Goal: Task Accomplishment & Management: Use online tool/utility

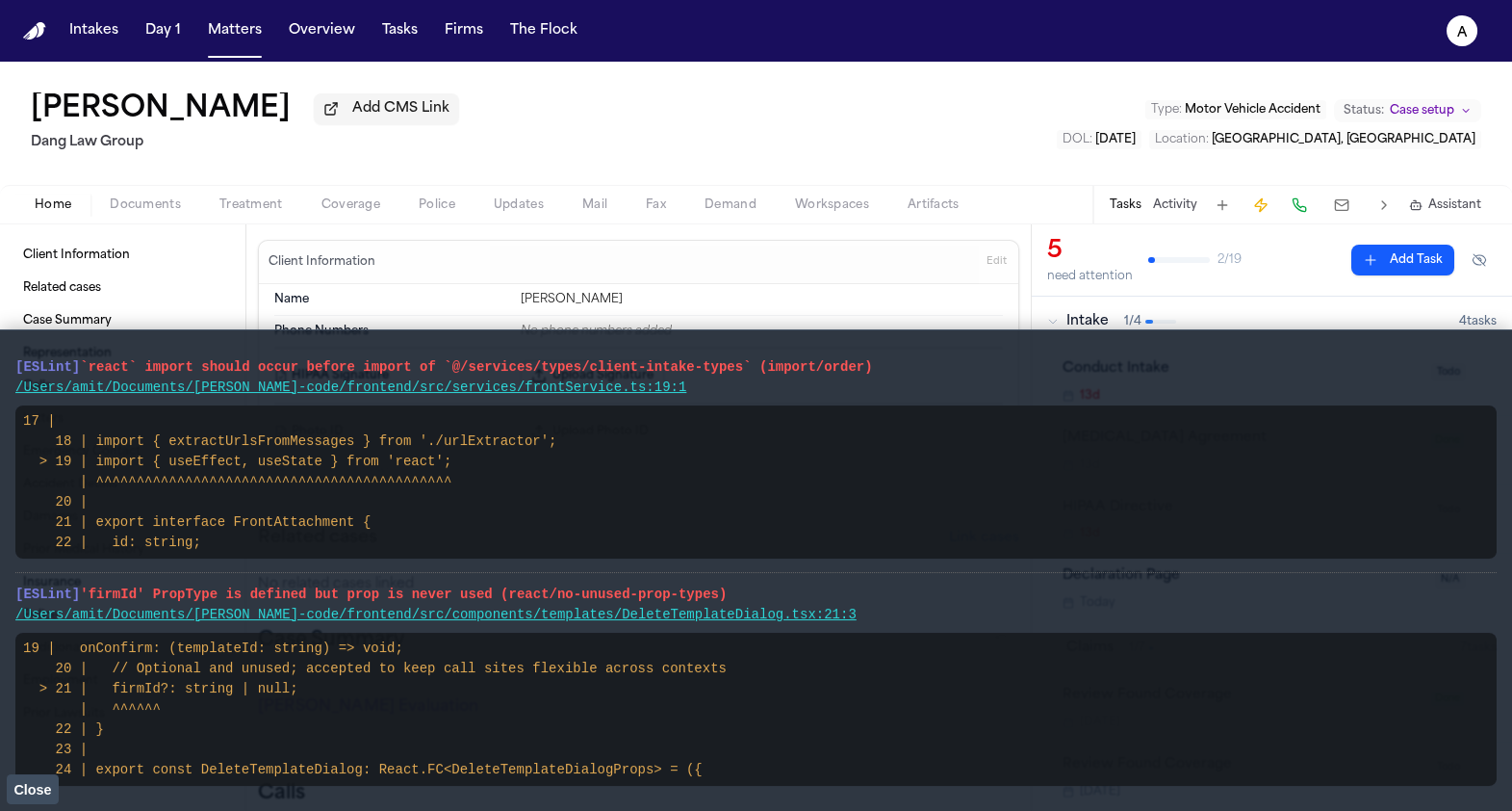
click at [1349, 200] on button at bounding box center [1341, 205] width 35 height 27
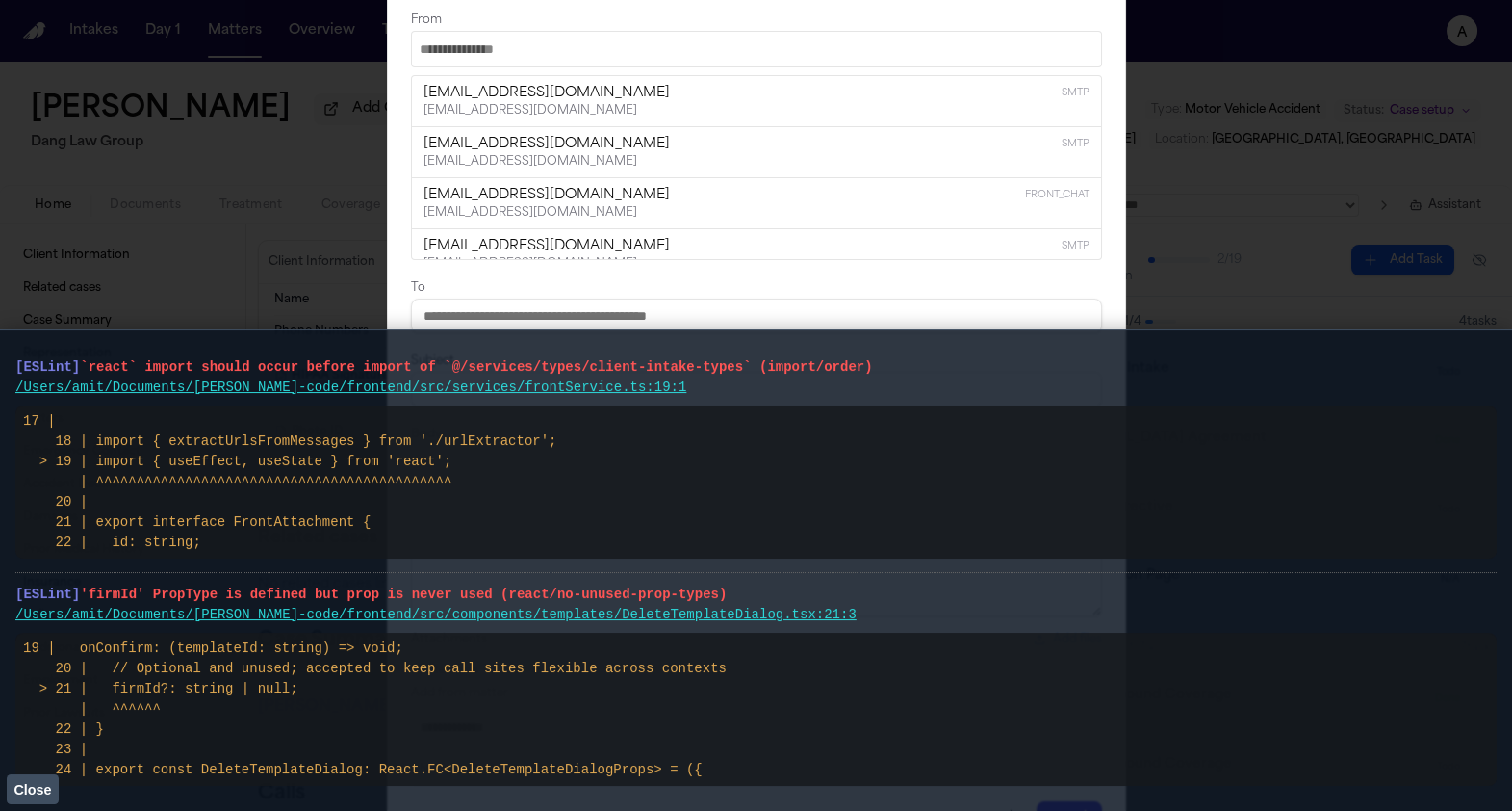
click at [0, 810] on vite-plugin-checker-error-overlay at bounding box center [0, 811] width 0 height 0
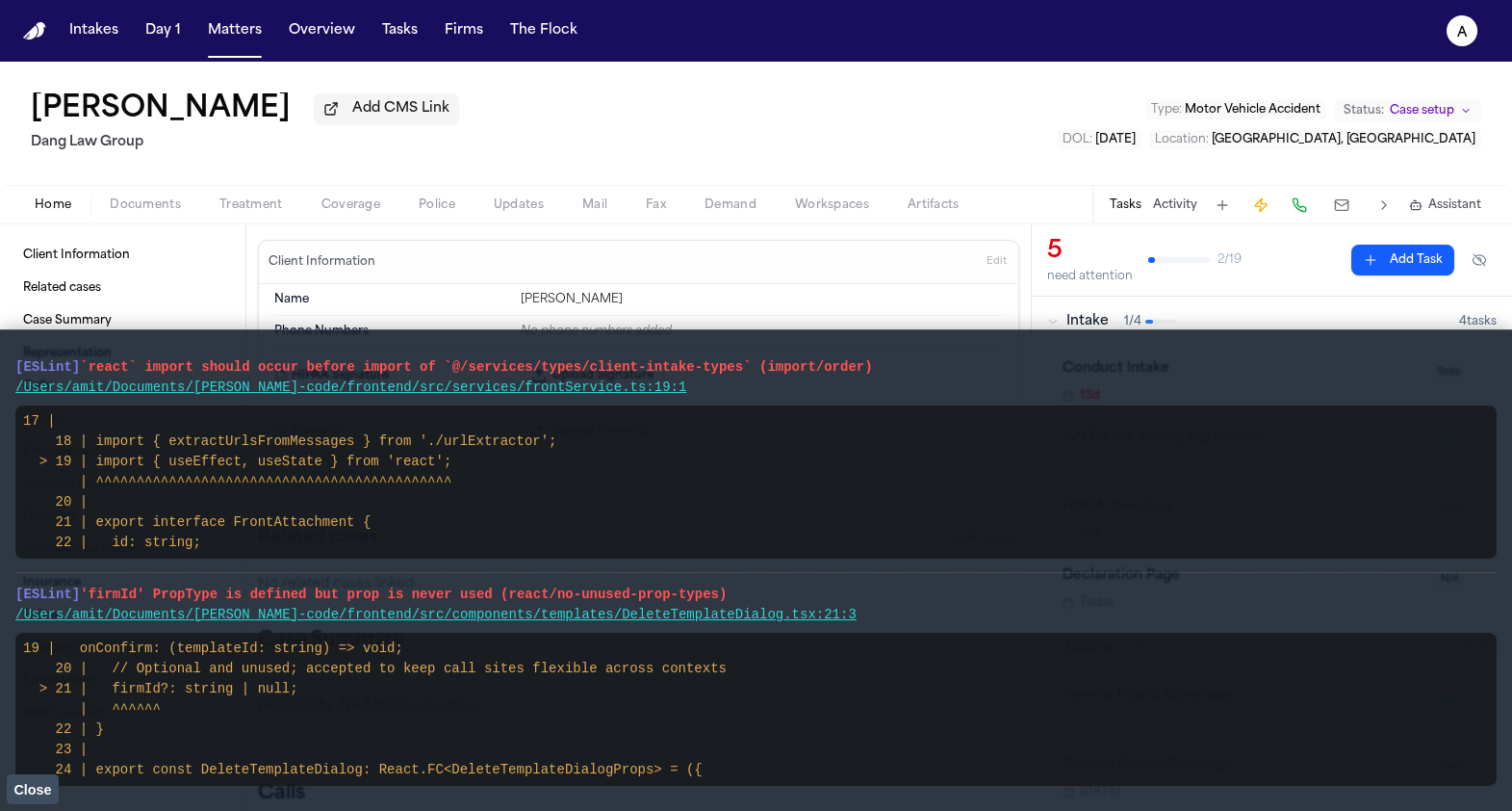
click at [41, 788] on span "Close" at bounding box center [32, 790] width 38 height 15
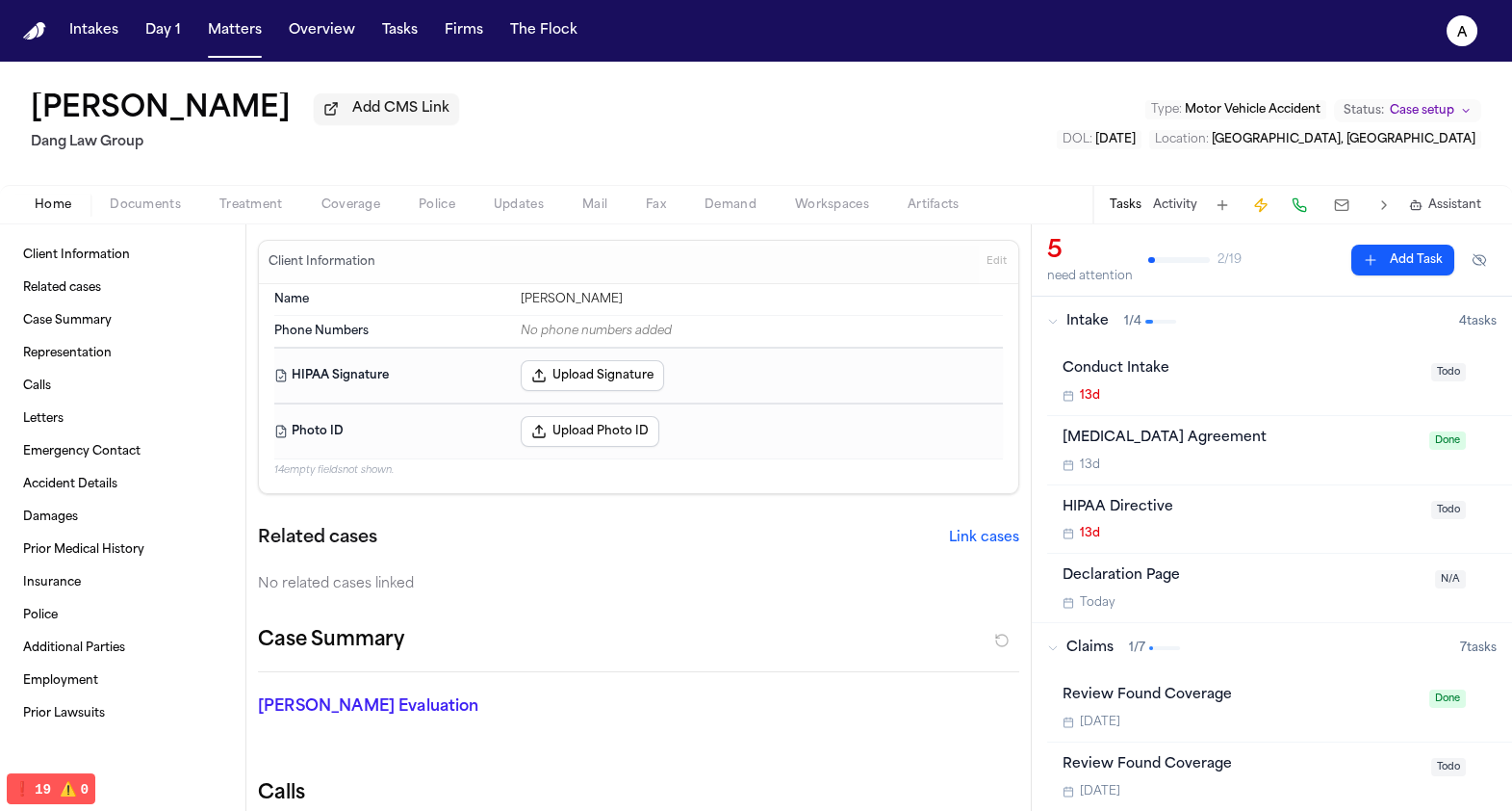
click at [1344, 218] on button at bounding box center [1341, 205] width 35 height 27
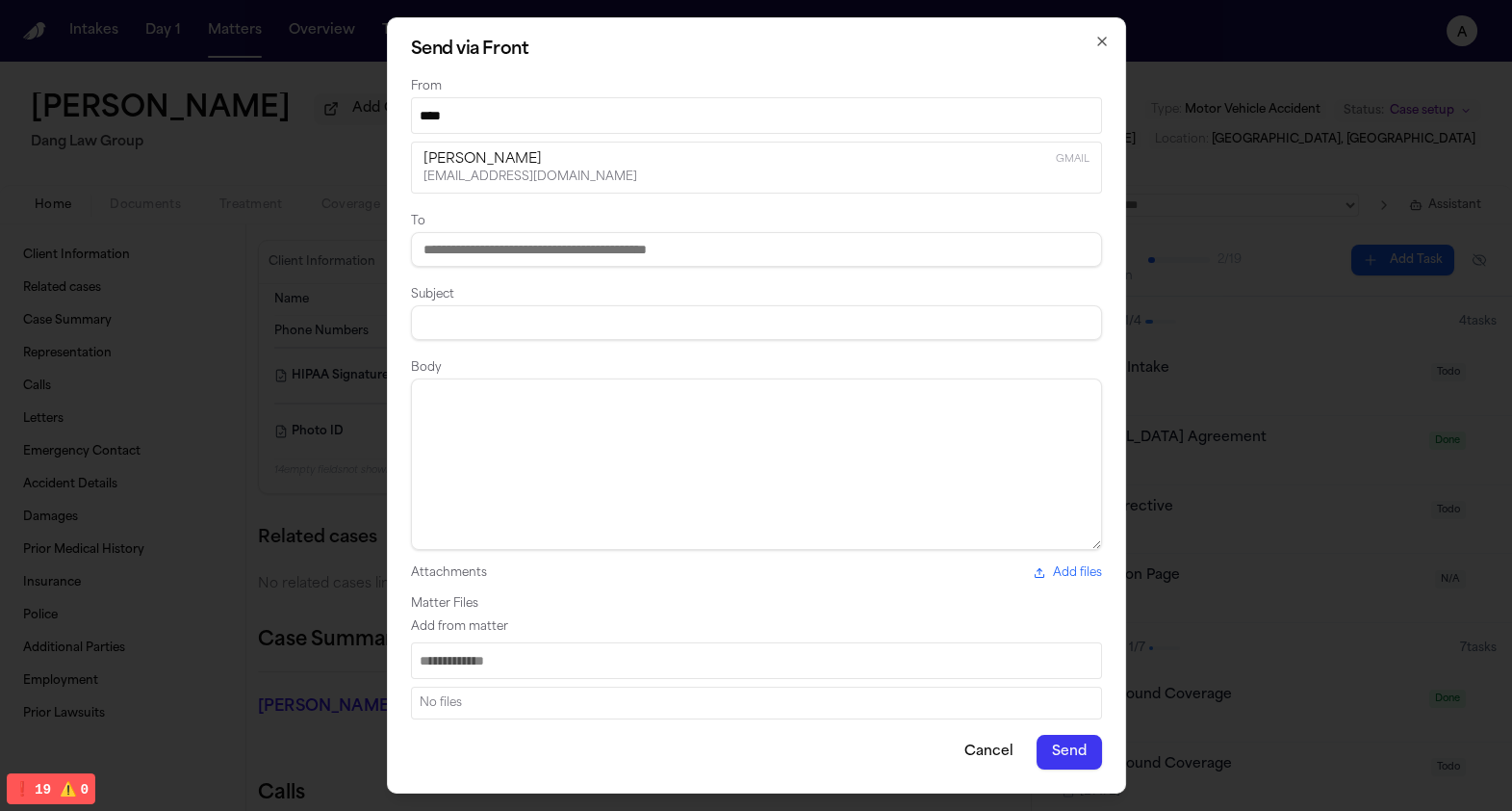
type input "****"
click at [750, 165] on div "amit gmail" at bounding box center [756, 160] width 666 height 19
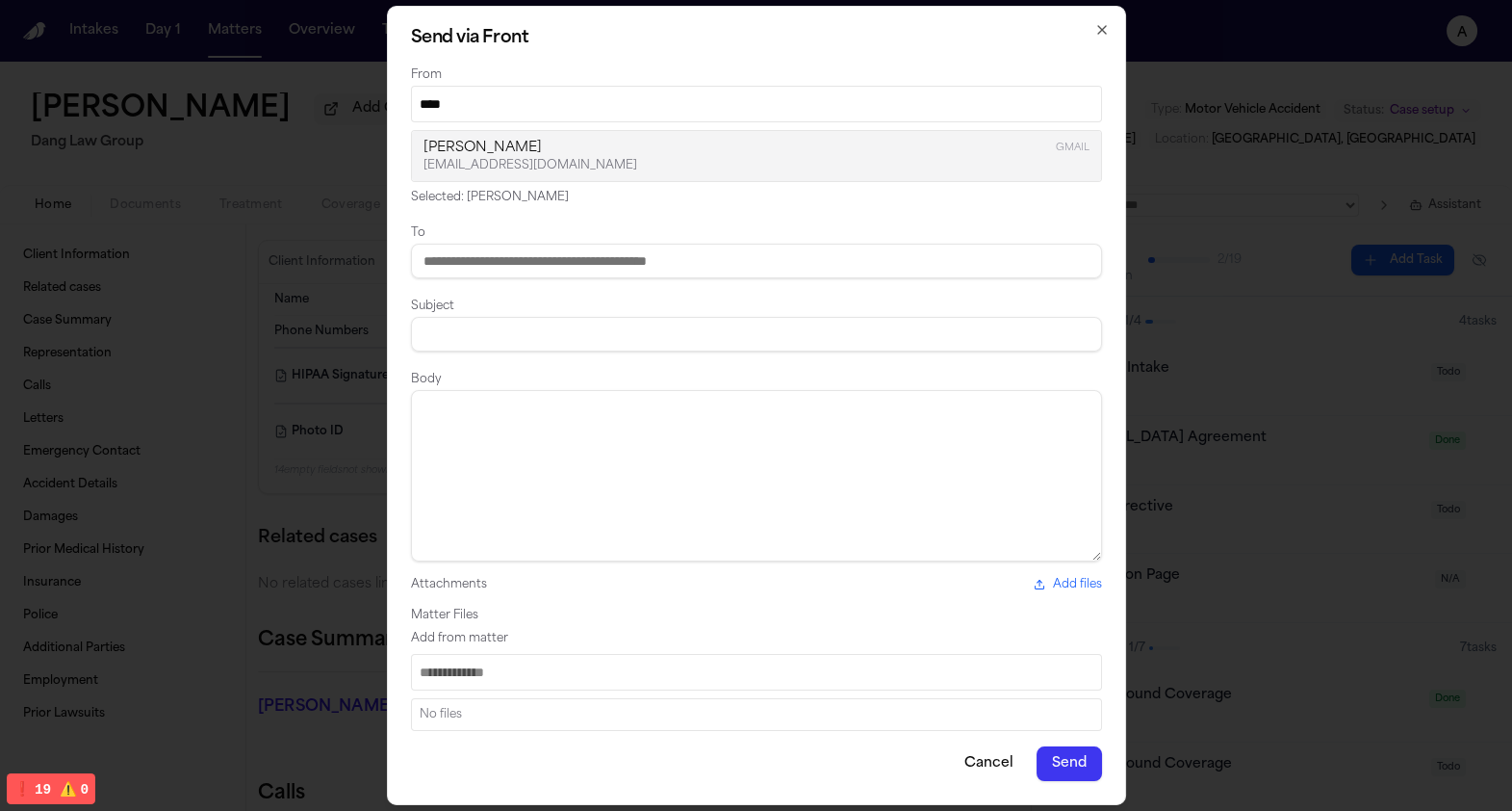
click at [718, 257] on input at bounding box center [756, 261] width 691 height 35
type input "**********"
click at [689, 341] on input at bounding box center [756, 334] width 691 height 35
type input "****"
click at [672, 413] on textarea at bounding box center [756, 476] width 691 height 172
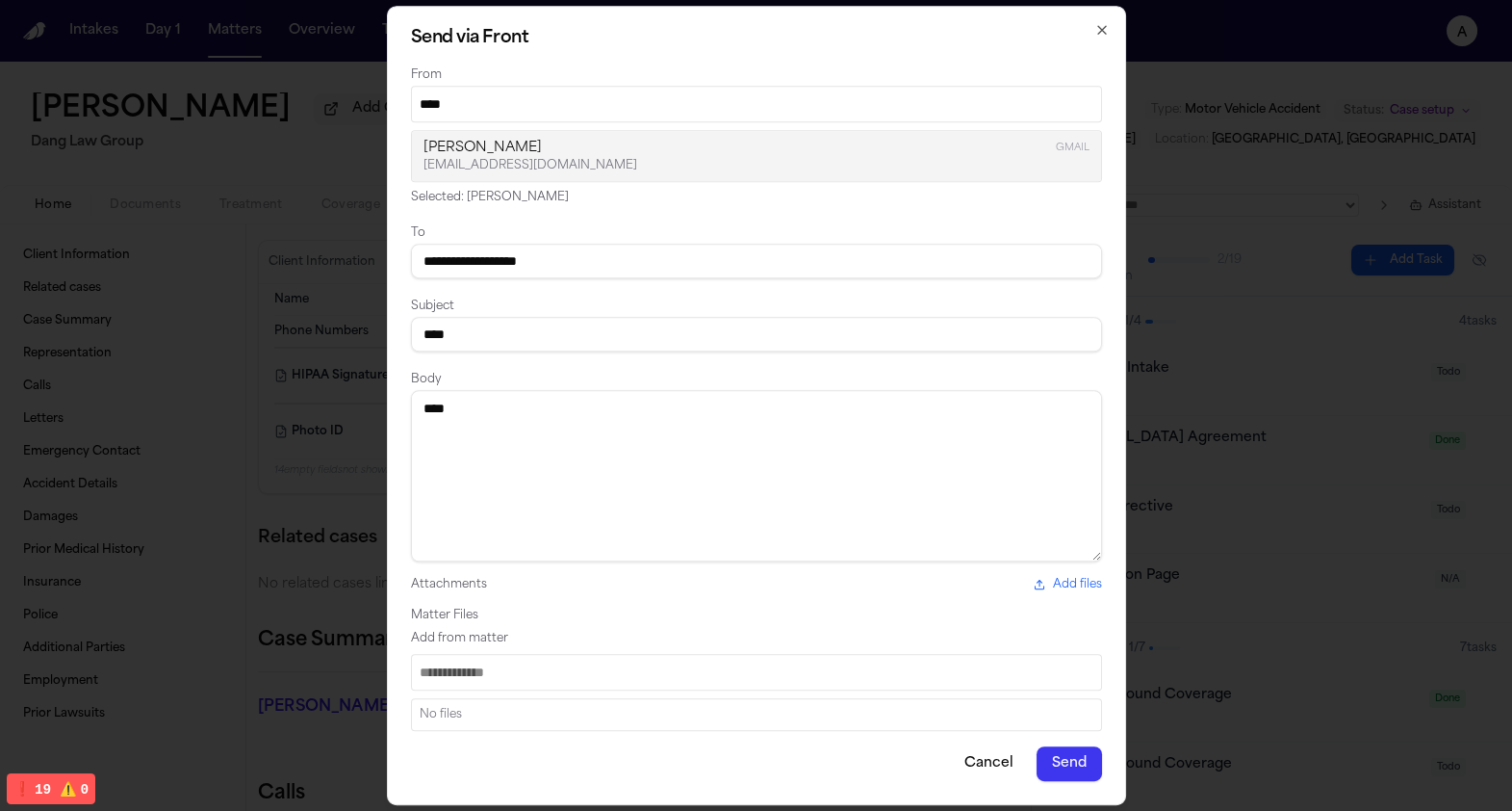
type textarea "****"
click at [701, 684] on input "Search matter files" at bounding box center [756, 672] width 691 height 37
type input "**"
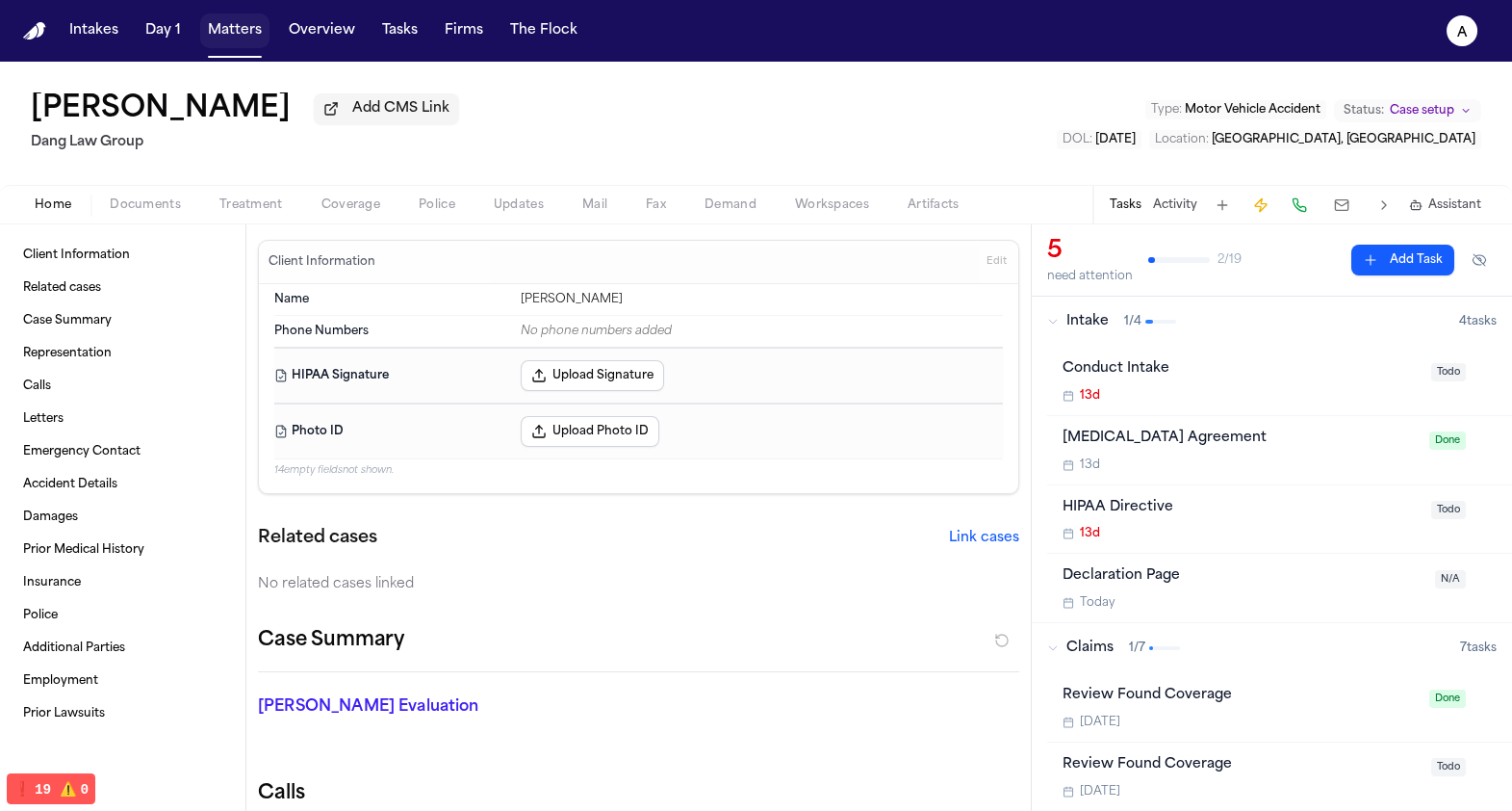
click at [220, 28] on button "Matters" at bounding box center [234, 31] width 69 height 35
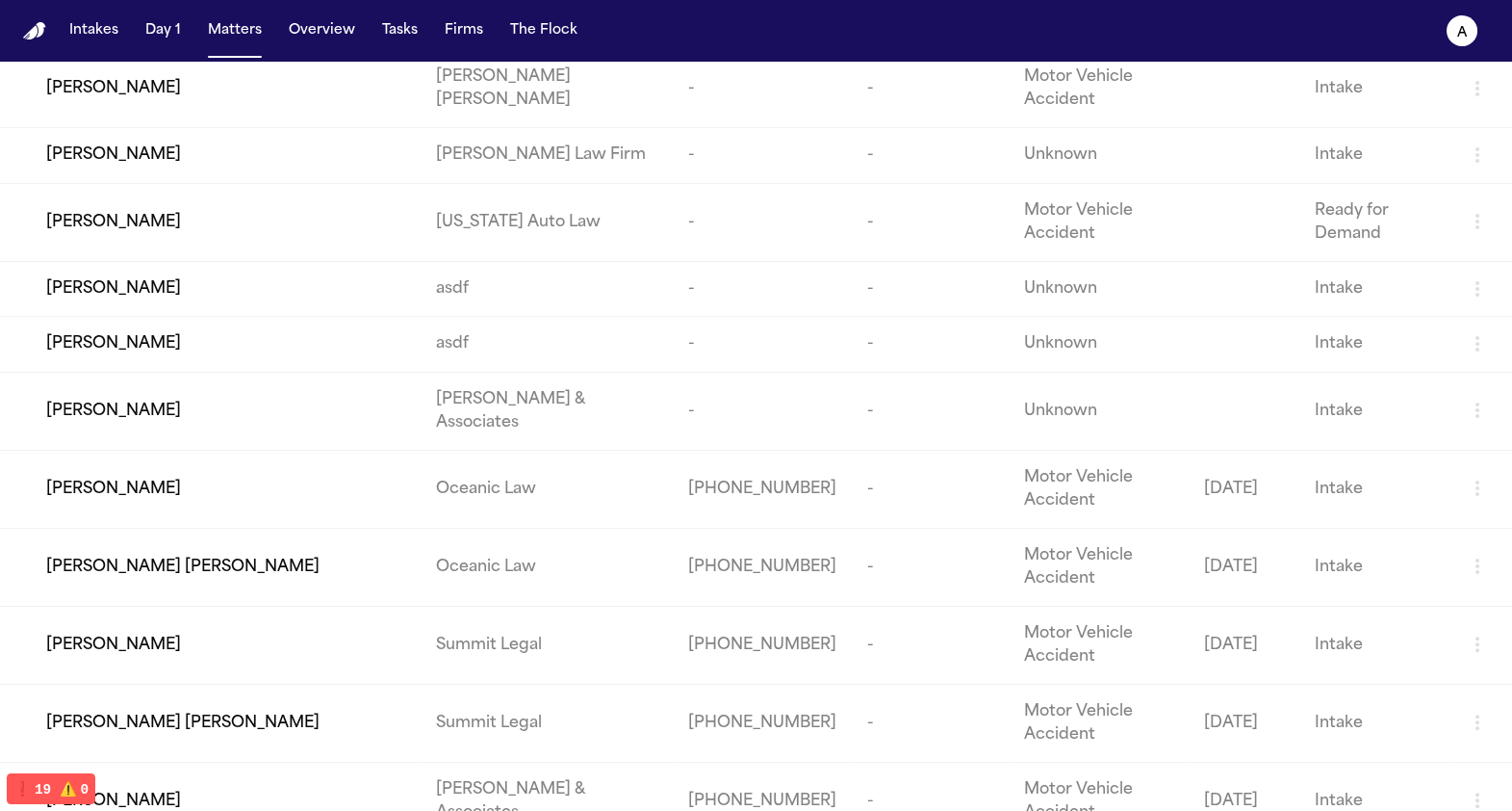
scroll to position [1451, 0]
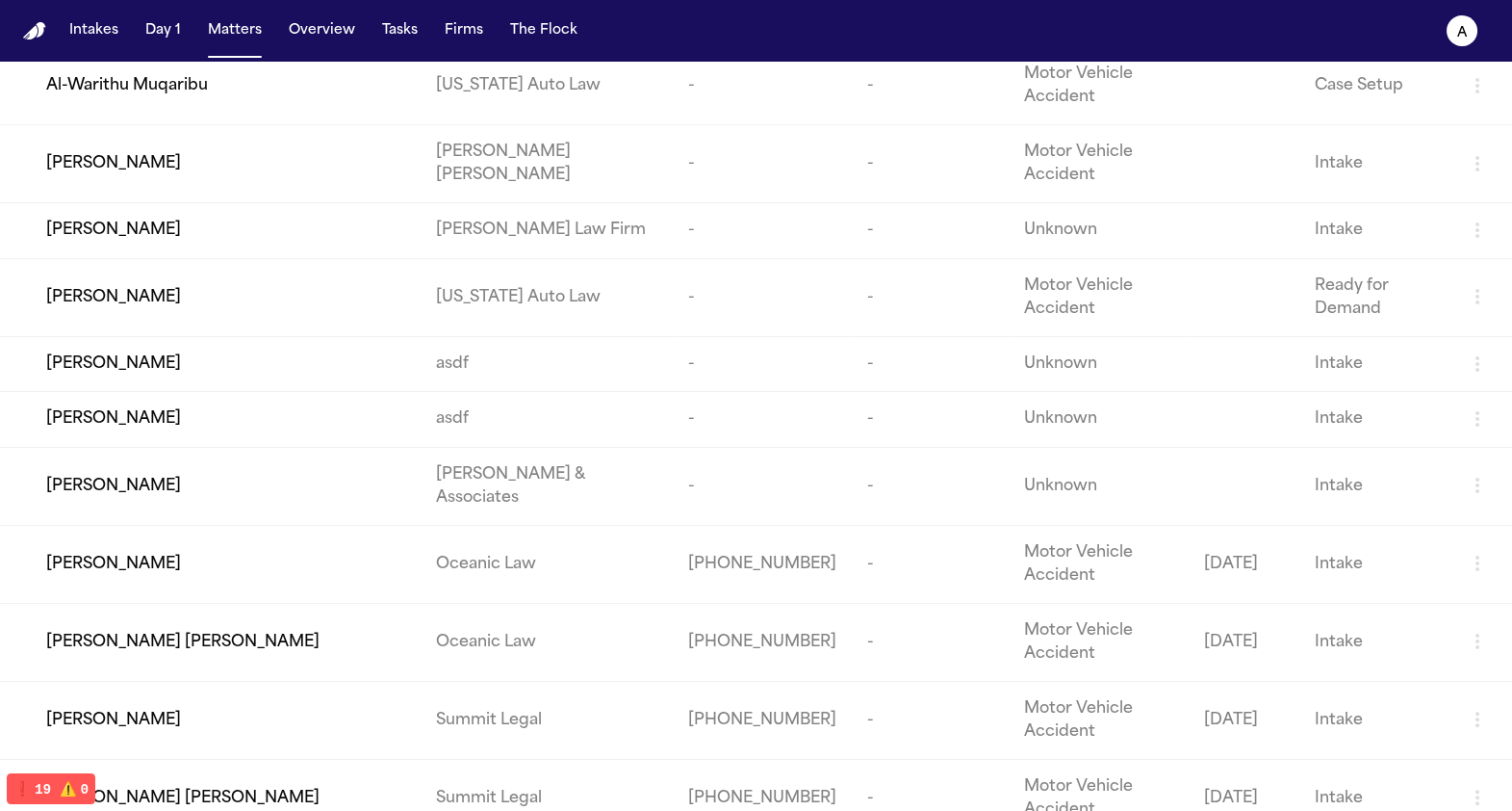
click at [234, 203] on td "Luzmaria Hurtado" at bounding box center [210, 164] width 421 height 78
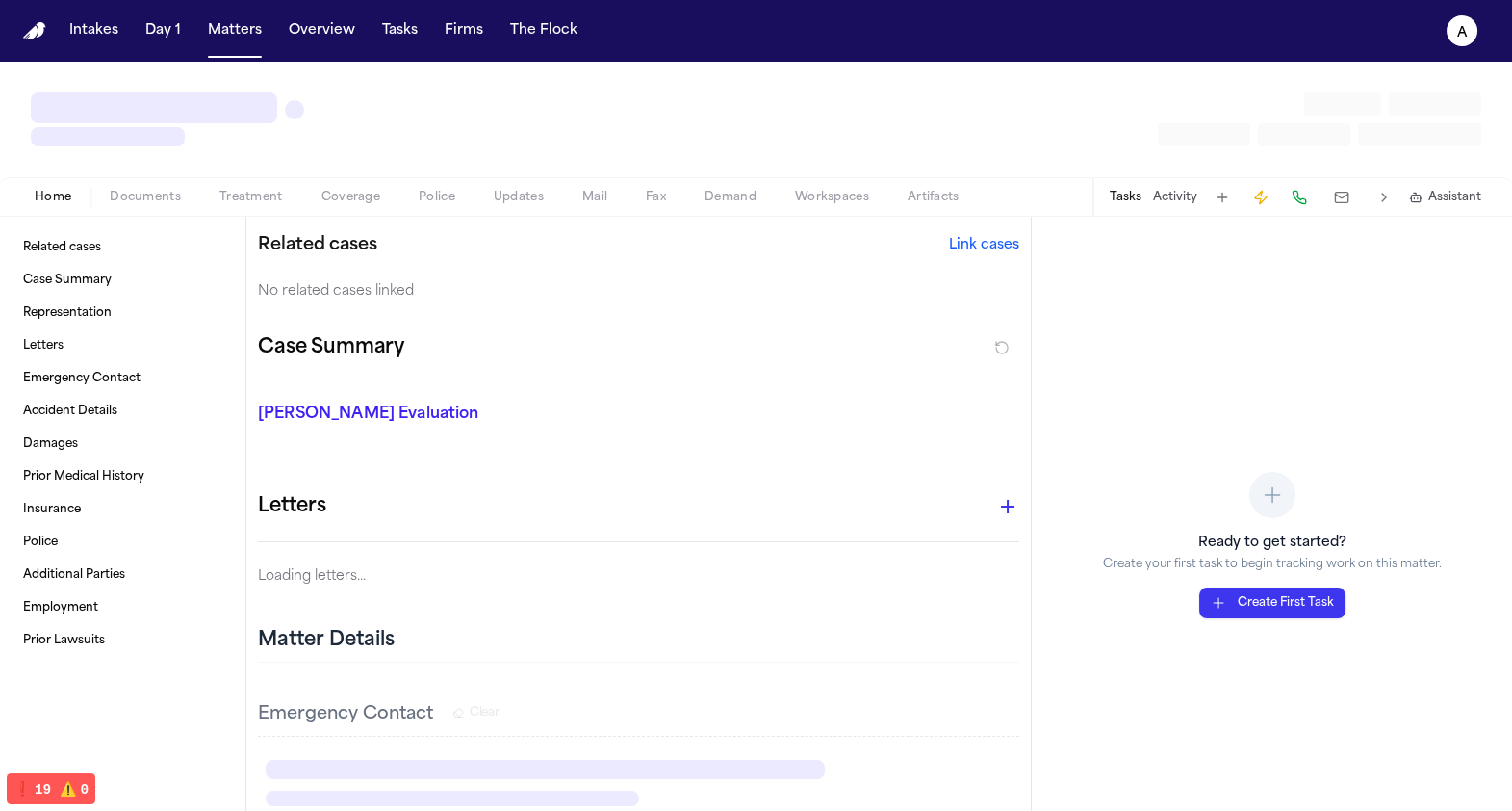
click at [122, 189] on span "Documents" at bounding box center [146, 197] width 71 height 15
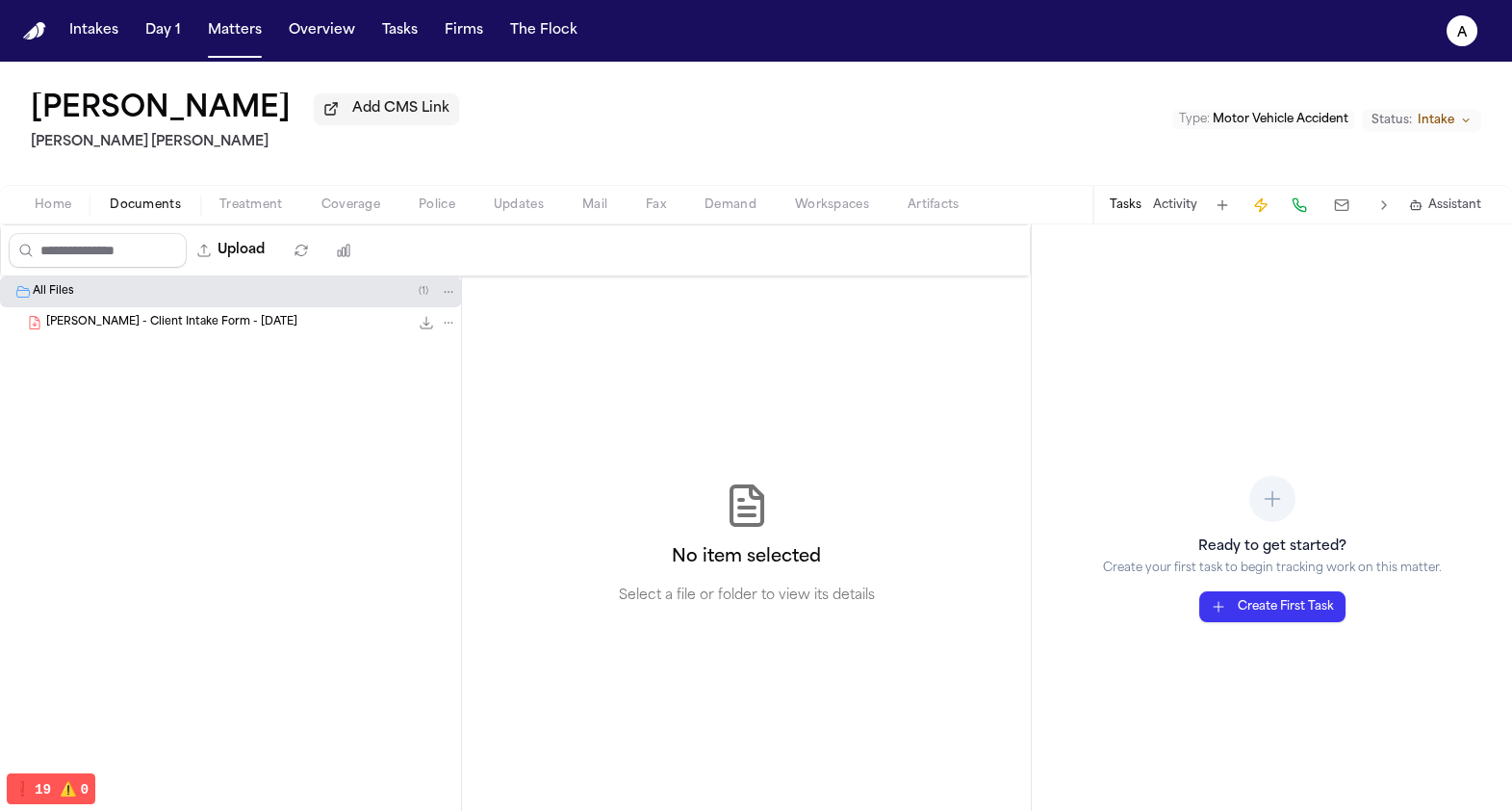
click at [1336, 199] on button at bounding box center [1341, 205] width 35 height 27
click at [218, 51] on nav "Intakes Day 1 Matters Overview Tasks Firms The Flock a" at bounding box center [756, 31] width 1512 height 62
click at [243, 38] on button "Matters" at bounding box center [234, 31] width 69 height 35
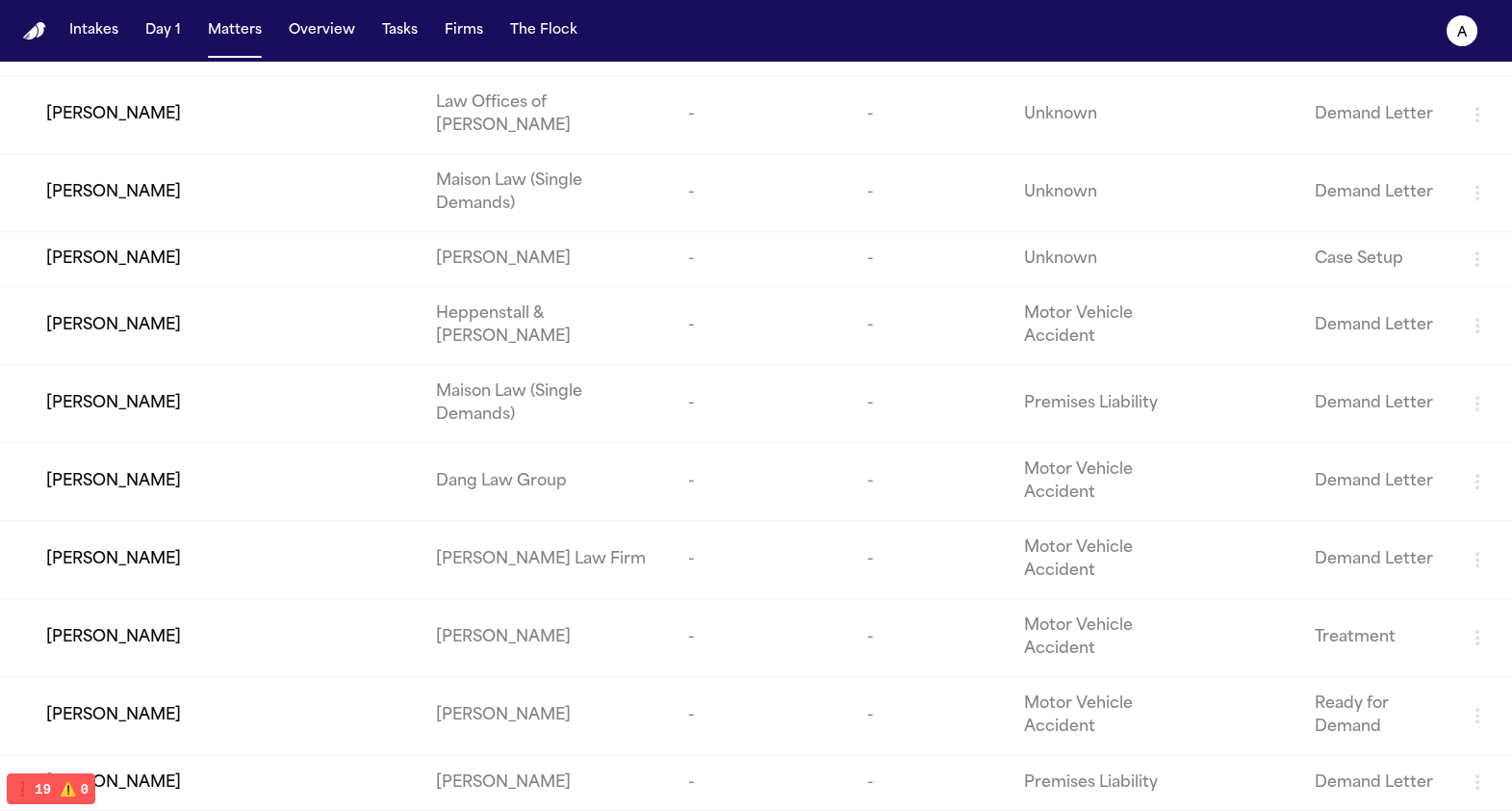
scroll to position [2859, 0]
click at [281, 325] on td "Morgan Serra" at bounding box center [210, 325] width 421 height 78
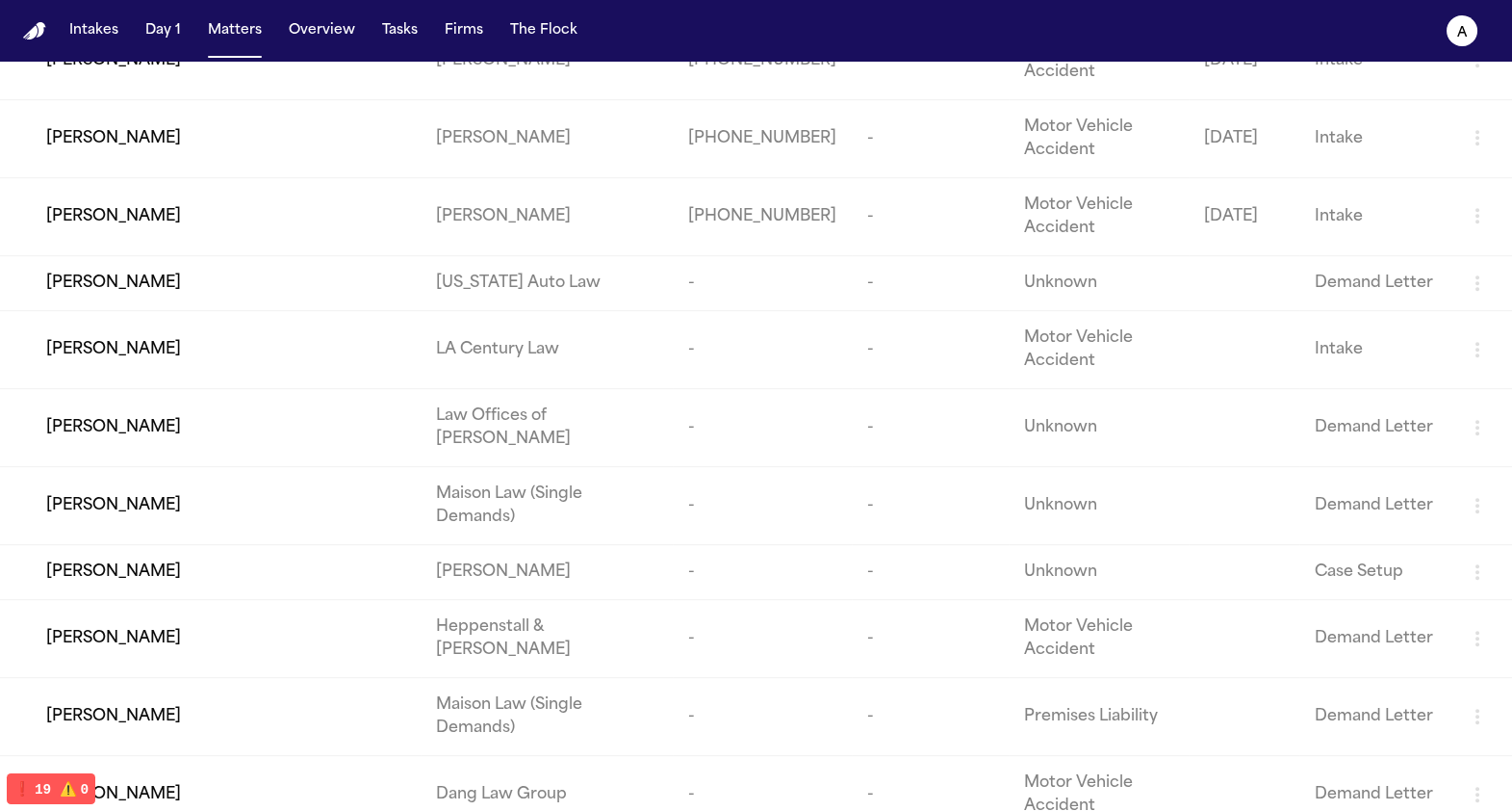
scroll to position [2894, 0]
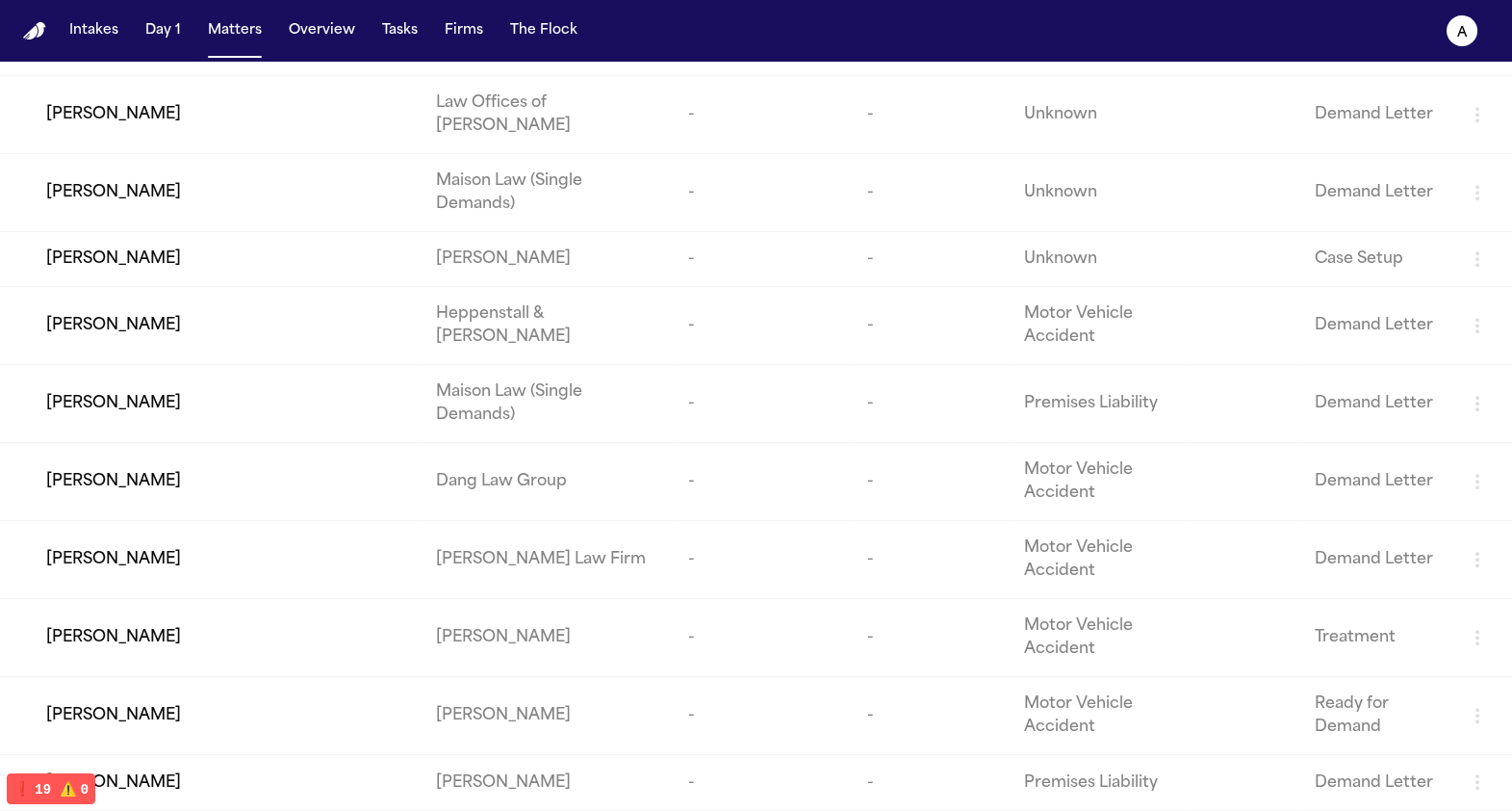
click at [217, 234] on td "Zahra Khan" at bounding box center [210, 259] width 421 height 55
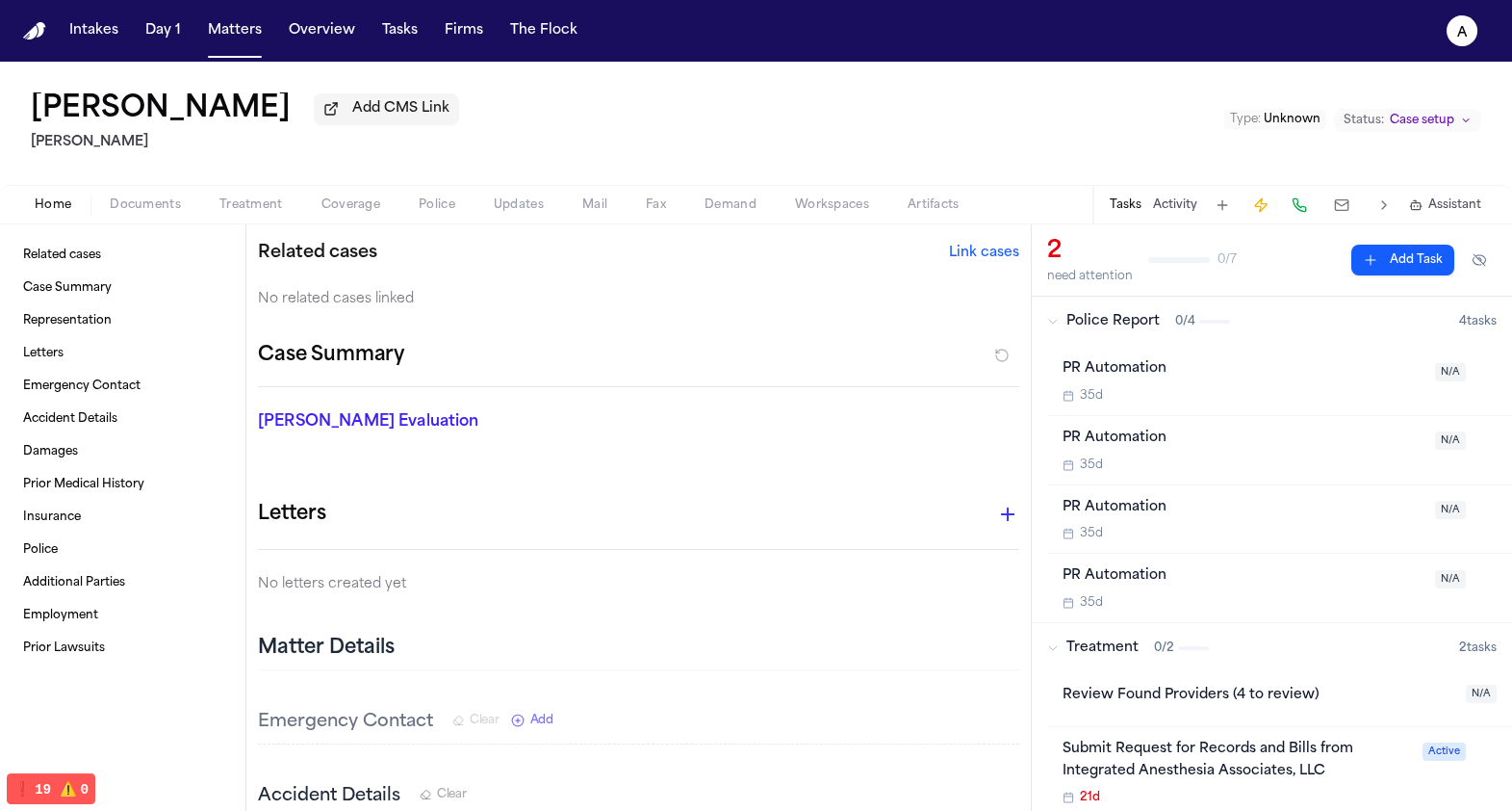
click at [1333, 203] on button at bounding box center [1341, 205] width 35 height 27
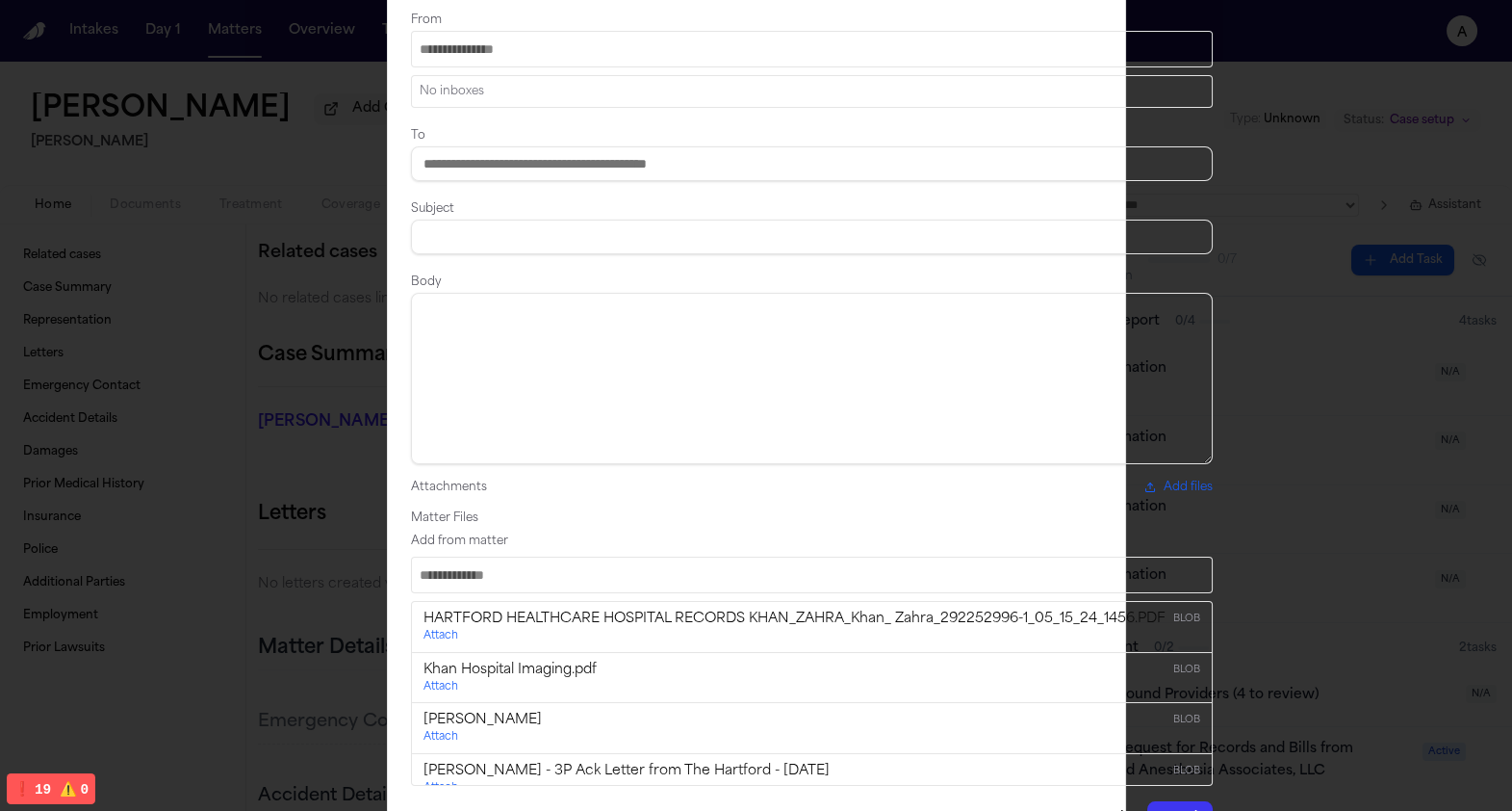
click at [816, 556] on input "Search matter files" at bounding box center [811, 574] width 802 height 37
type input "*"
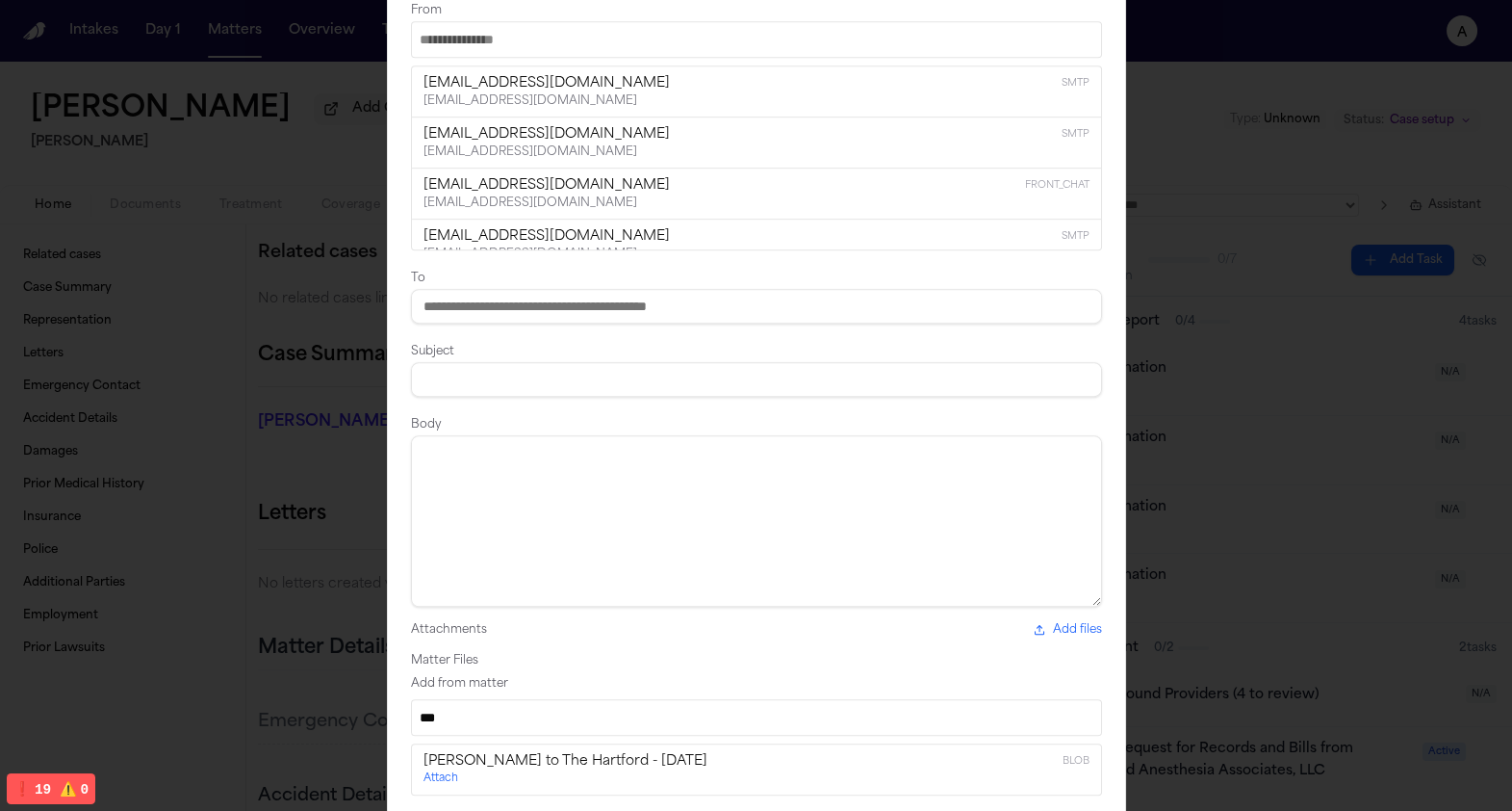
type input "***"
click at [699, 783] on div "Attach" at bounding box center [756, 779] width 666 height 15
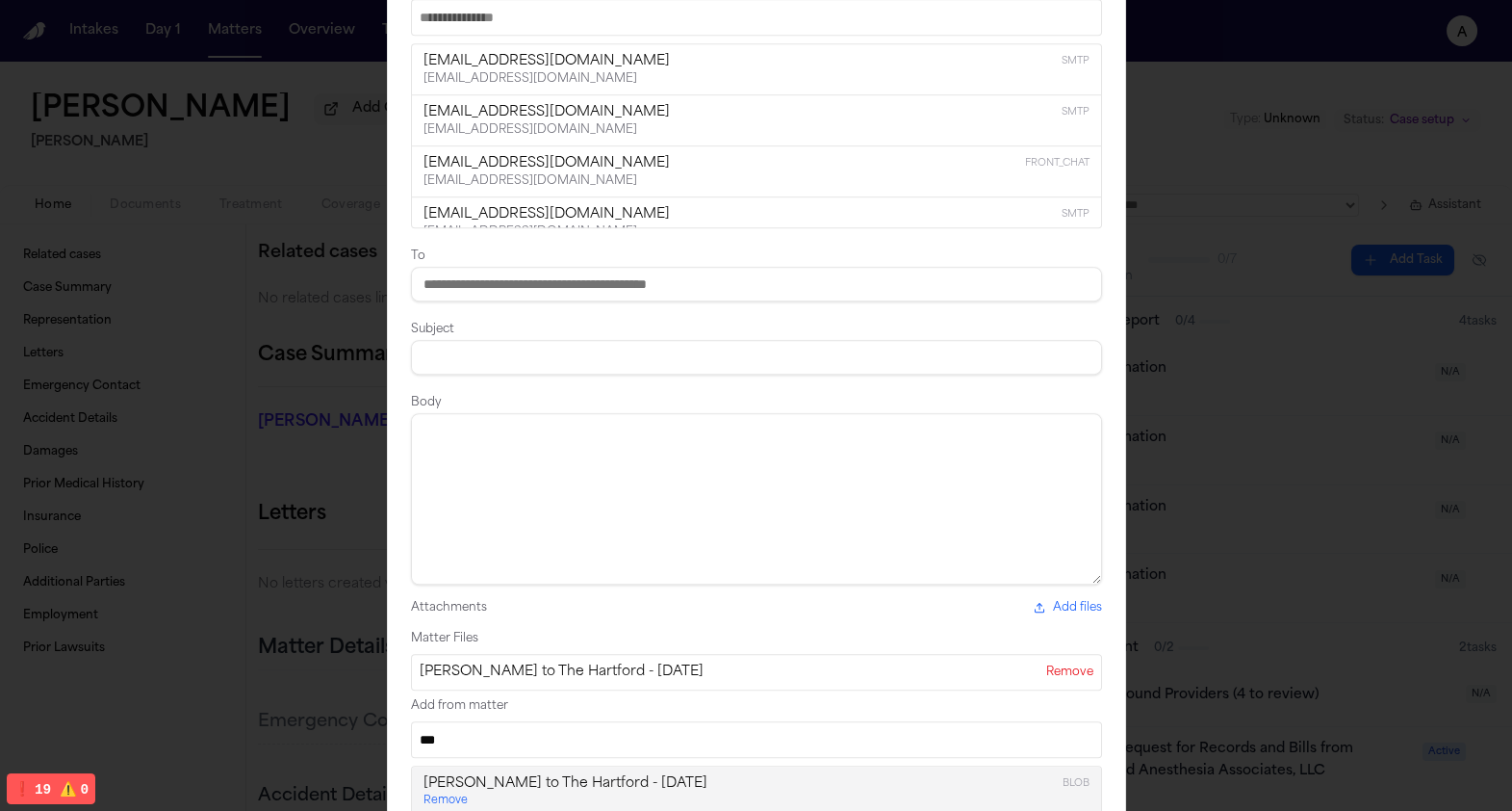
click at [785, 20] on input "From" at bounding box center [756, 17] width 691 height 37
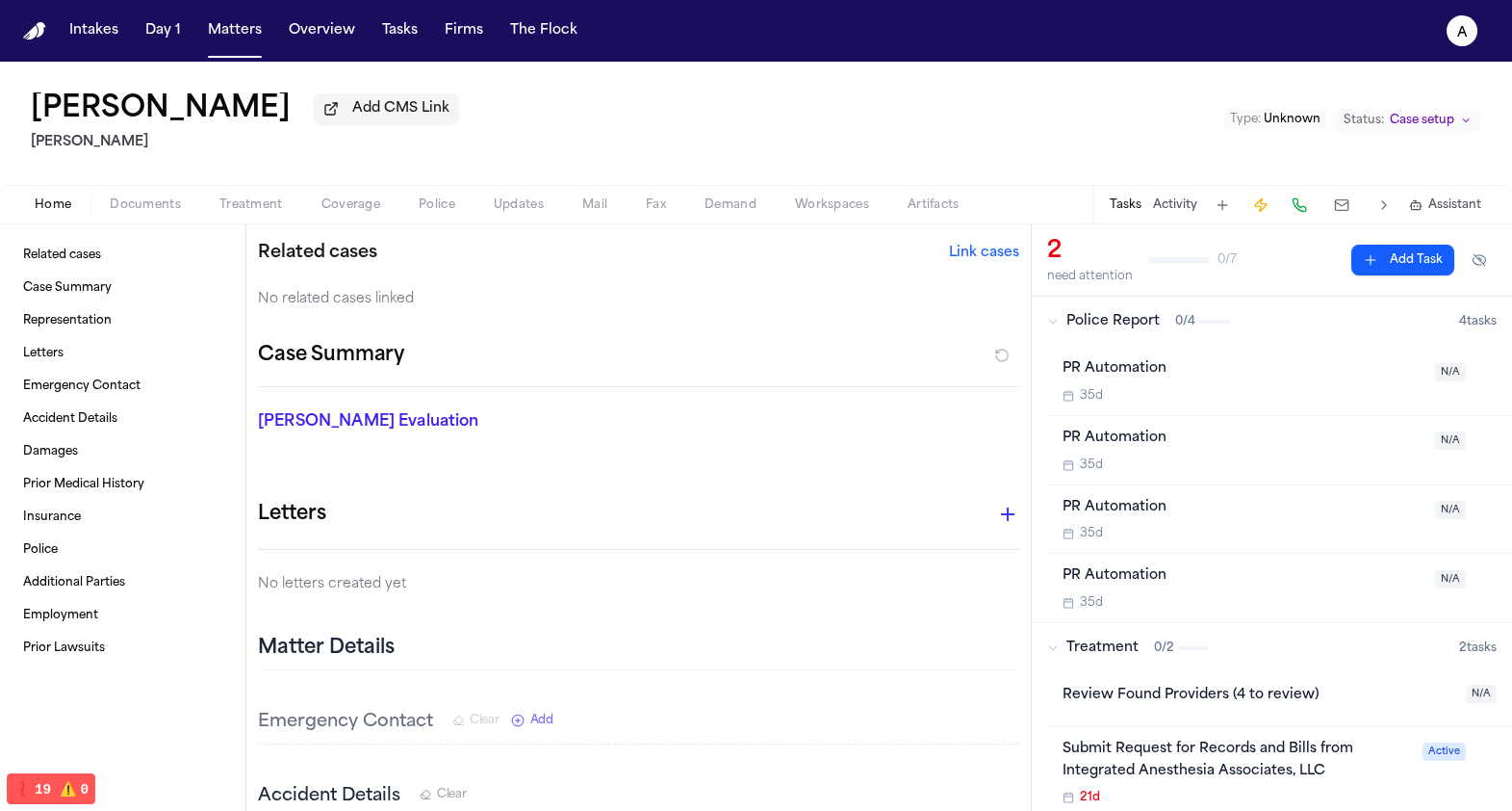
click at [330, 221] on div "Home Documents Treatment Coverage Police Updates Mail Fax Demand Workspaces Art…" at bounding box center [756, 204] width 1512 height 39
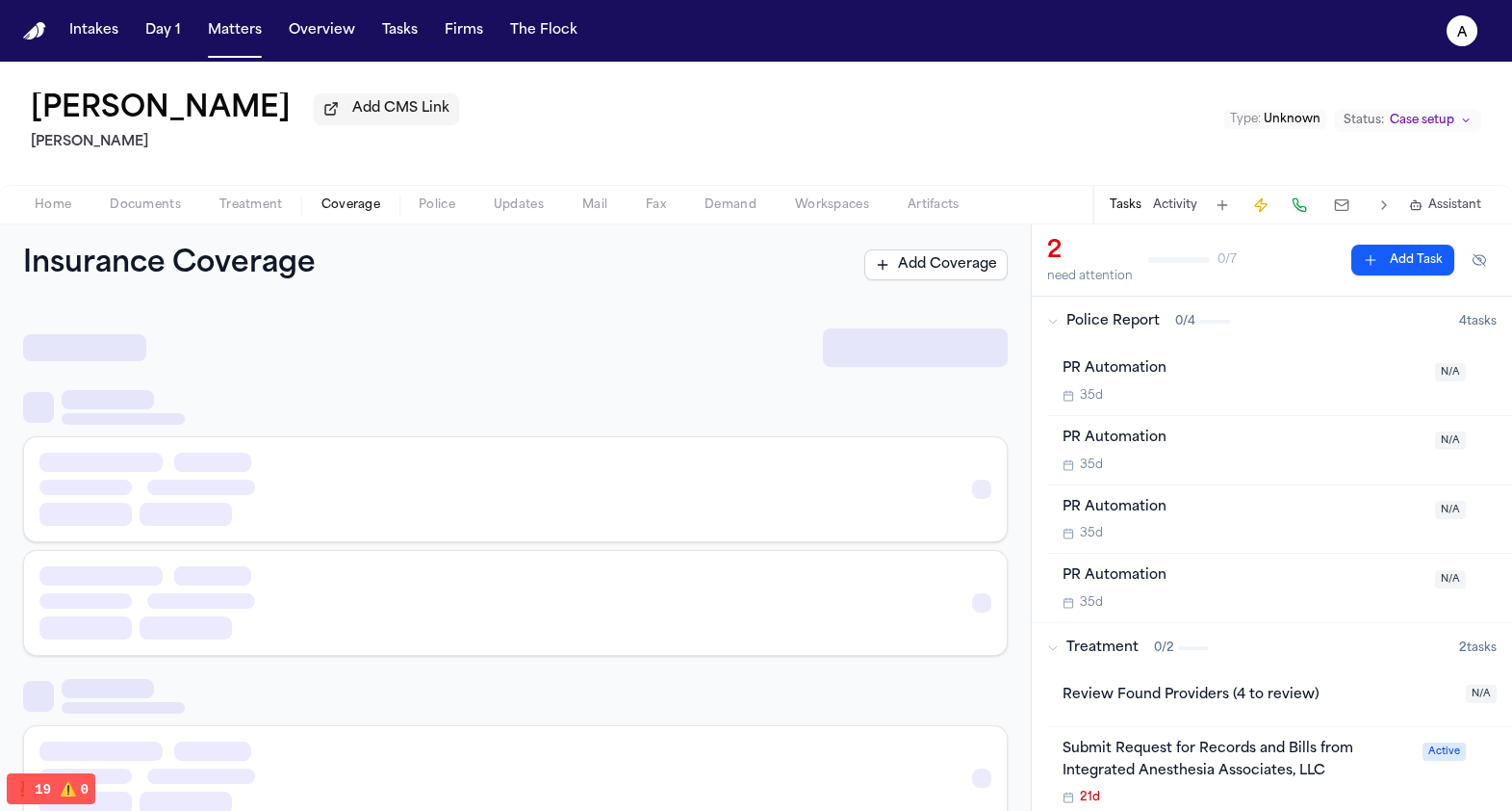
click at [359, 210] on span "Coverage" at bounding box center [350, 205] width 59 height 15
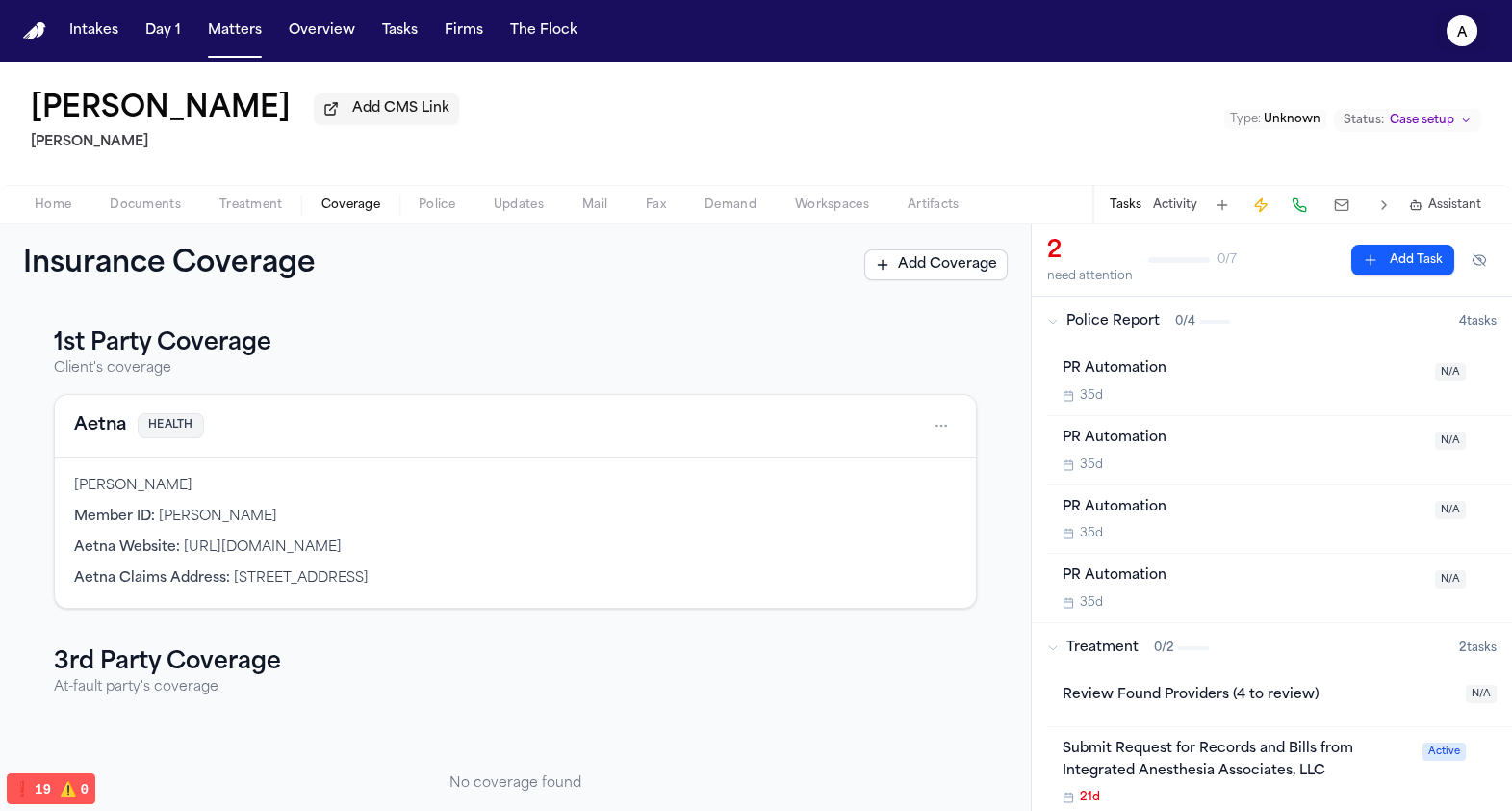
click at [1435, 42] on button "a" at bounding box center [1462, 31] width 54 height 42
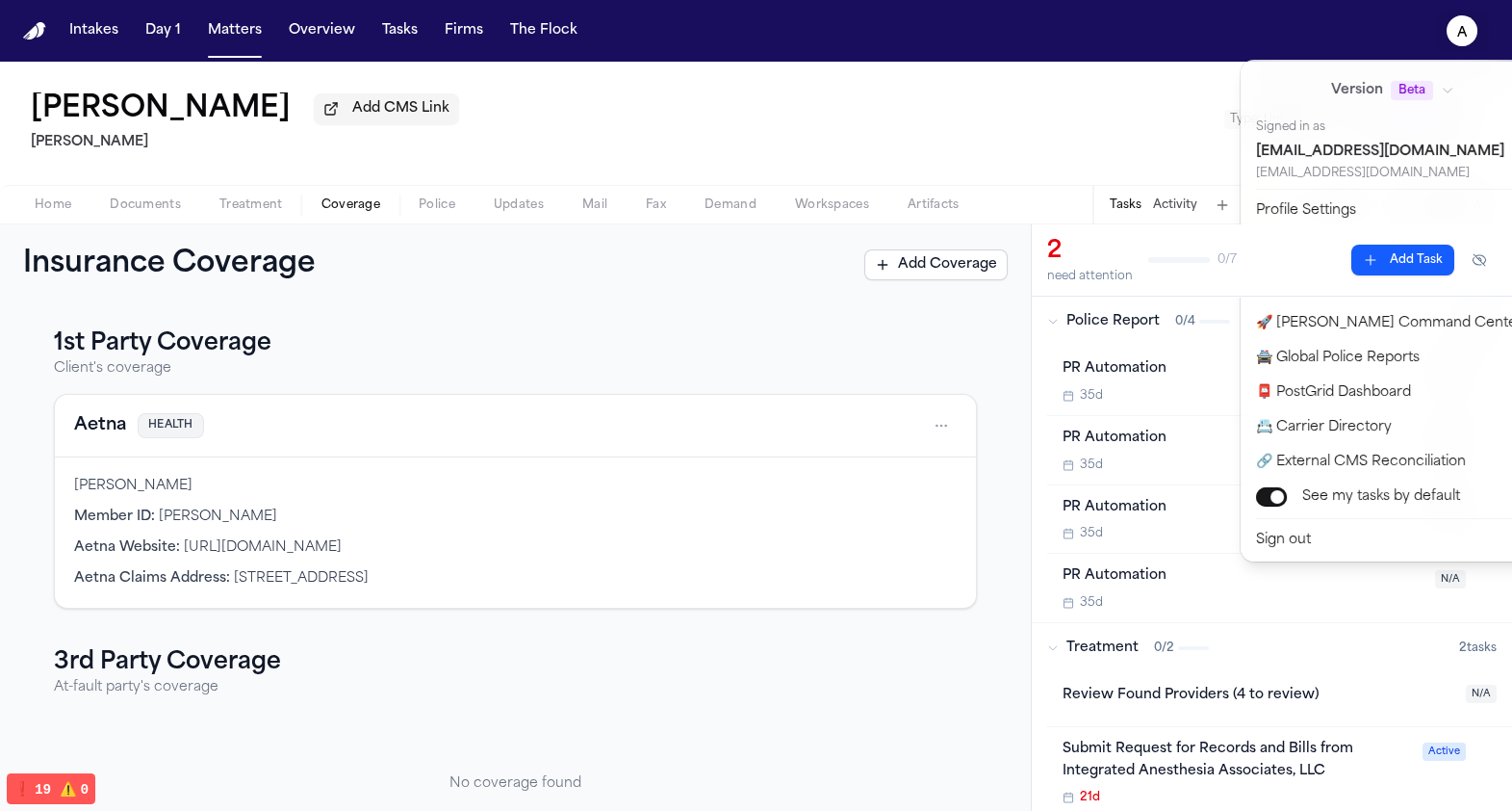
click at [570, 55] on nav "Intakes Day 1 Matters Overview Tasks Firms The Flock a" at bounding box center [756, 31] width 1512 height 62
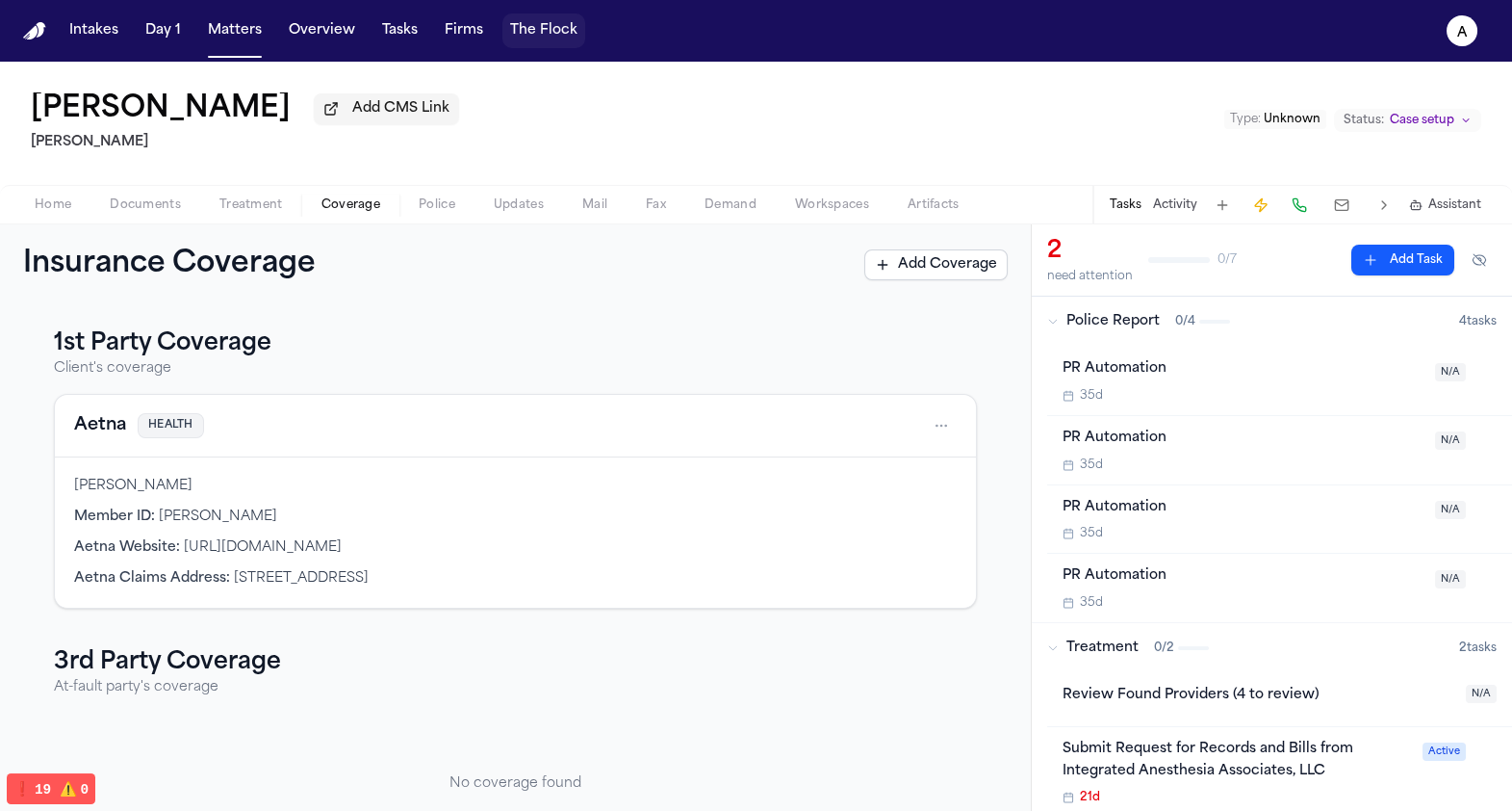
click at [570, 35] on button "The Flock" at bounding box center [544, 31] width 83 height 35
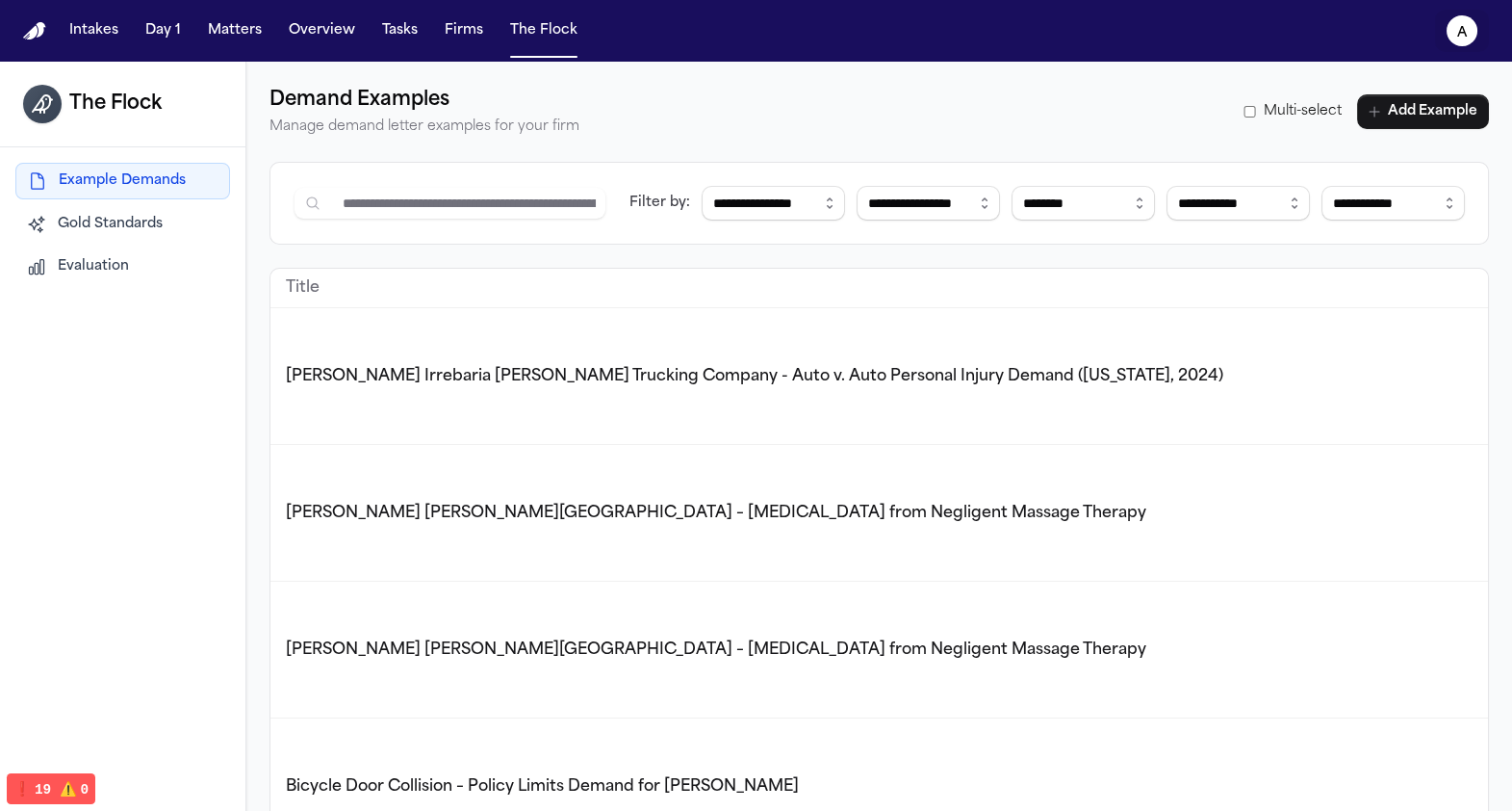
click at [1468, 29] on icon "a" at bounding box center [1462, 31] width 31 height 31
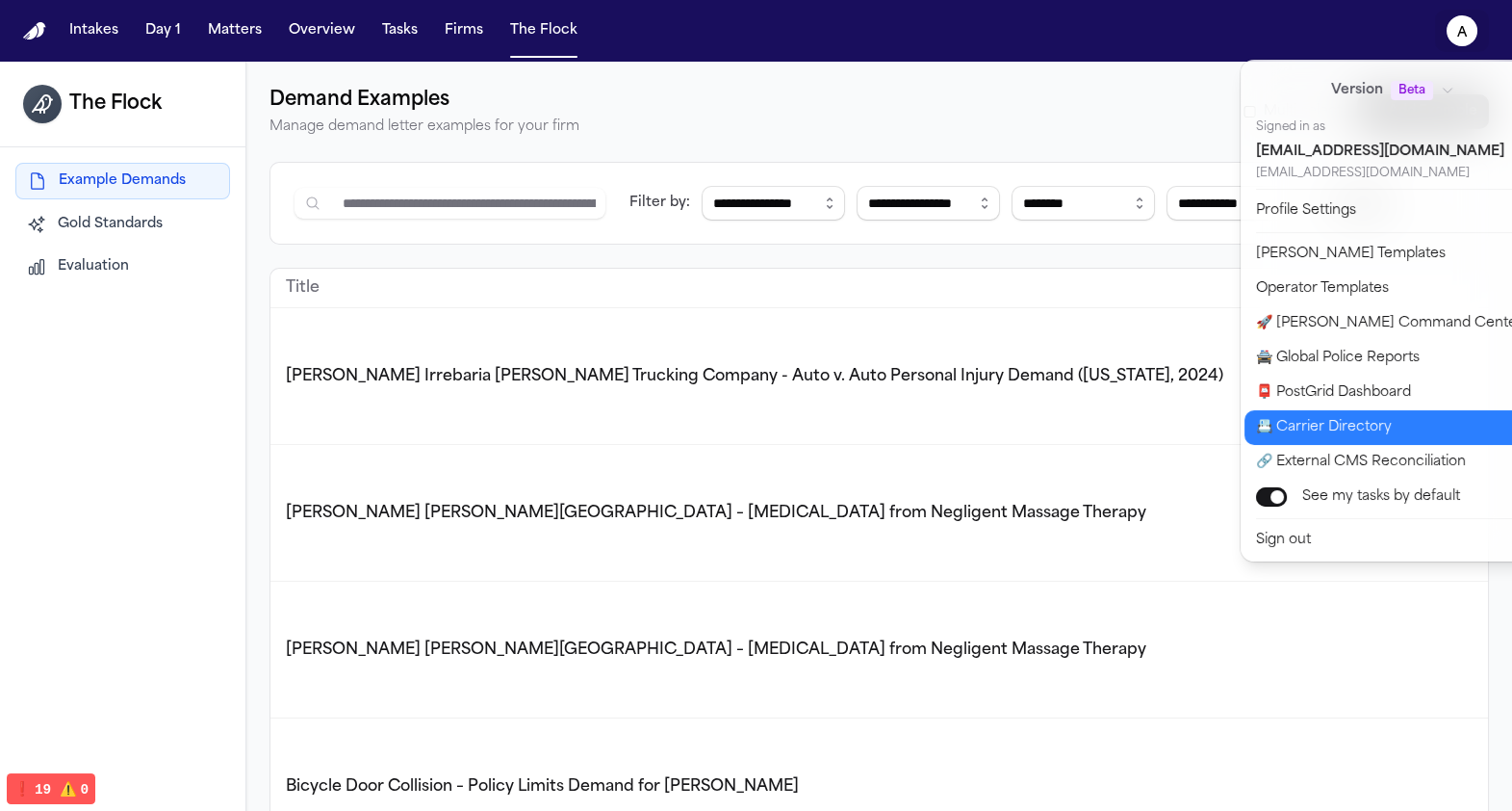
click at [1314, 439] on button "📇 Carrier Directory" at bounding box center [1404, 428] width 320 height 35
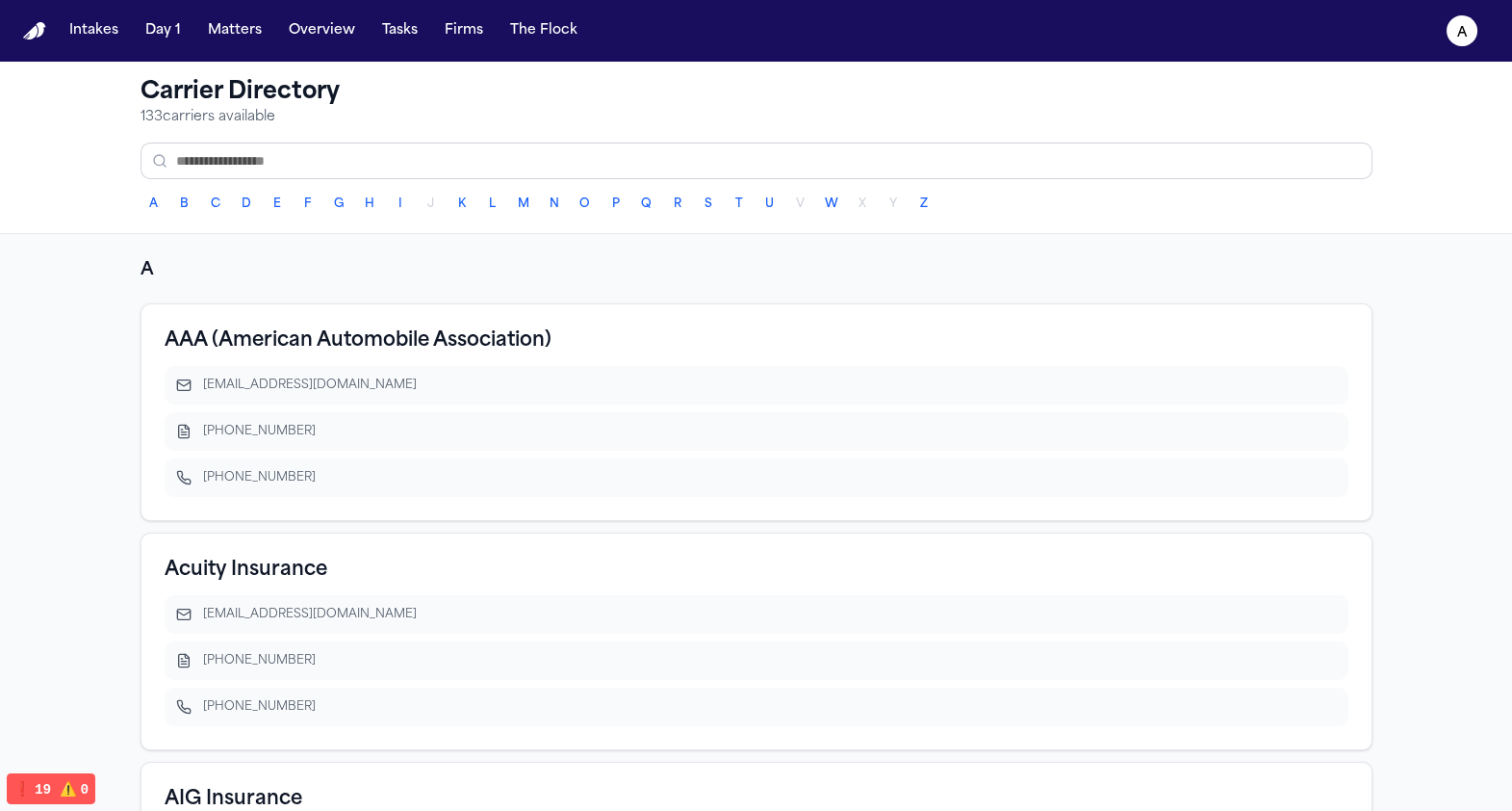
click at [1266, 350] on div "AAA (American Automobile Association)" at bounding box center [756, 341] width 1184 height 27
click at [237, 11] on nav "Intakes Day 1 Matters Overview Tasks Firms The Flock a" at bounding box center [756, 31] width 1512 height 62
click at [237, 32] on button "Matters" at bounding box center [234, 31] width 69 height 35
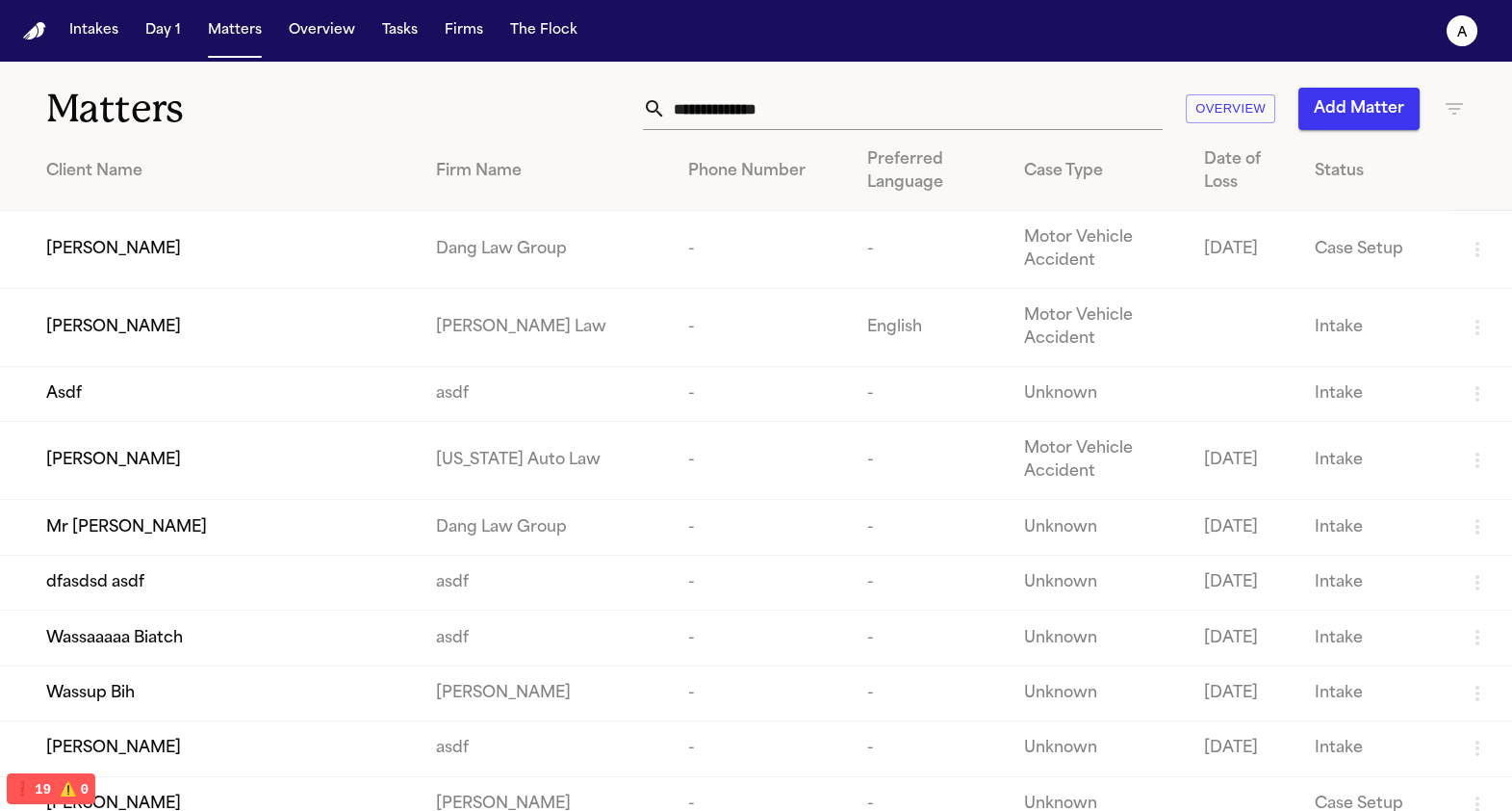
click at [199, 276] on td "[PERSON_NAME]" at bounding box center [210, 249] width 421 height 78
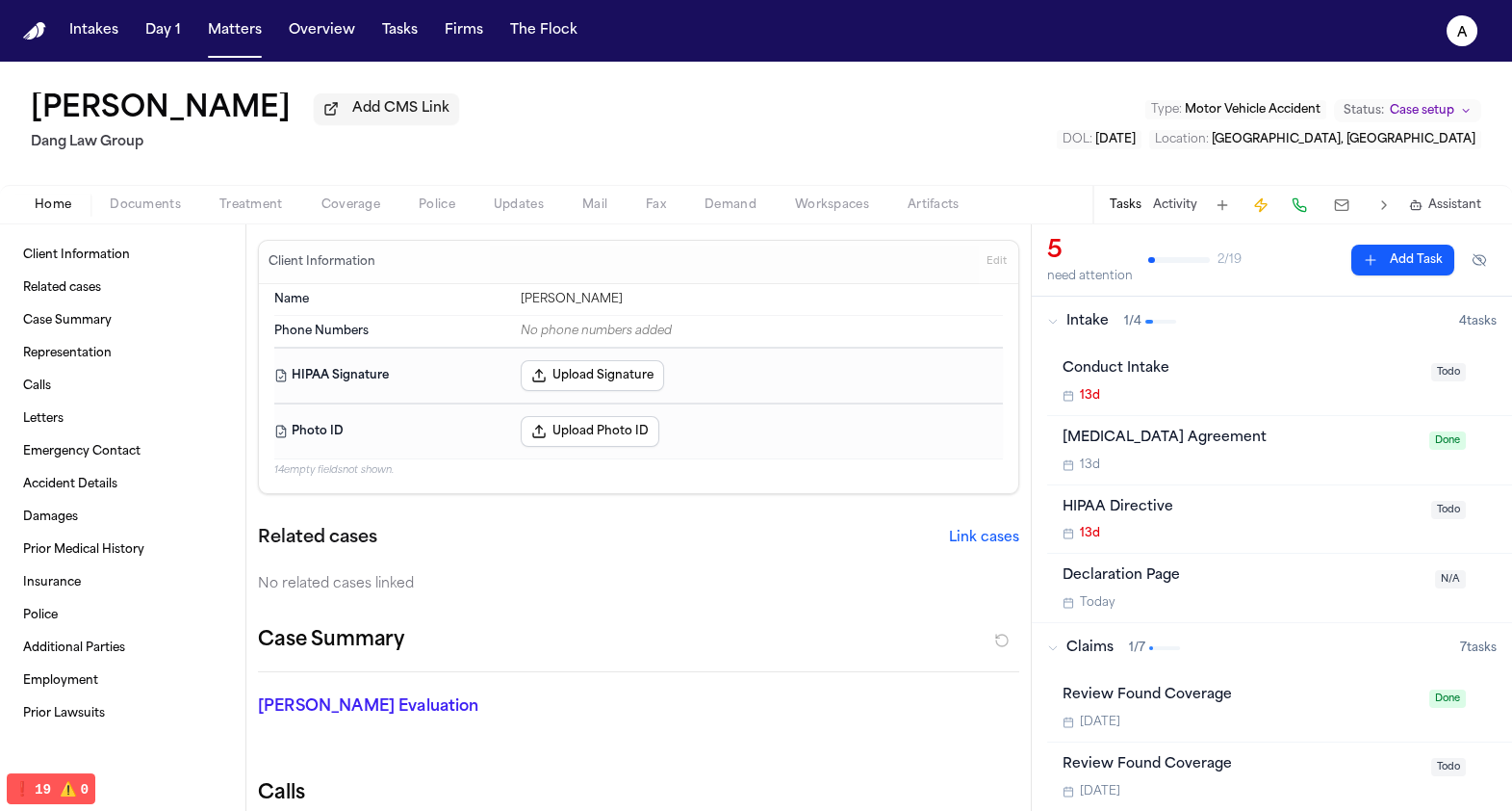
click at [1345, 204] on button at bounding box center [1341, 205] width 35 height 27
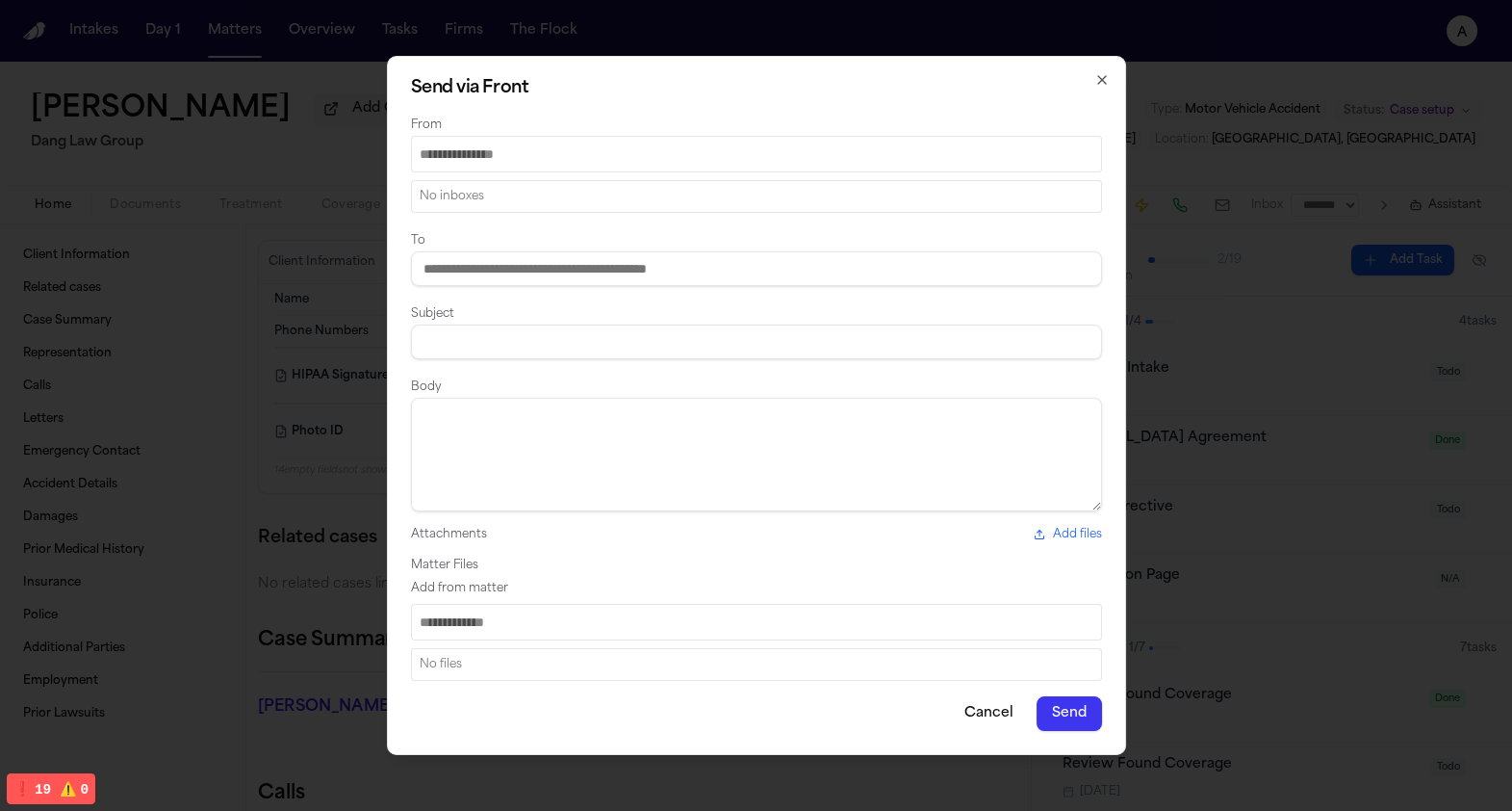
click at [969, 143] on input "From" at bounding box center [756, 154] width 691 height 37
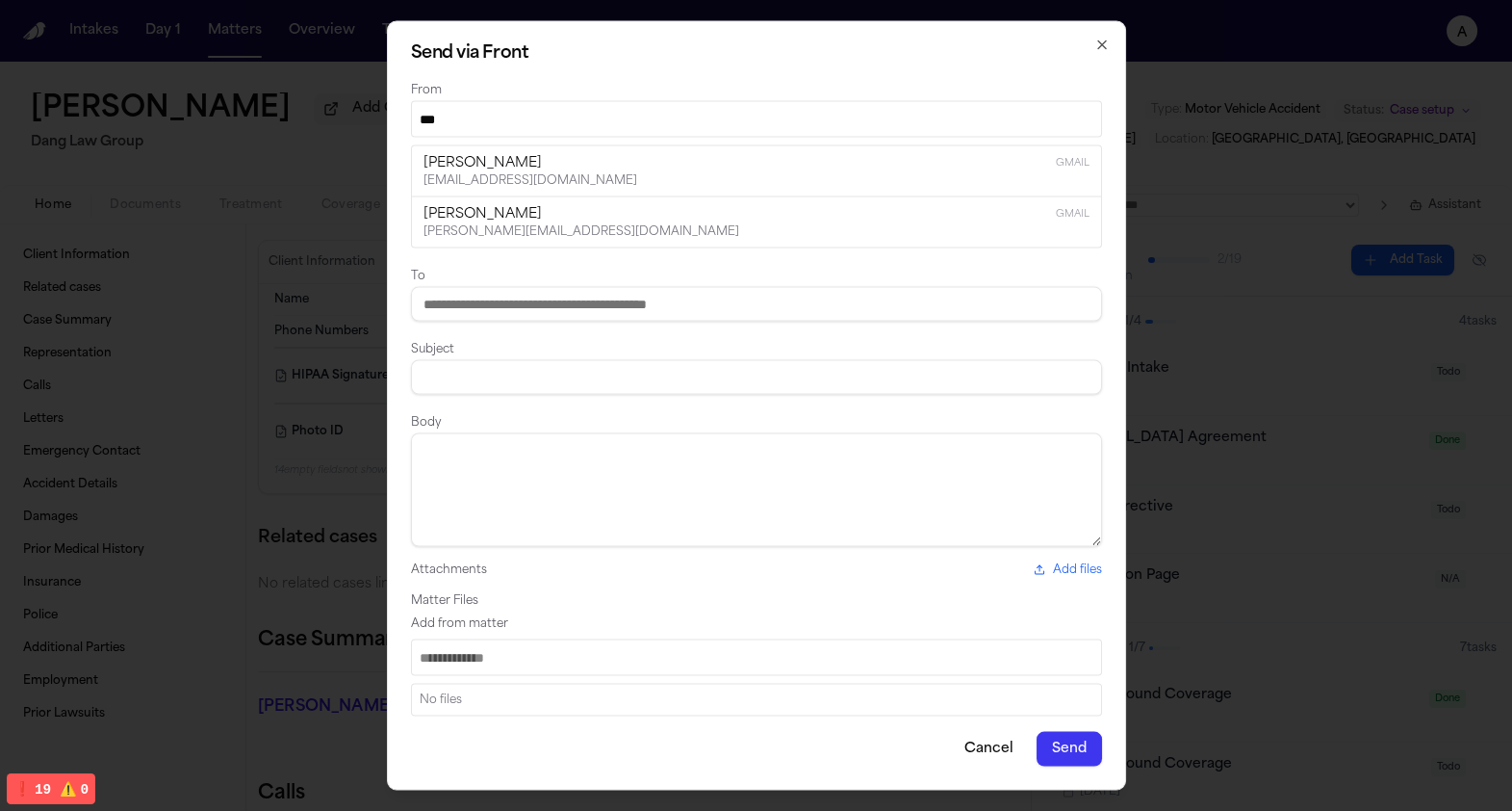
type input "***"
click at [792, 138] on div "From *** amit gmail amit@finchlegal.com camille gmail camille@finchlegal.com" at bounding box center [756, 163] width 691 height 171
click at [784, 155] on div "amit gmail" at bounding box center [756, 164] width 666 height 19
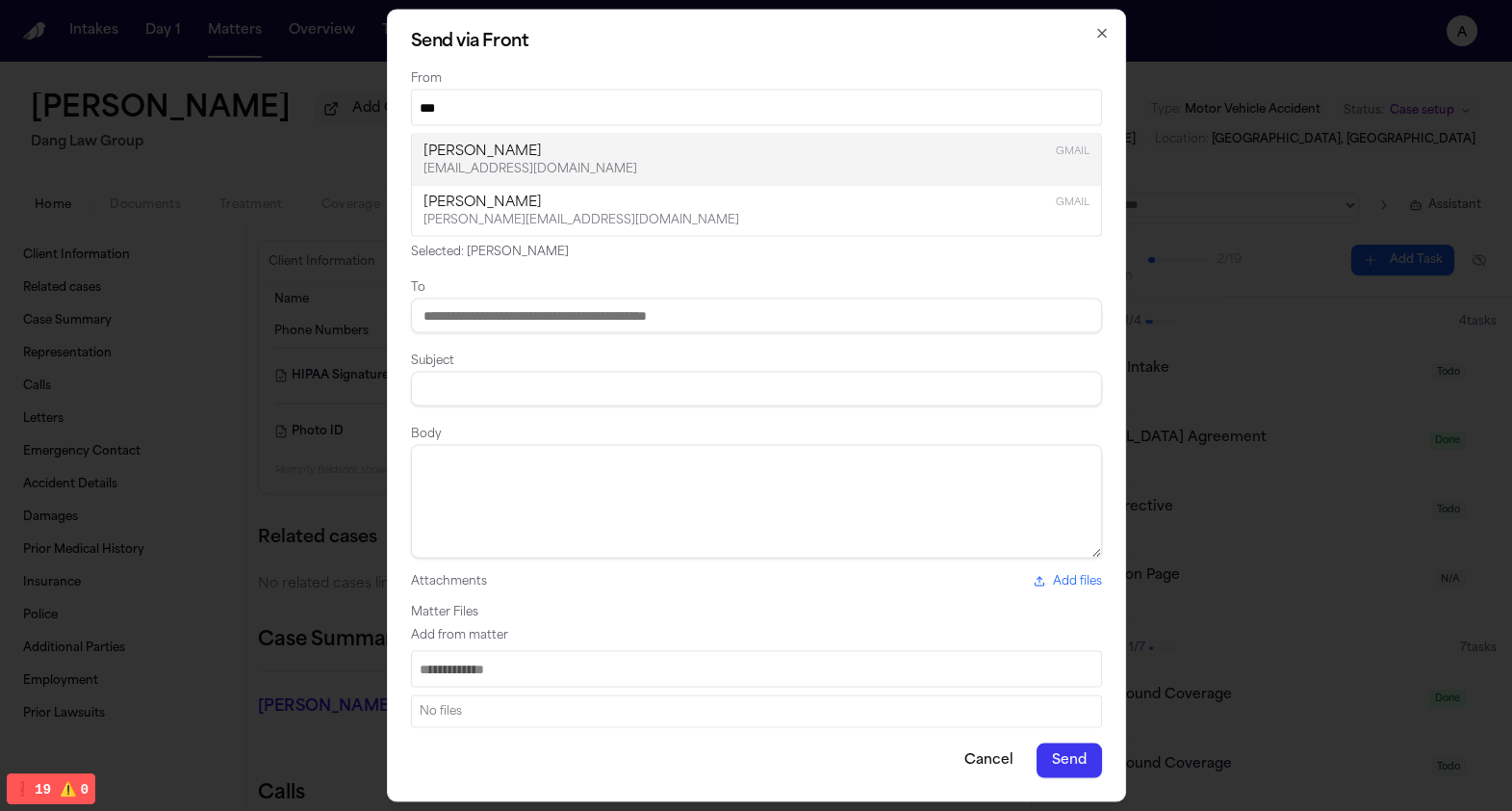
click at [655, 658] on input "Search matter files" at bounding box center [756, 669] width 691 height 37
type input "*"
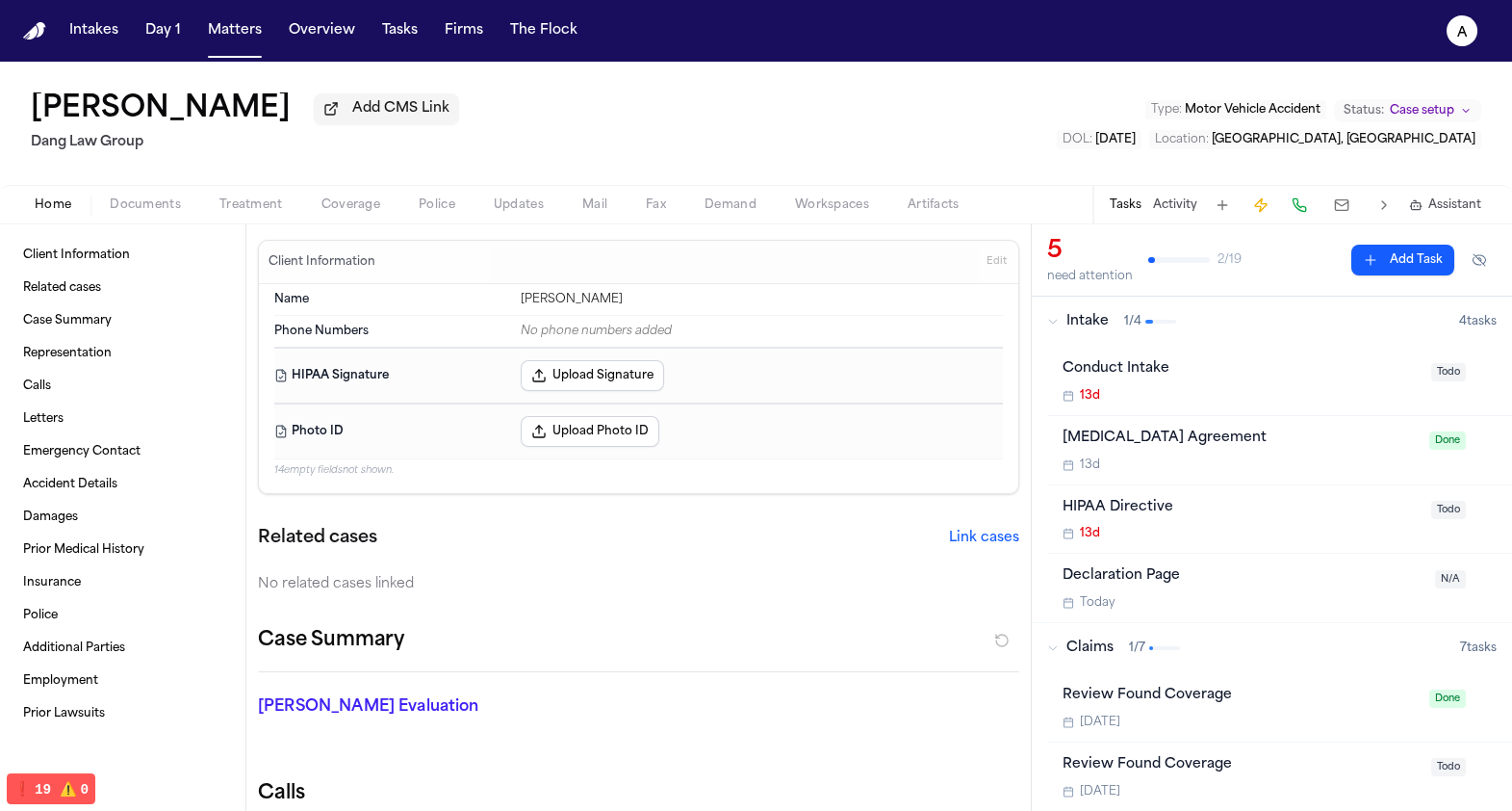
click at [244, 54] on nav "Intakes Day 1 Matters Overview Tasks Firms The Flock a" at bounding box center [756, 31] width 1512 height 62
click at [241, 40] on button "Matters" at bounding box center [234, 31] width 69 height 35
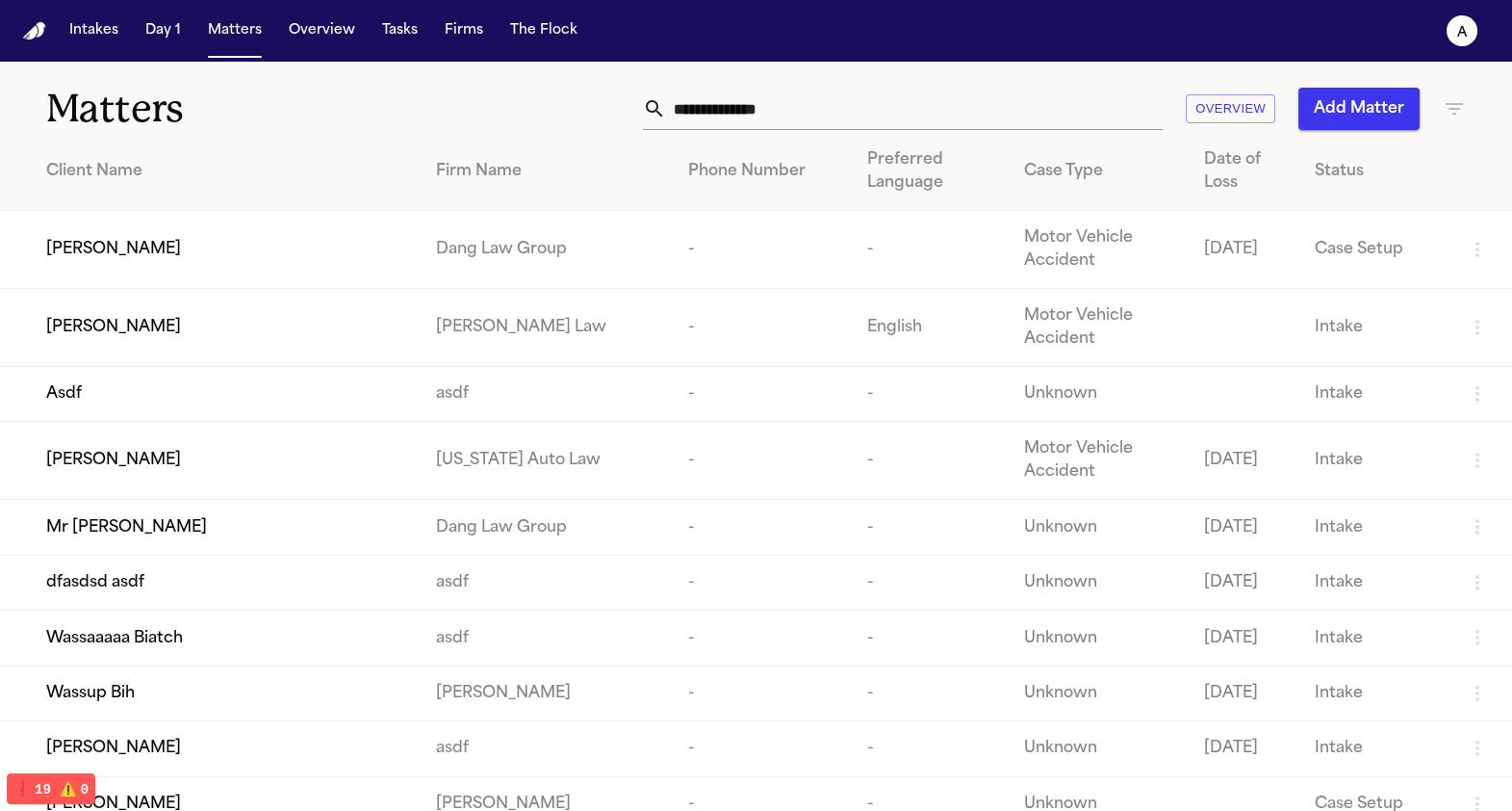
scroll to position [3, 0]
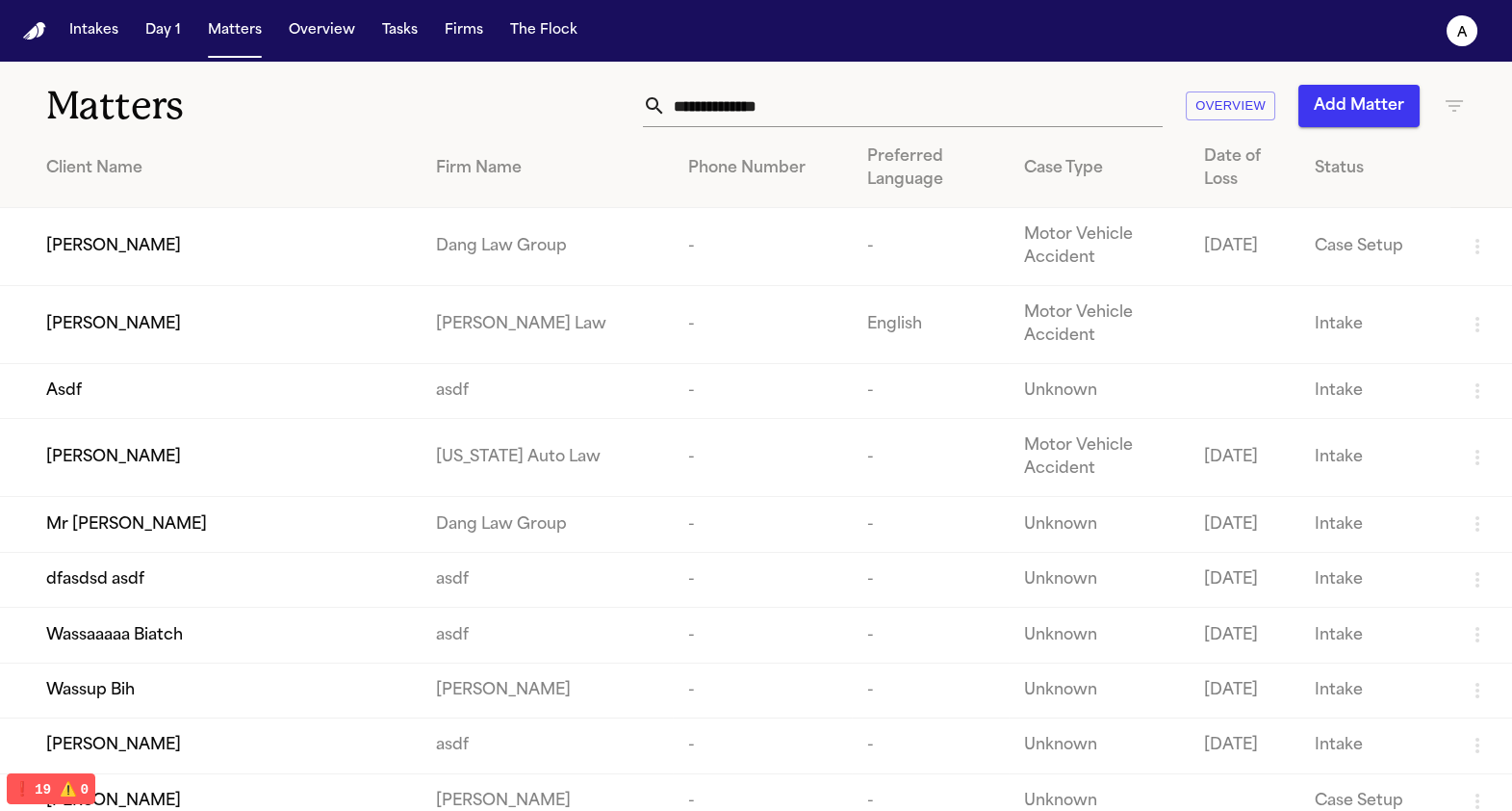
click at [814, 95] on input "text" at bounding box center [914, 106] width 497 height 42
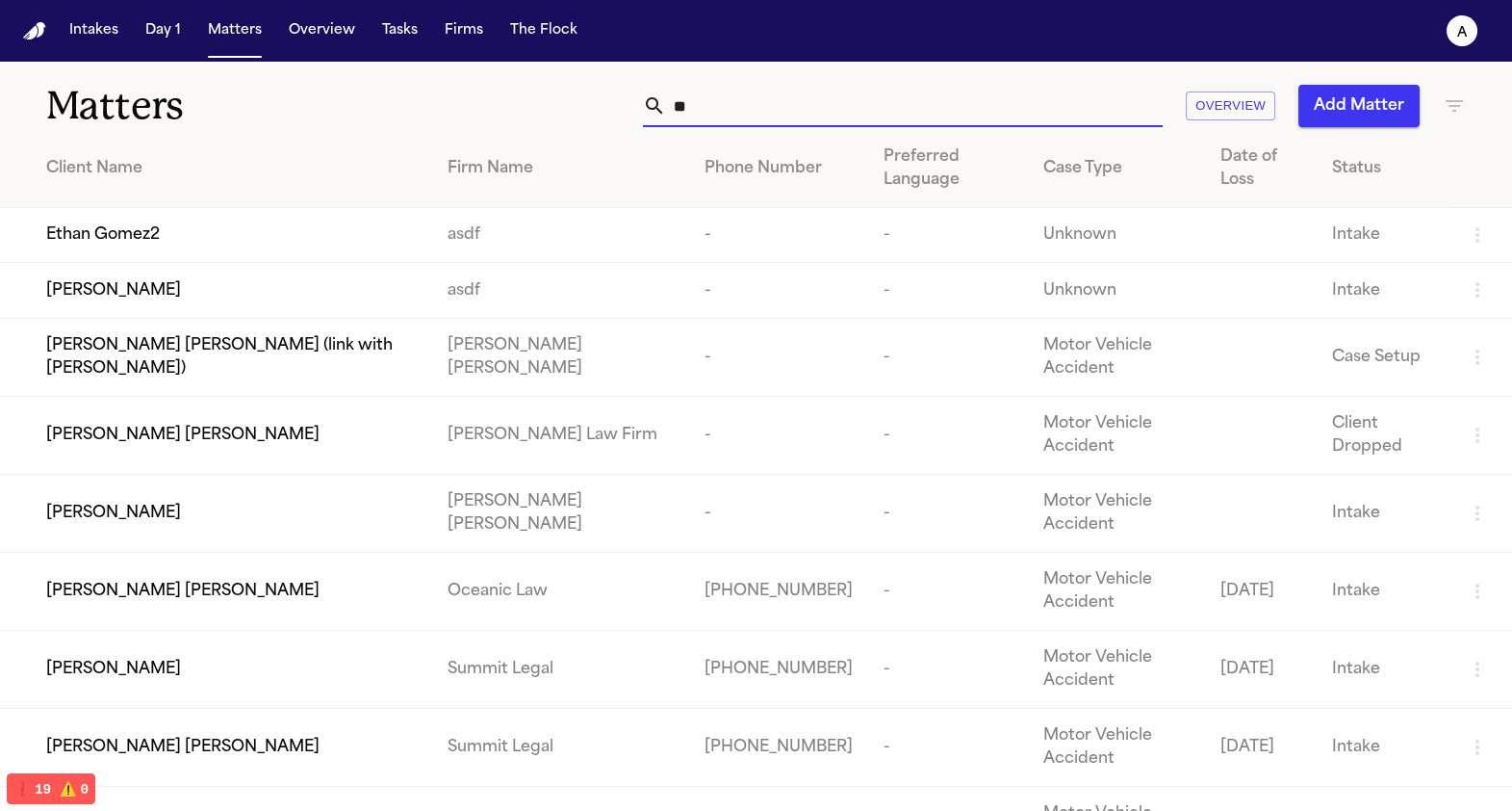
scroll to position [0, 0]
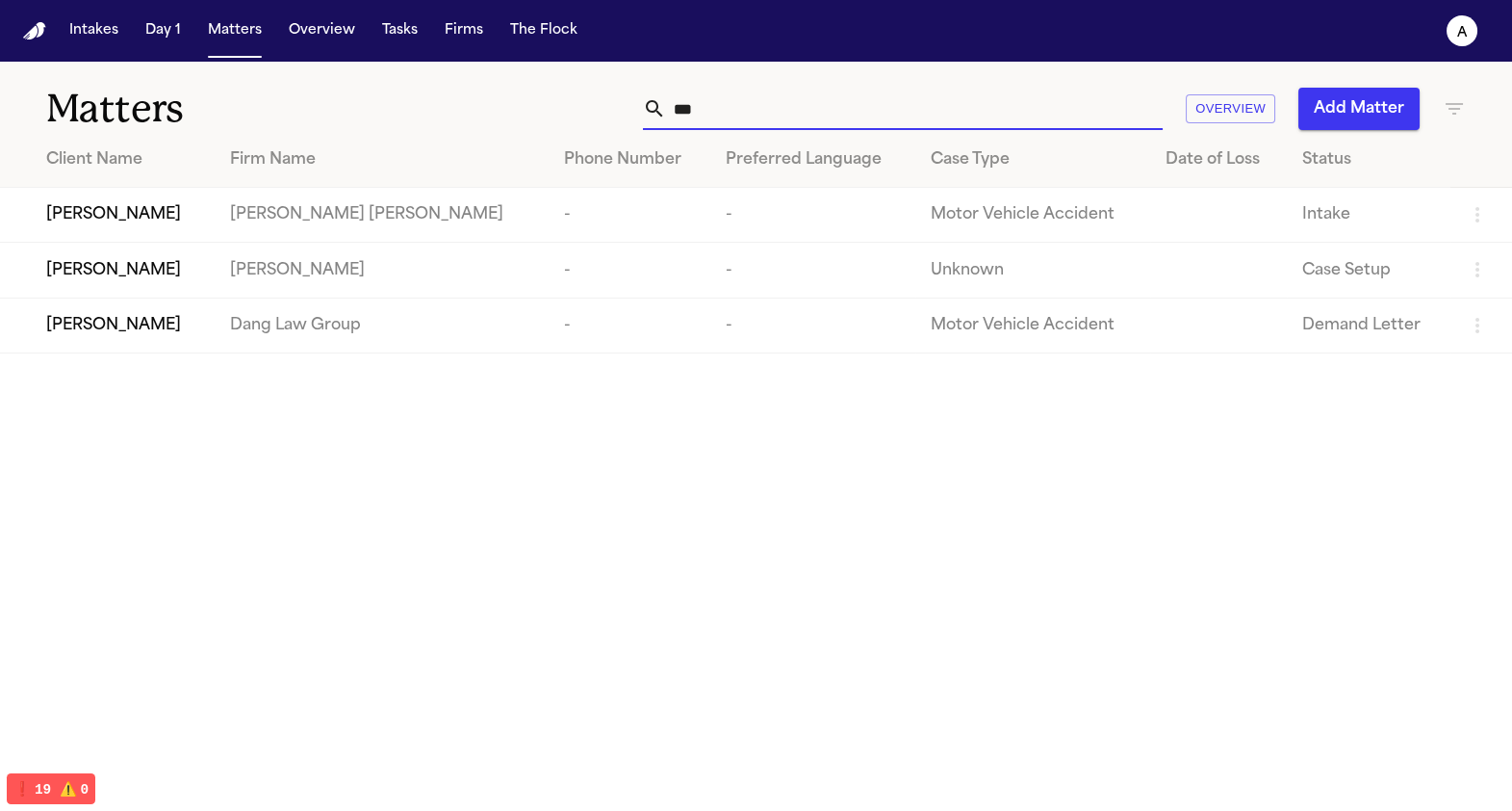
type input "***"
click at [434, 276] on td "Mohamed K Ahmed" at bounding box center [380, 269] width 333 height 55
click at [924, 276] on td "Unknown" at bounding box center [1031, 269] width 234 height 55
click at [199, 274] on div "Zahra Khan" at bounding box center [123, 270] width 153 height 23
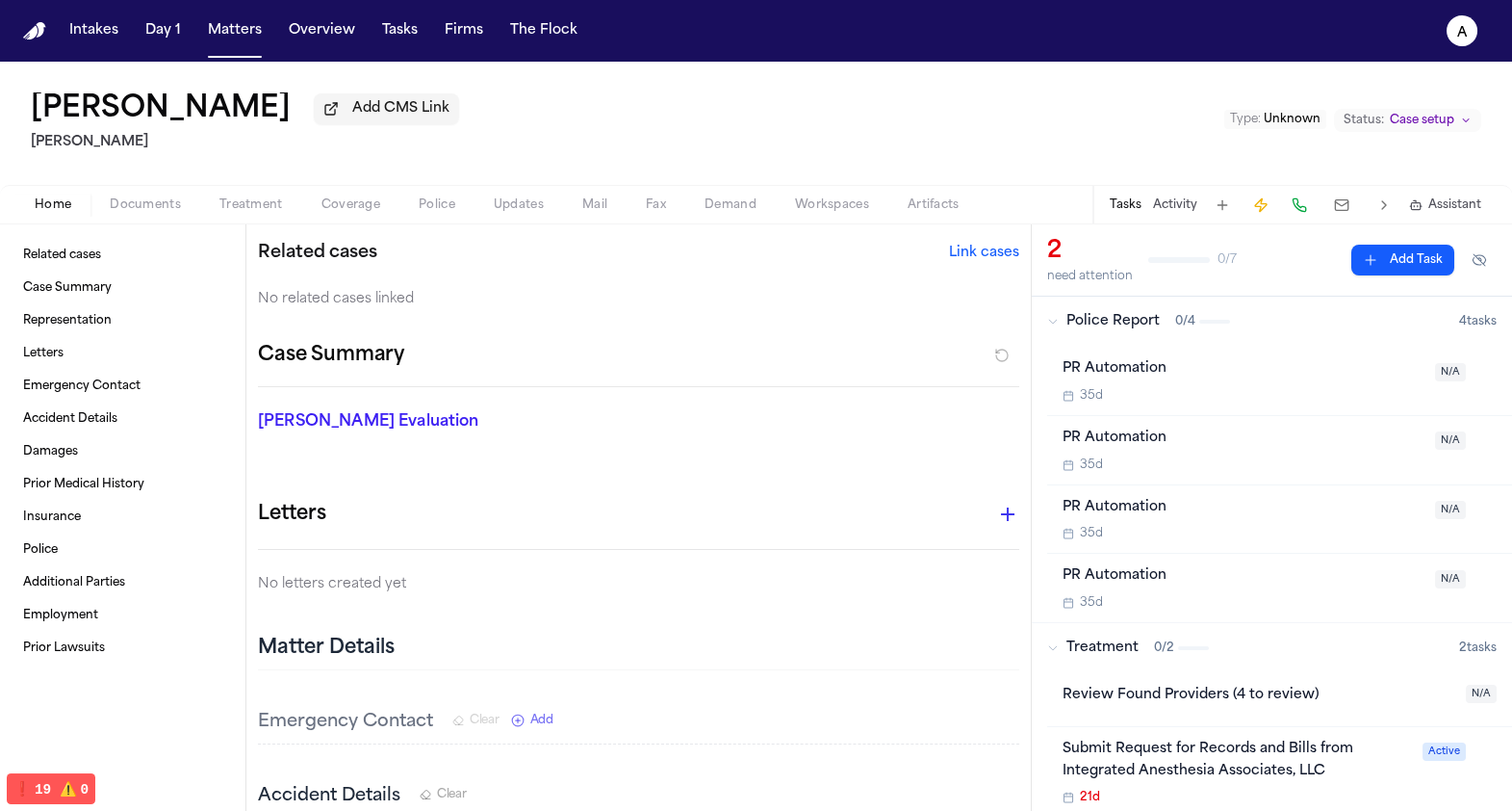
click at [1349, 206] on button at bounding box center [1341, 205] width 35 height 27
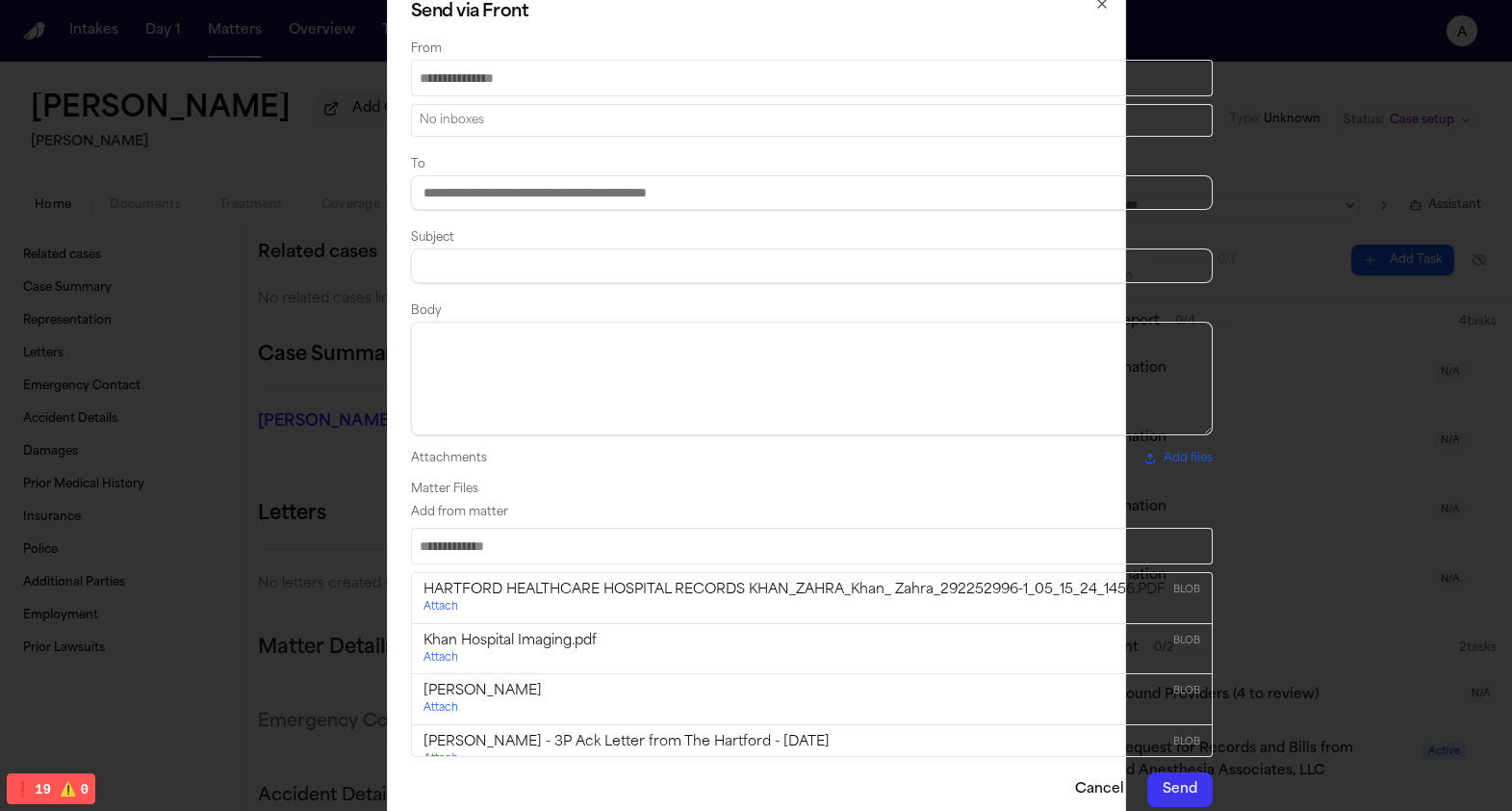
click at [800, 511] on div "Add from matter" at bounding box center [811, 513] width 802 height 15
click at [800, 521] on div "Add from matter HARTFORD HEALTHCARE HOSPITAL RECORDS KHAN_ZAHRA_Khan_ Zahra_292…" at bounding box center [811, 630] width 802 height 252
click at [800, 532] on input "Search matter files" at bounding box center [811, 546] width 802 height 37
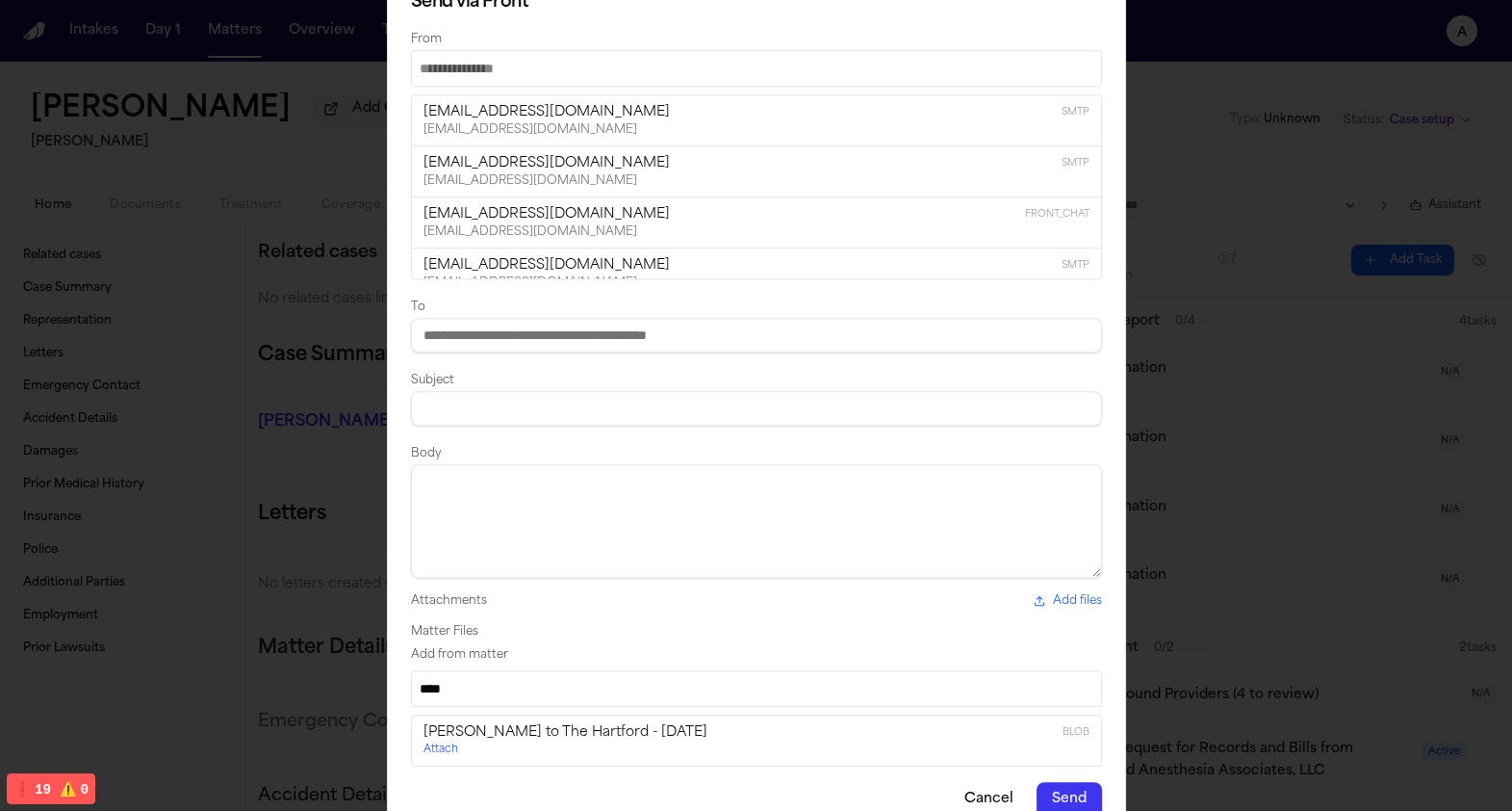
type input "***"
click at [722, 748] on div "Attach" at bounding box center [756, 750] width 666 height 15
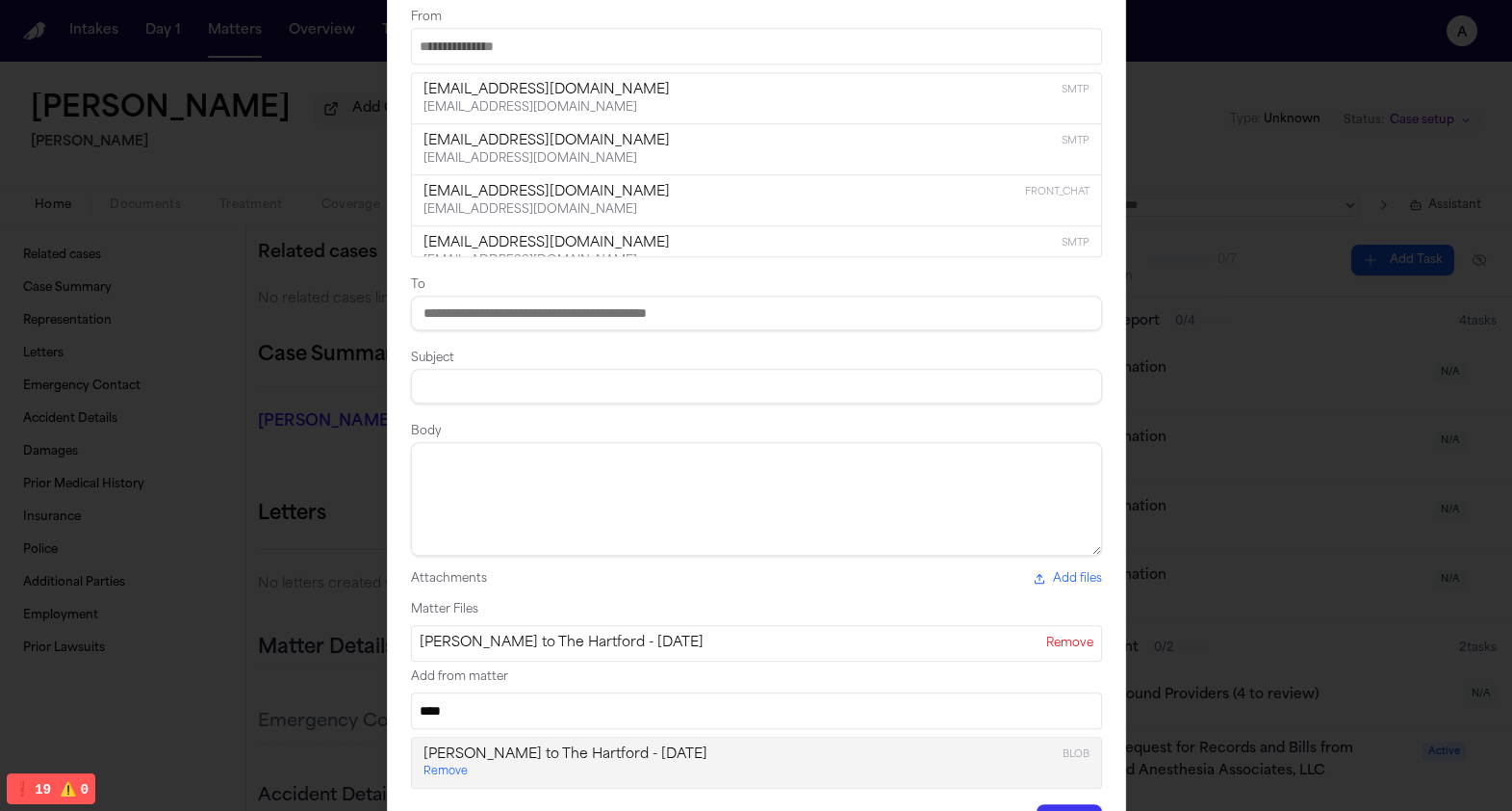
click at [771, 46] on input "From" at bounding box center [756, 46] width 691 height 37
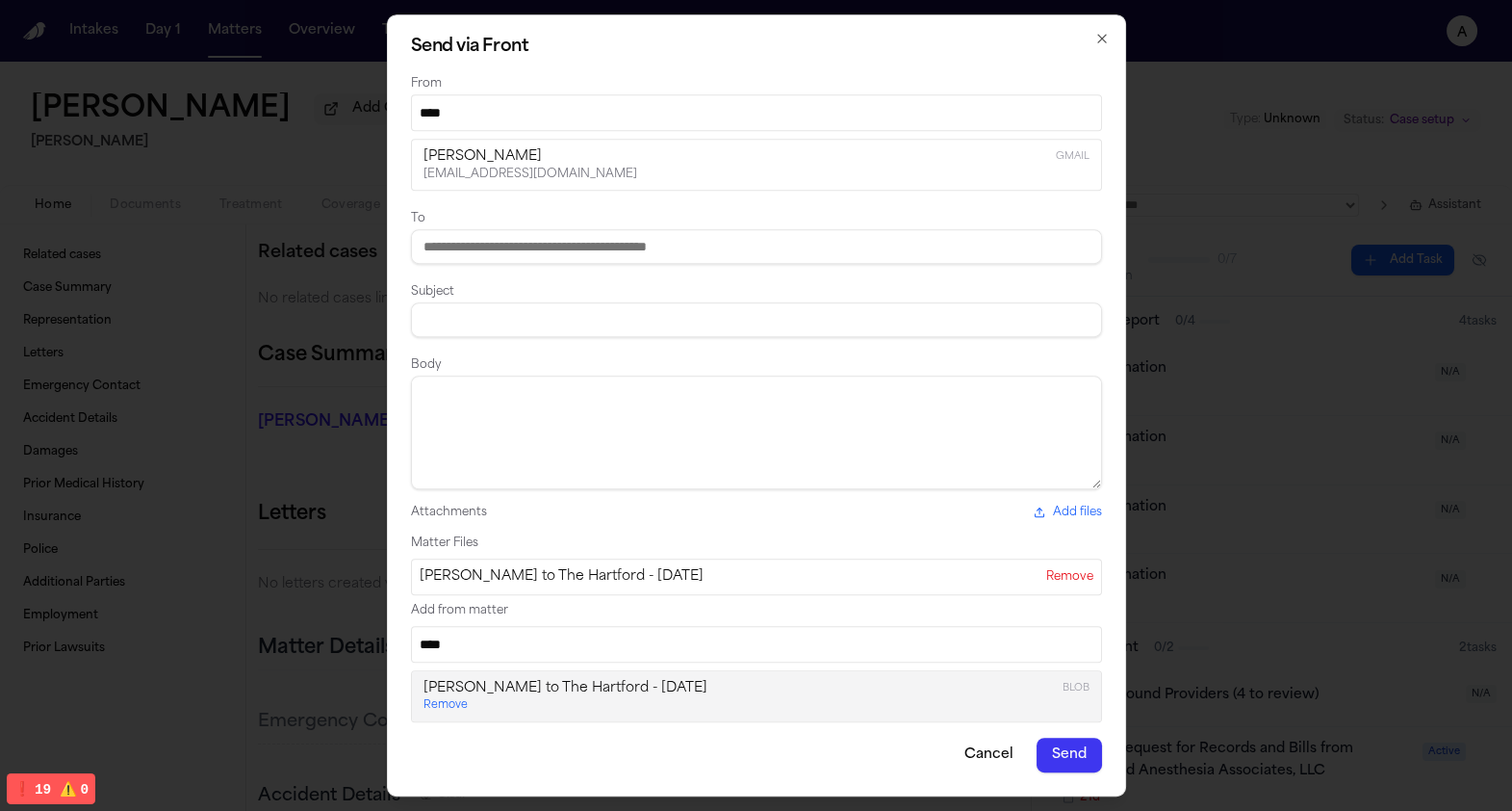
type input "****"
click at [615, 149] on div "amit gmail" at bounding box center [756, 157] width 666 height 19
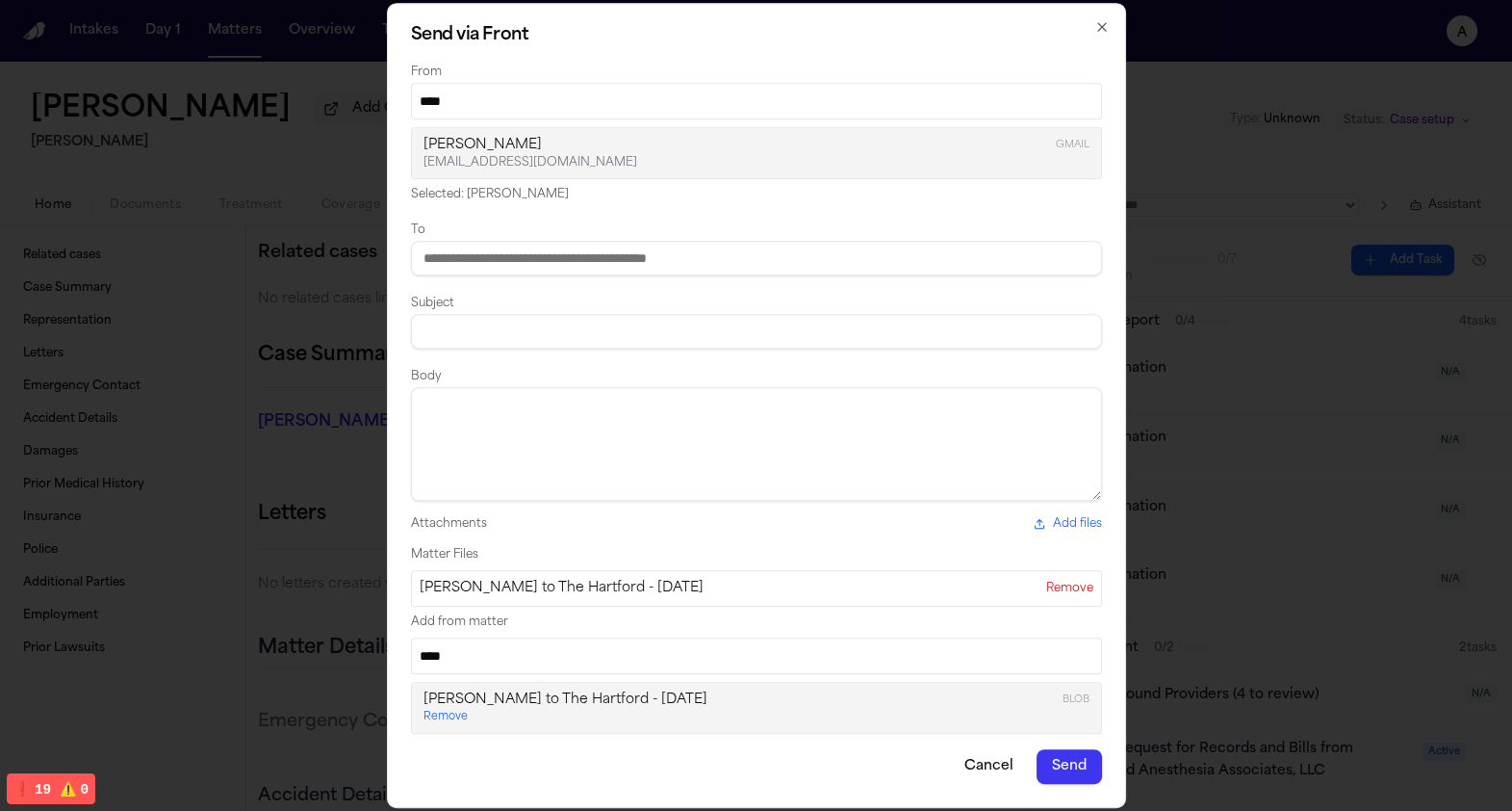
click at [590, 250] on input at bounding box center [756, 258] width 691 height 35
click at [574, 147] on div "amit gmail" at bounding box center [756, 146] width 666 height 19
click at [560, 262] on input "*" at bounding box center [756, 258] width 691 height 35
type input "**********"
click at [522, 330] on input at bounding box center [756, 331] width 691 height 35
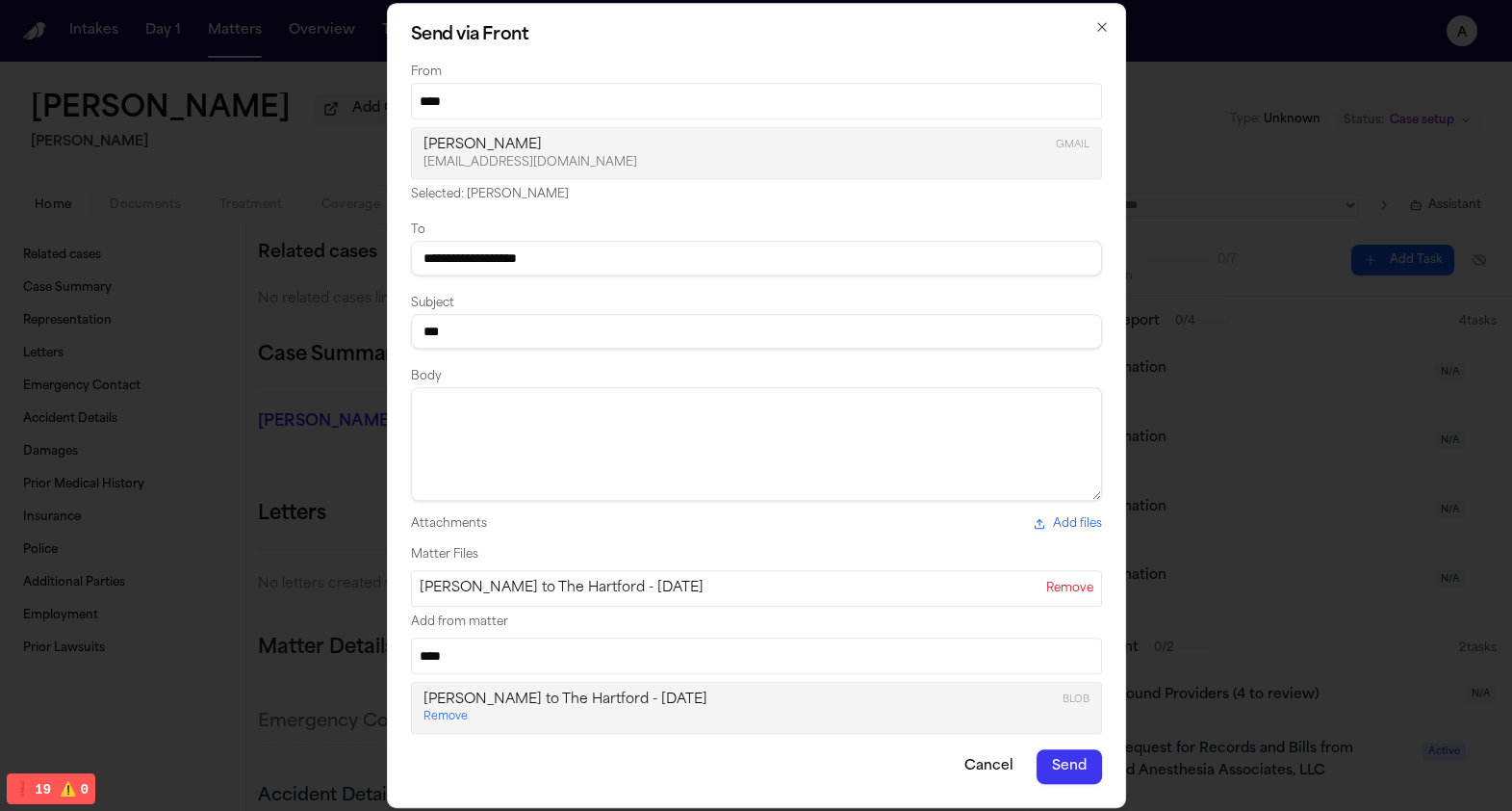
type input "***"
click at [519, 458] on textarea at bounding box center [756, 444] width 691 height 114
type textarea "****"
click at [1063, 756] on button "Send" at bounding box center [1069, 767] width 66 height 35
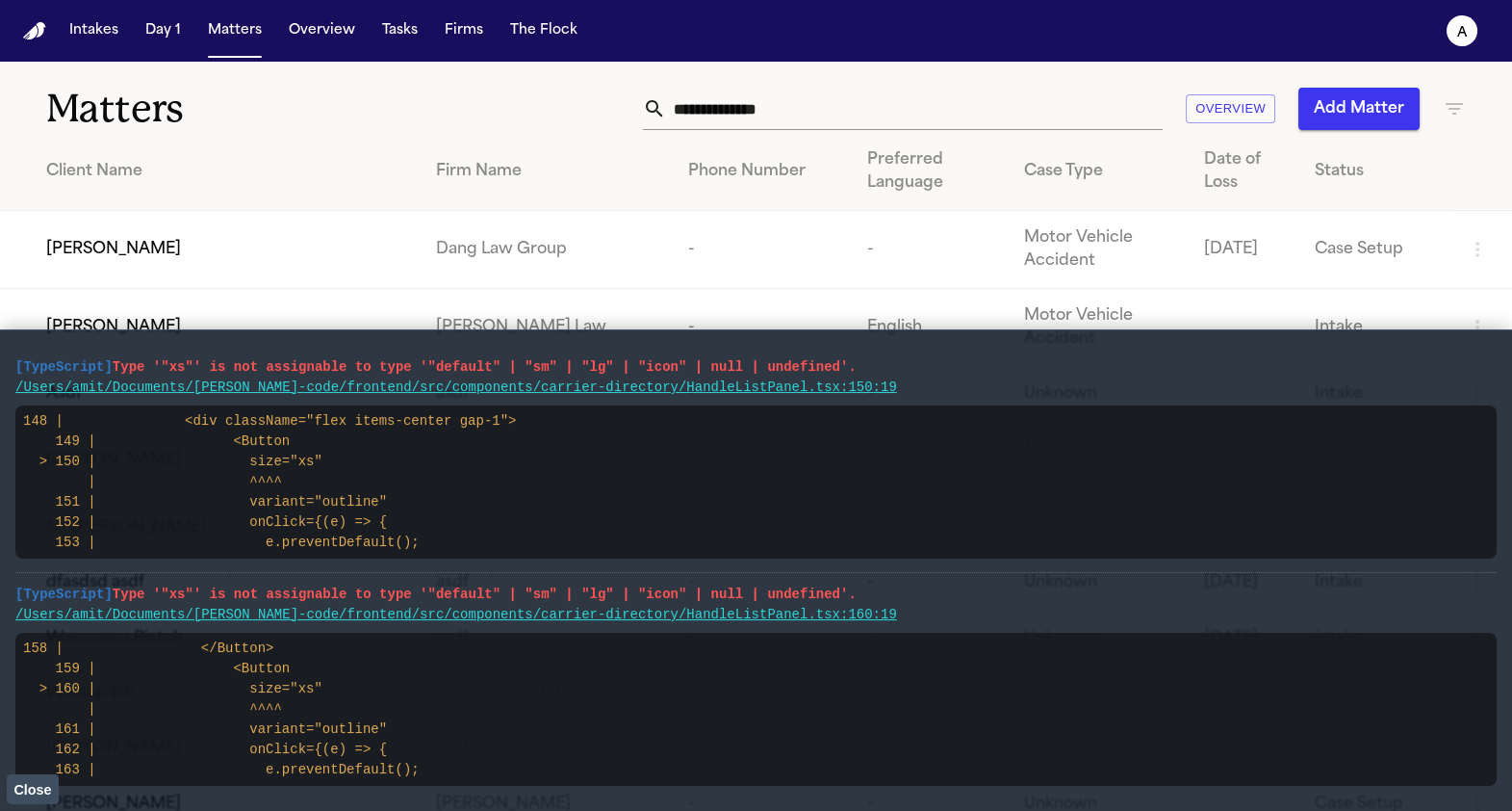
click at [28, 772] on code "158 | </Button> 159 | <Button > 160 | size="xs" | ^^^^ 161 | variant="outline" …" at bounding box center [221, 709] width 397 height 137
click at [28, 782] on span "Close" at bounding box center [32, 790] width 38 height 15
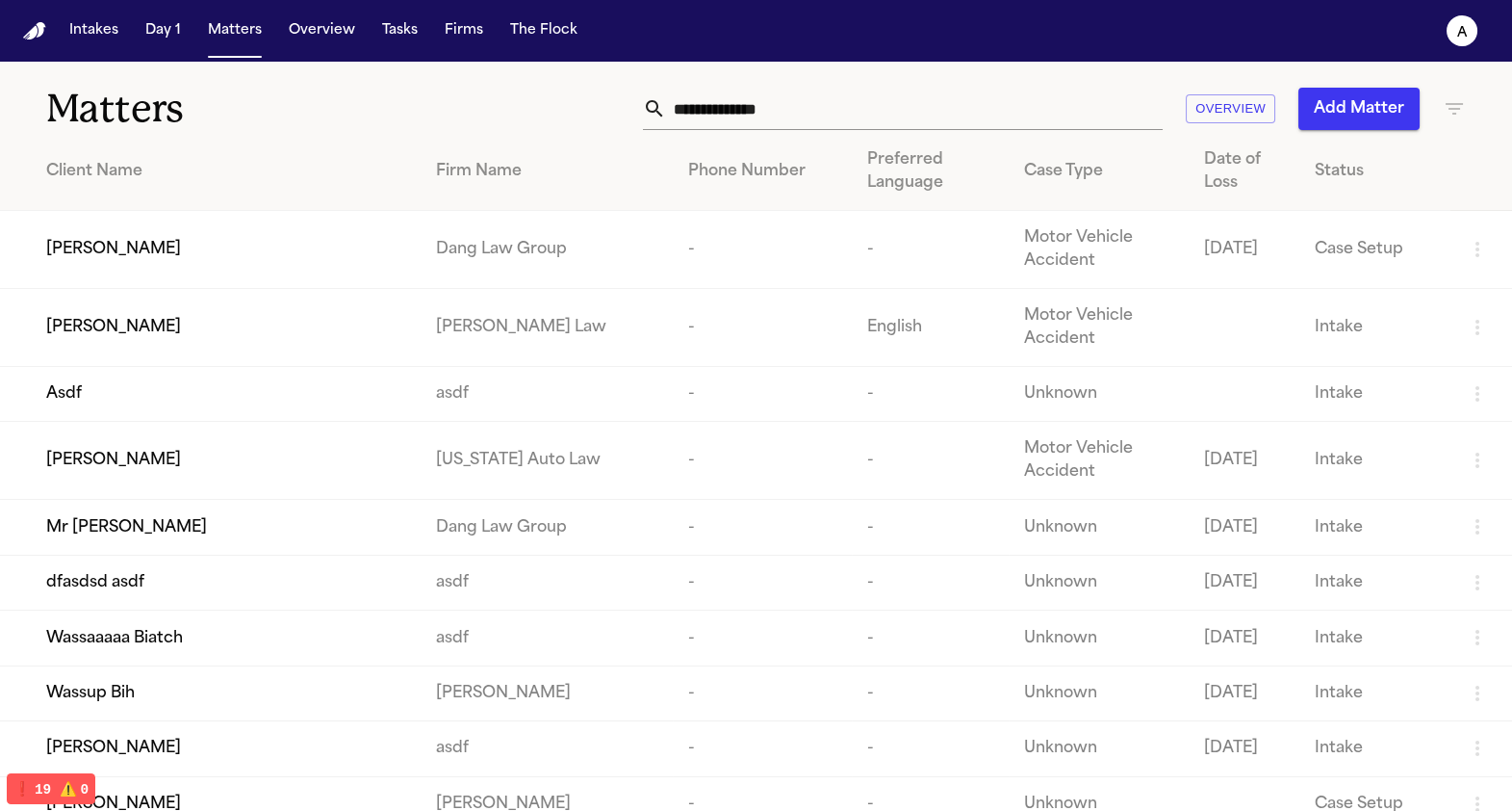
click at [217, 340] on td "Lakeysha Hunter" at bounding box center [210, 327] width 421 height 78
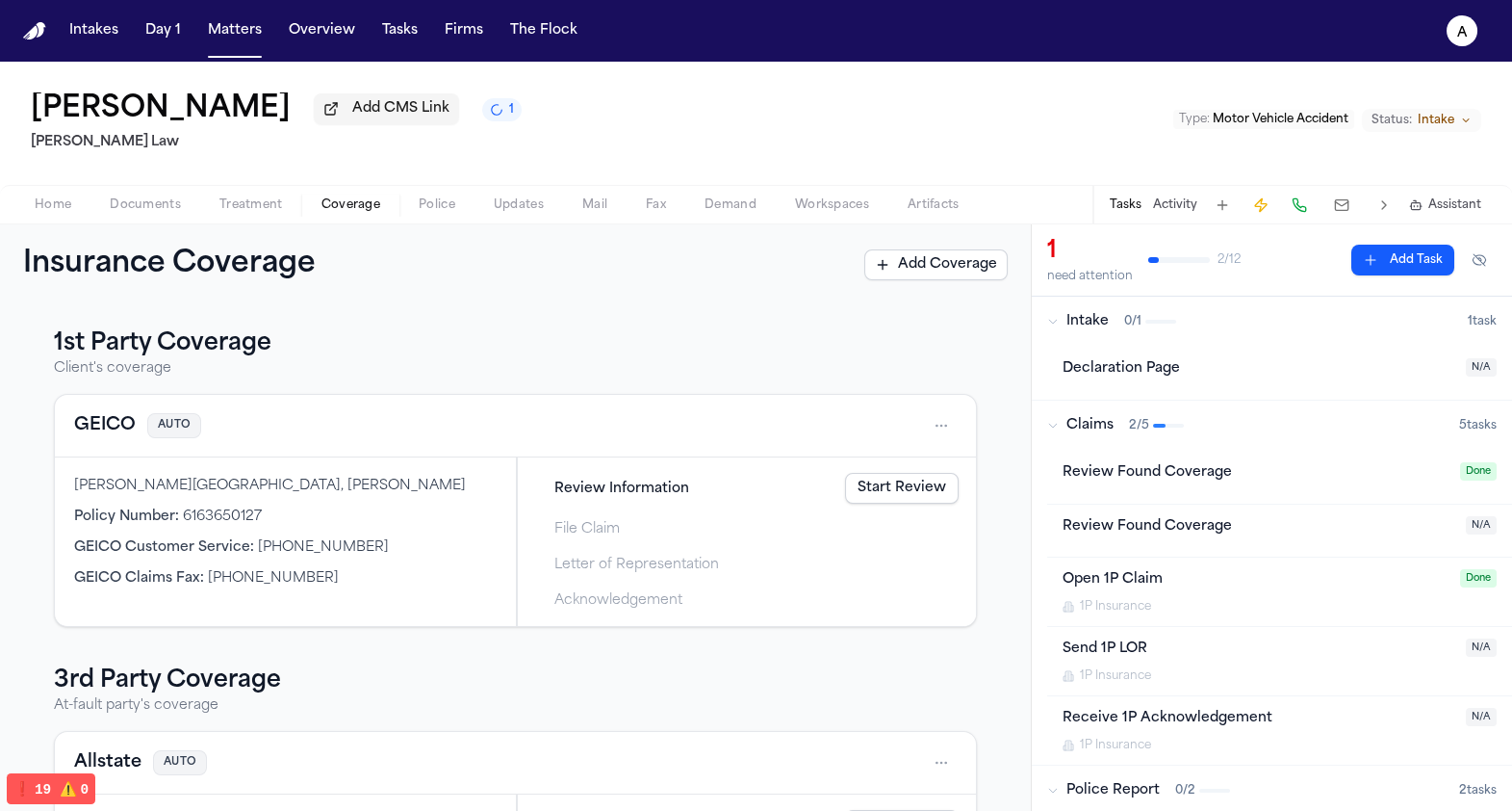
click at [348, 210] on span "Coverage" at bounding box center [350, 205] width 59 height 15
click at [921, 551] on link "Draft Letter" at bounding box center [906, 559] width 106 height 31
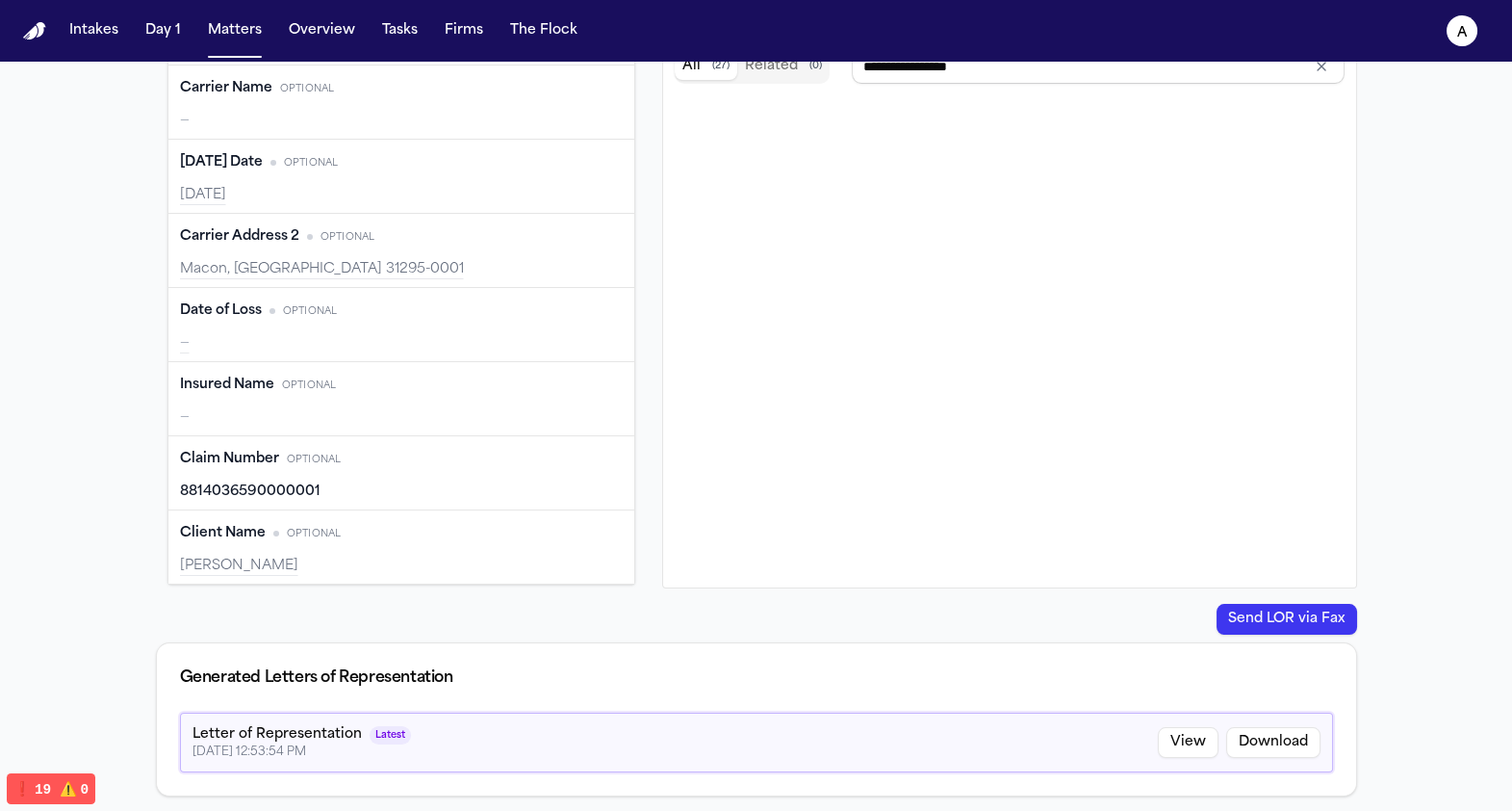
scroll to position [732, 0]
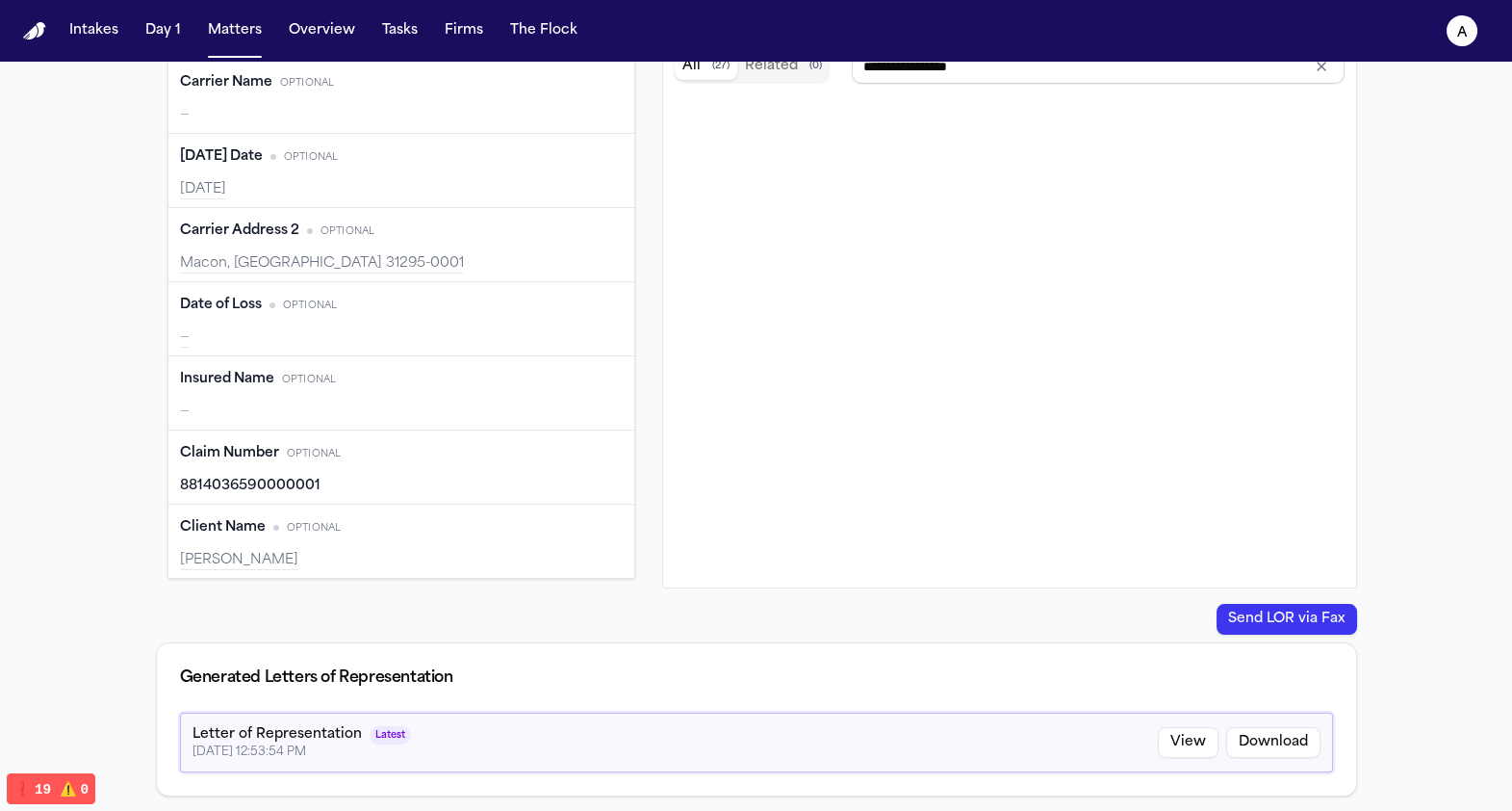
type input "**********"
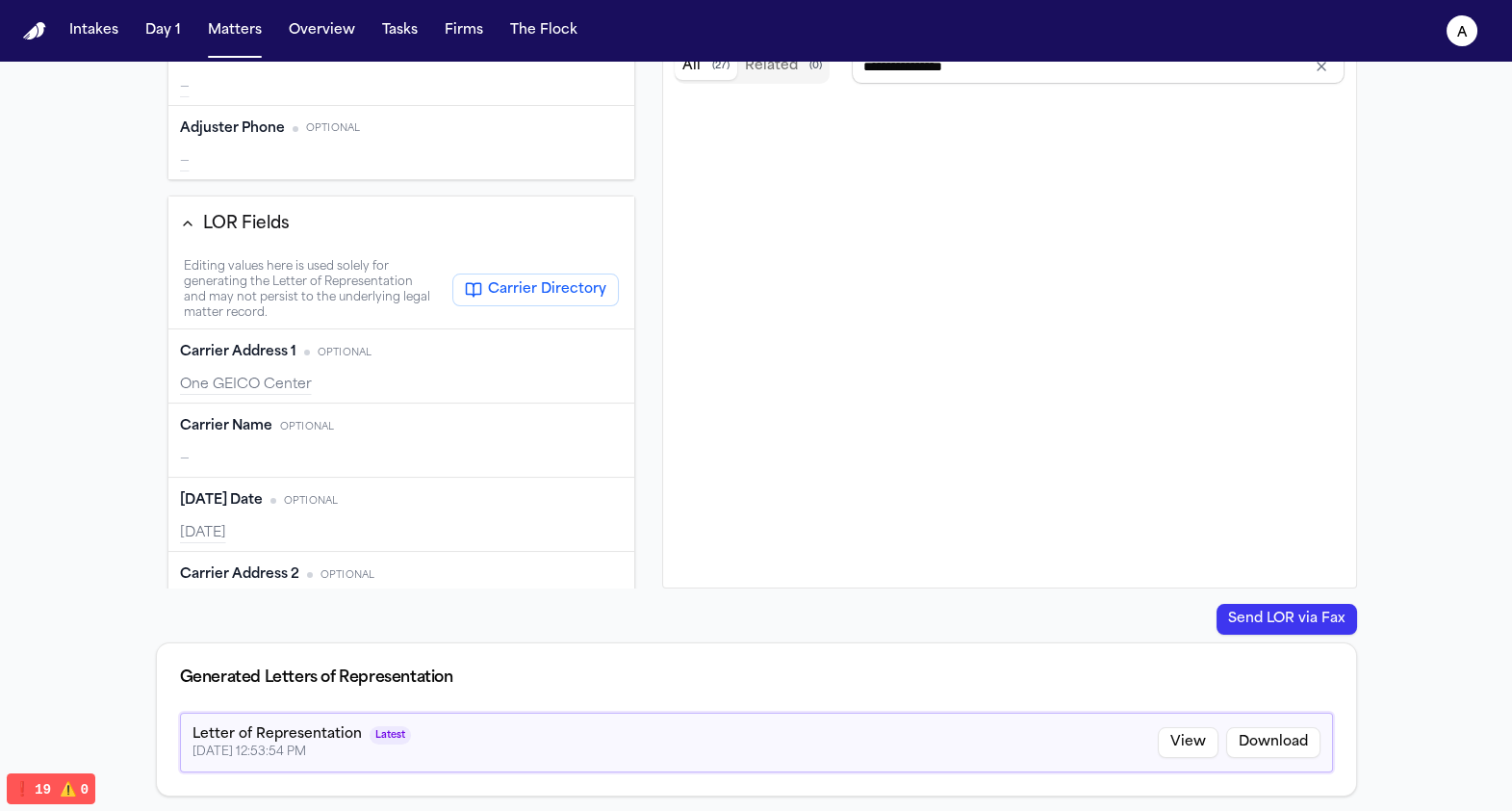
scroll to position [0, 0]
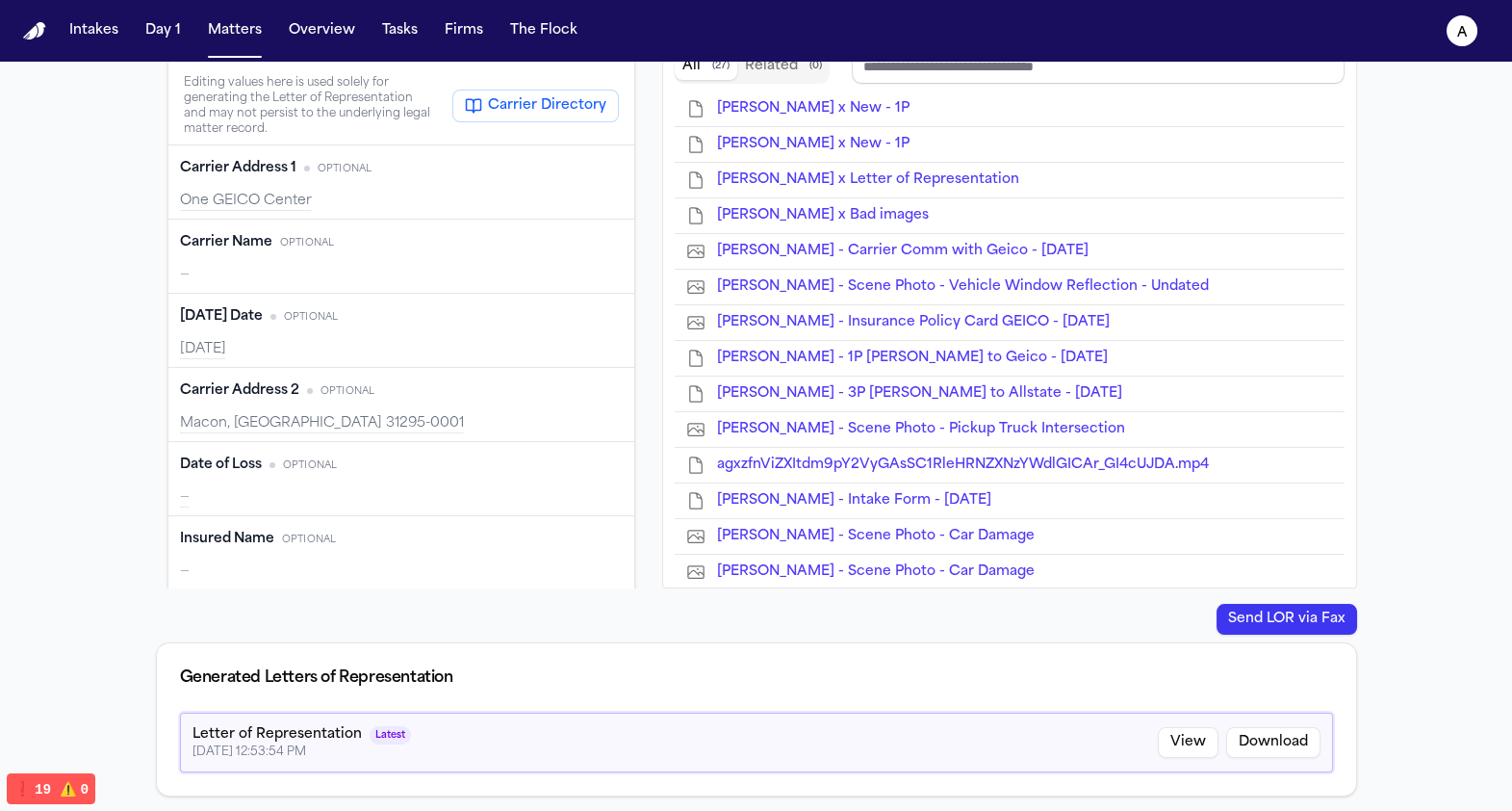
type input "**********"
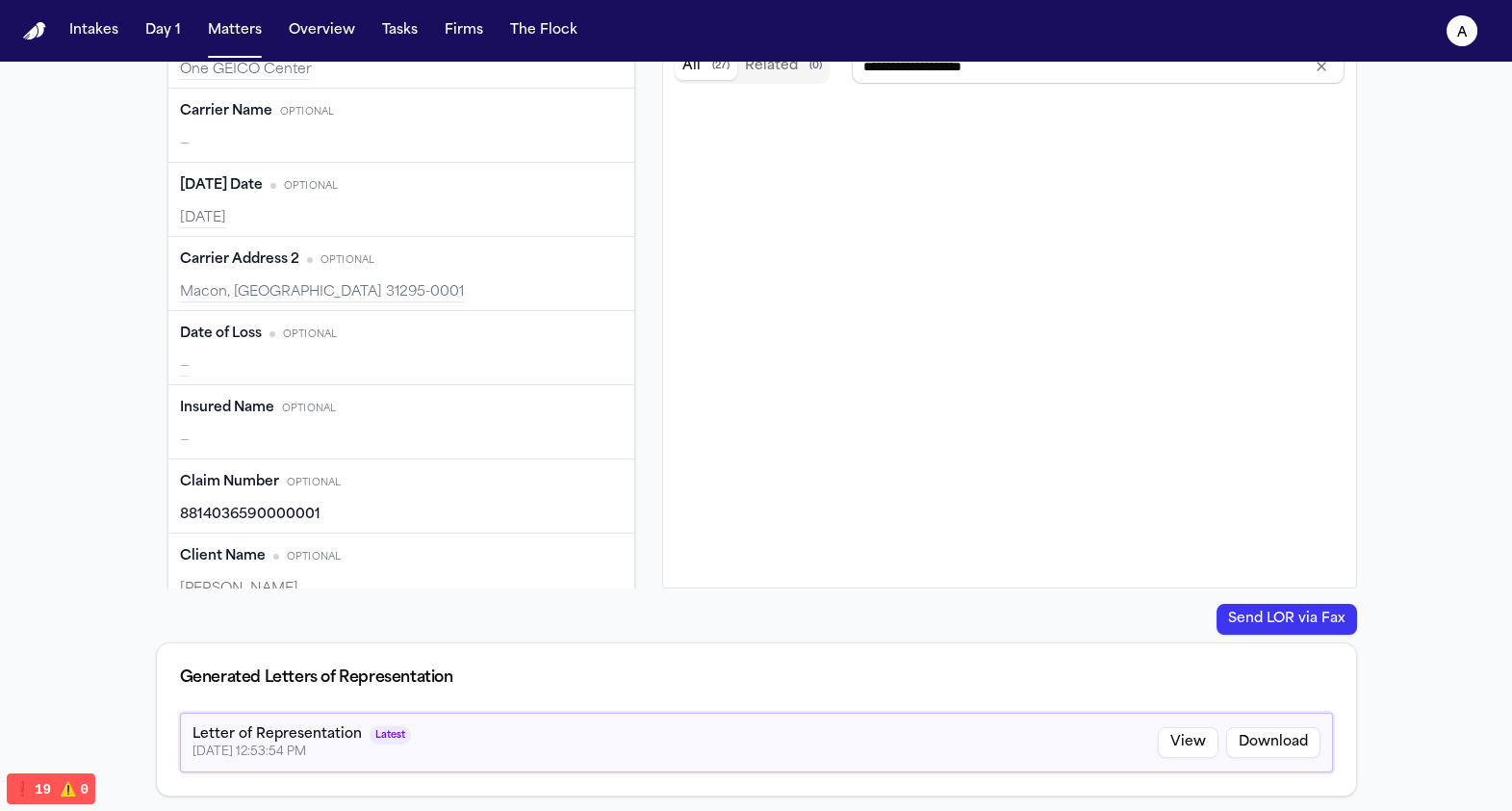
type input "**********"
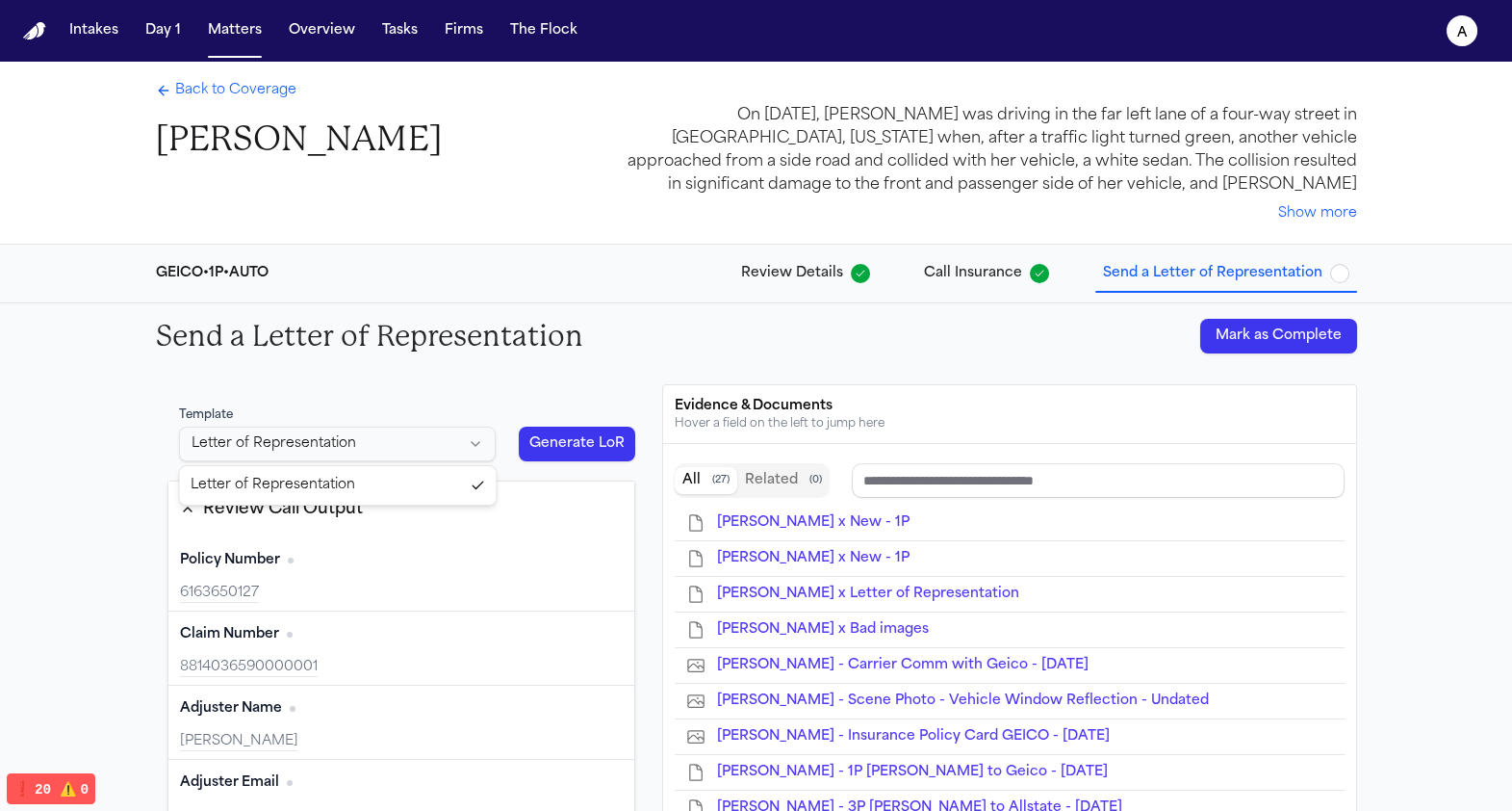
click at [359, 446] on html "Intakes Day 1 Matters Overview Tasks Firms The Flock a Back to Coverage Lakeysh…" at bounding box center [756, 406] width 1512 height 811
click at [251, 40] on button "Matters" at bounding box center [234, 31] width 69 height 35
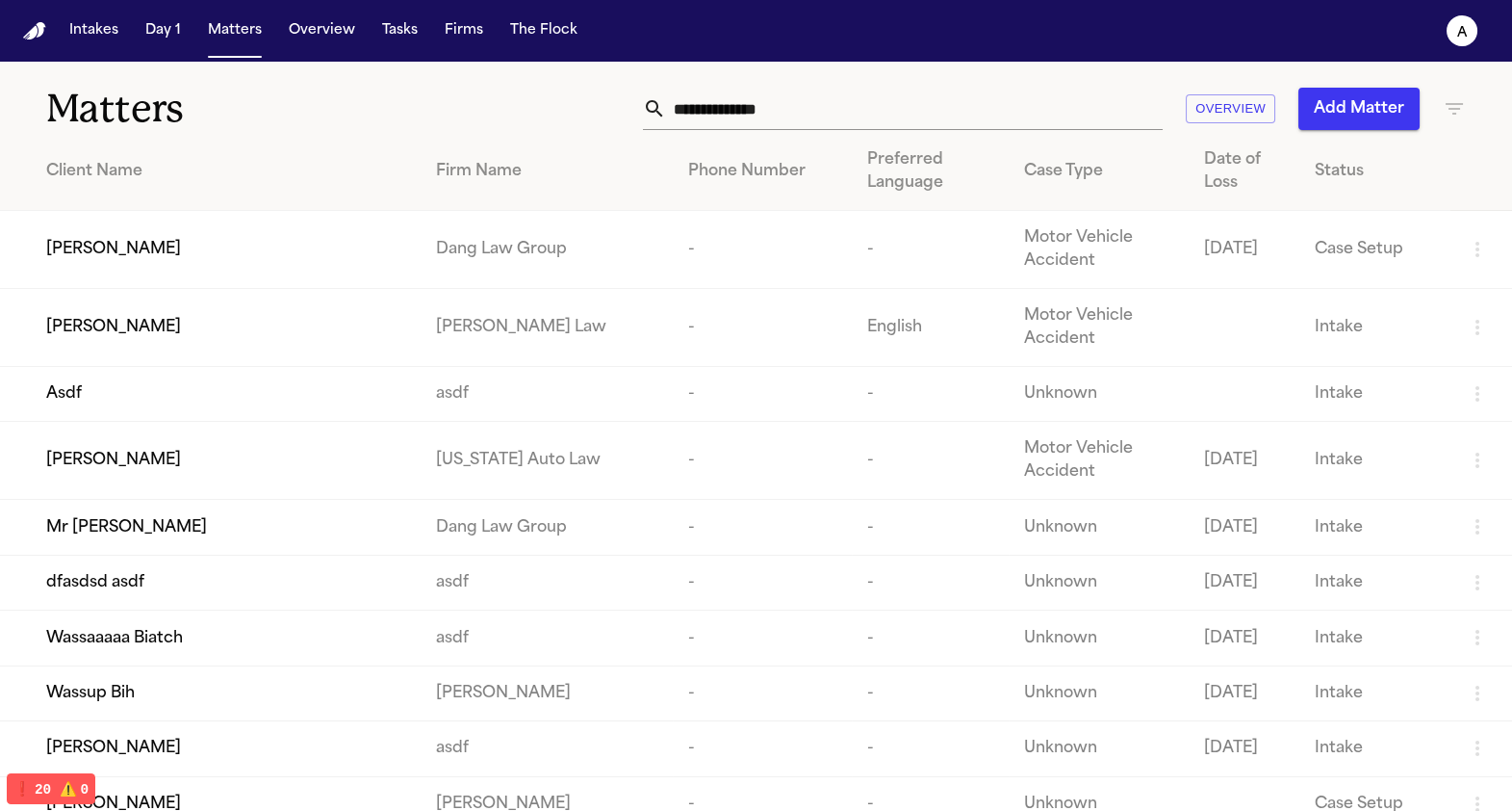
click at [215, 249] on div "[PERSON_NAME]" at bounding box center [226, 249] width 359 height 23
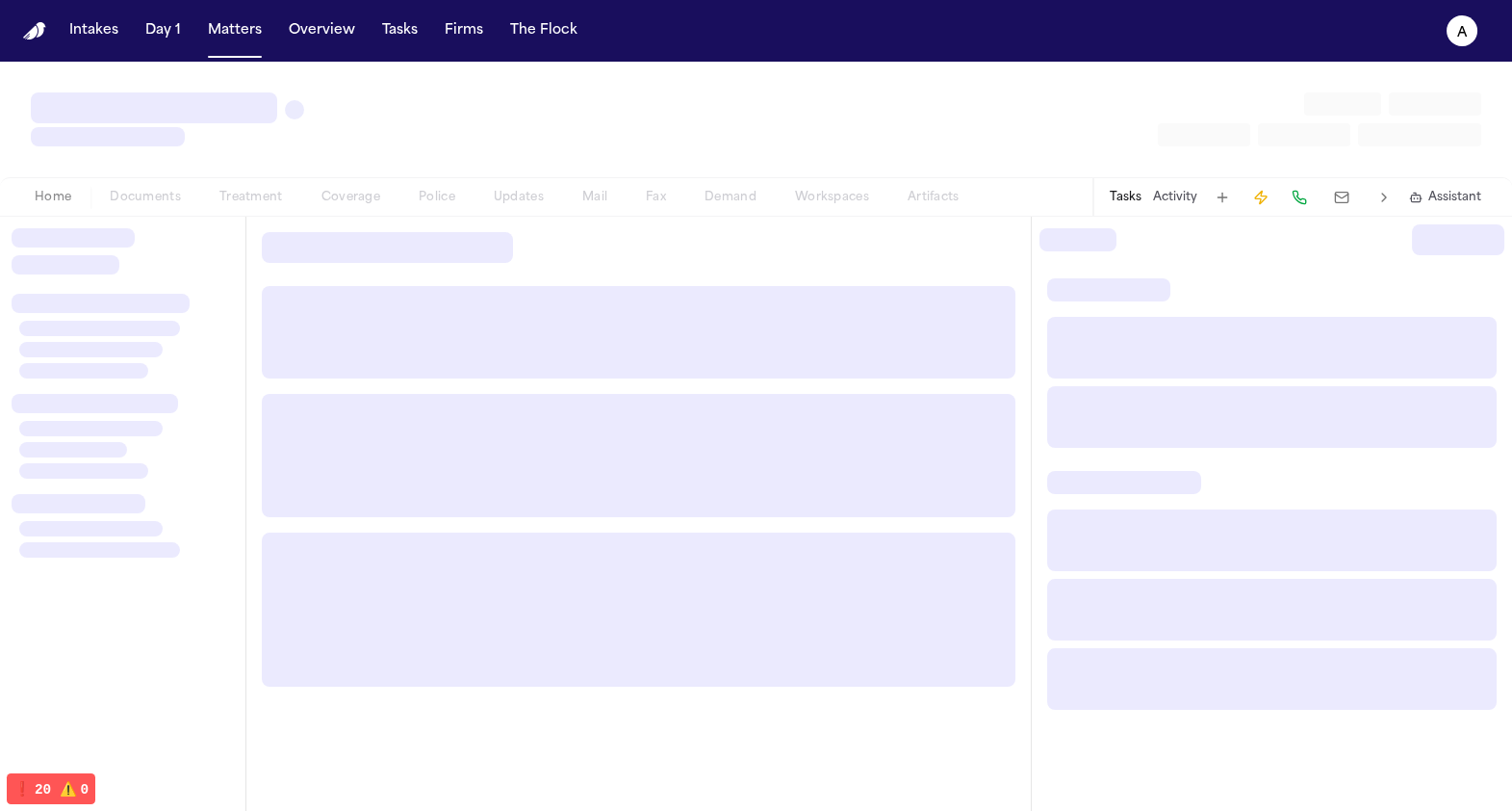
click at [369, 197] on div "Home Documents Treatment Coverage Police Updates Mail Fax Demand Workspaces Art…" at bounding box center [497, 197] width 963 height 23
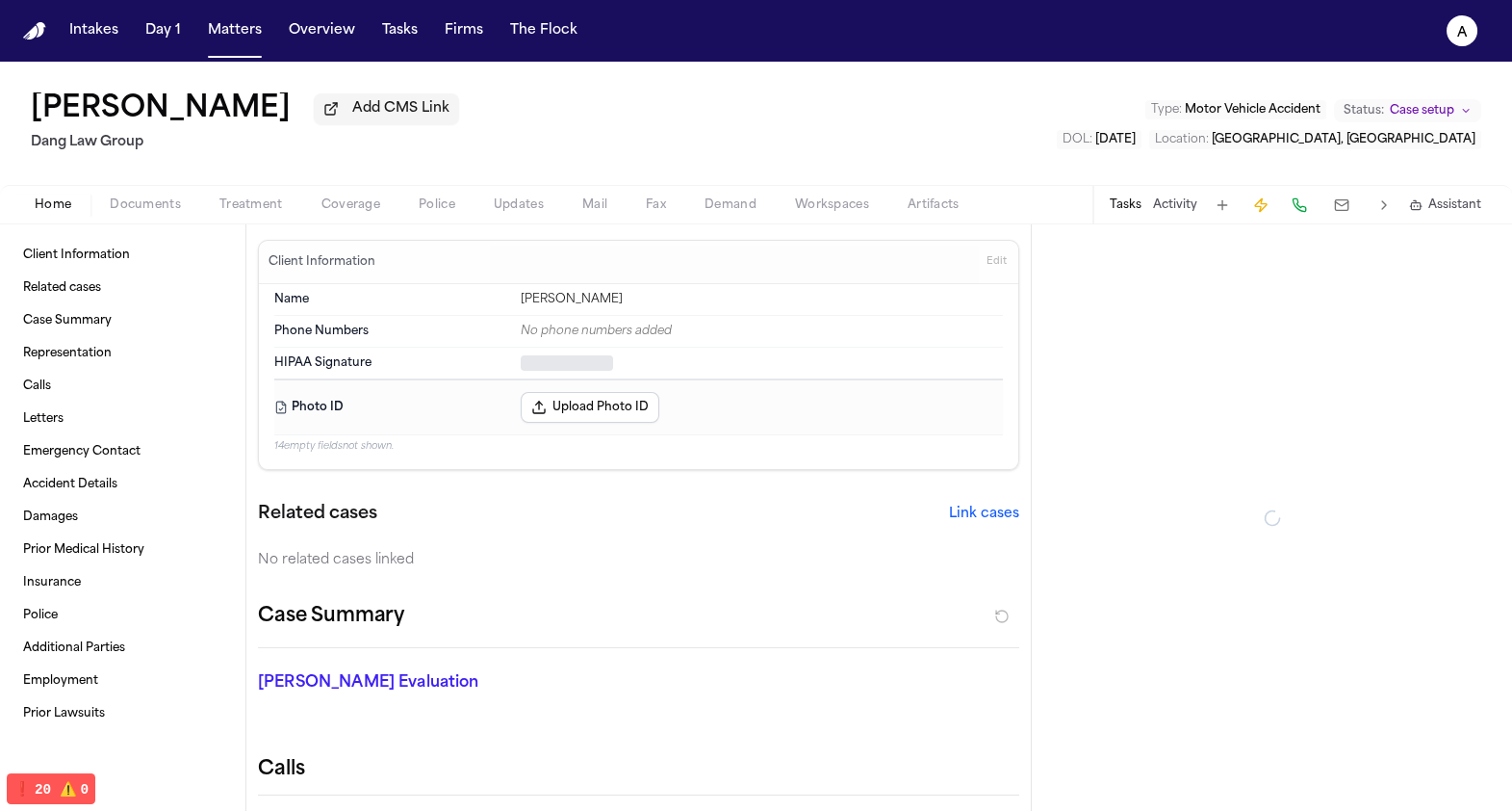
click at [369, 197] on button "Coverage" at bounding box center [350, 205] width 97 height 23
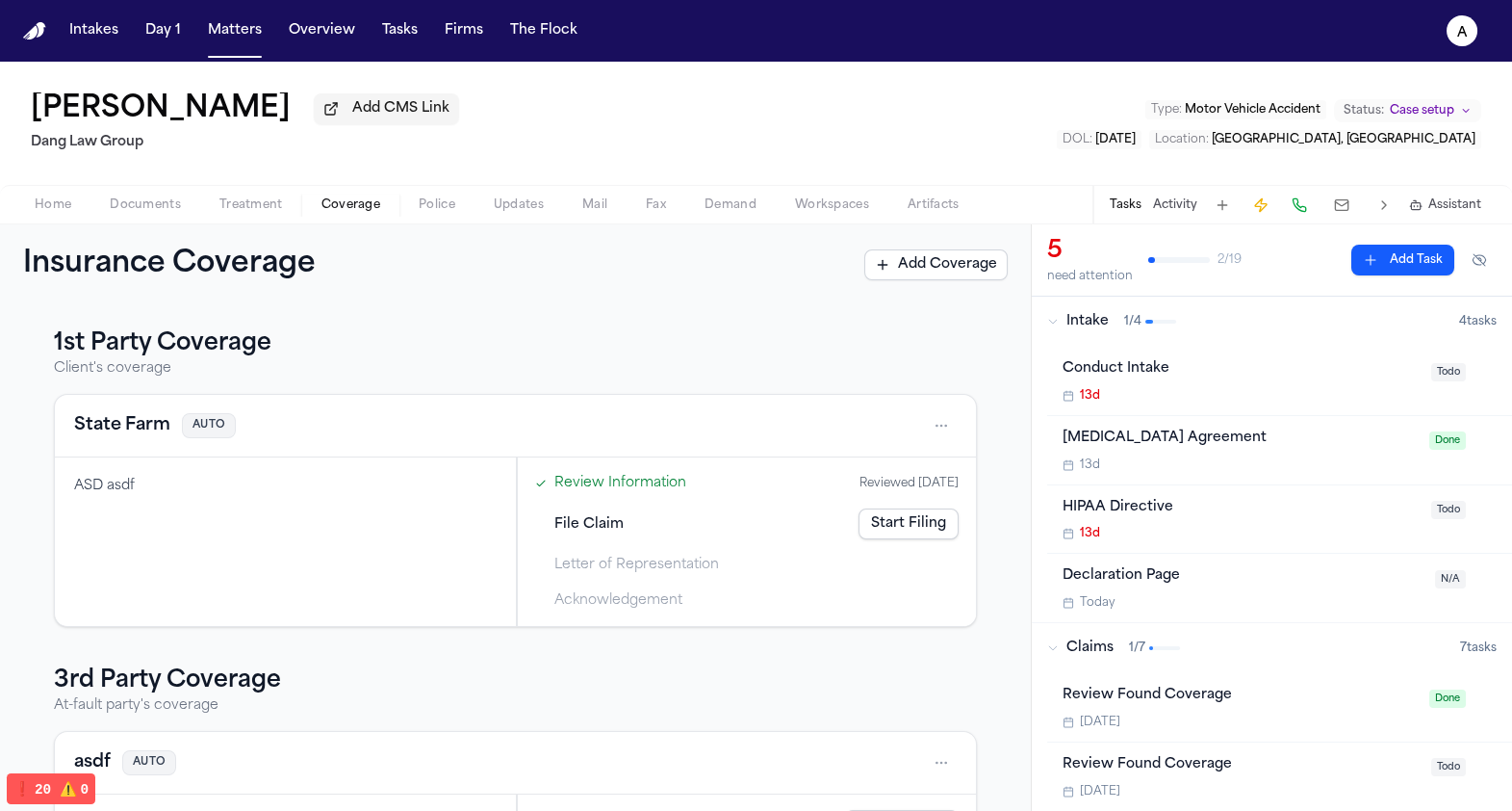
click at [942, 539] on link "Start Filing" at bounding box center [909, 524] width 100 height 31
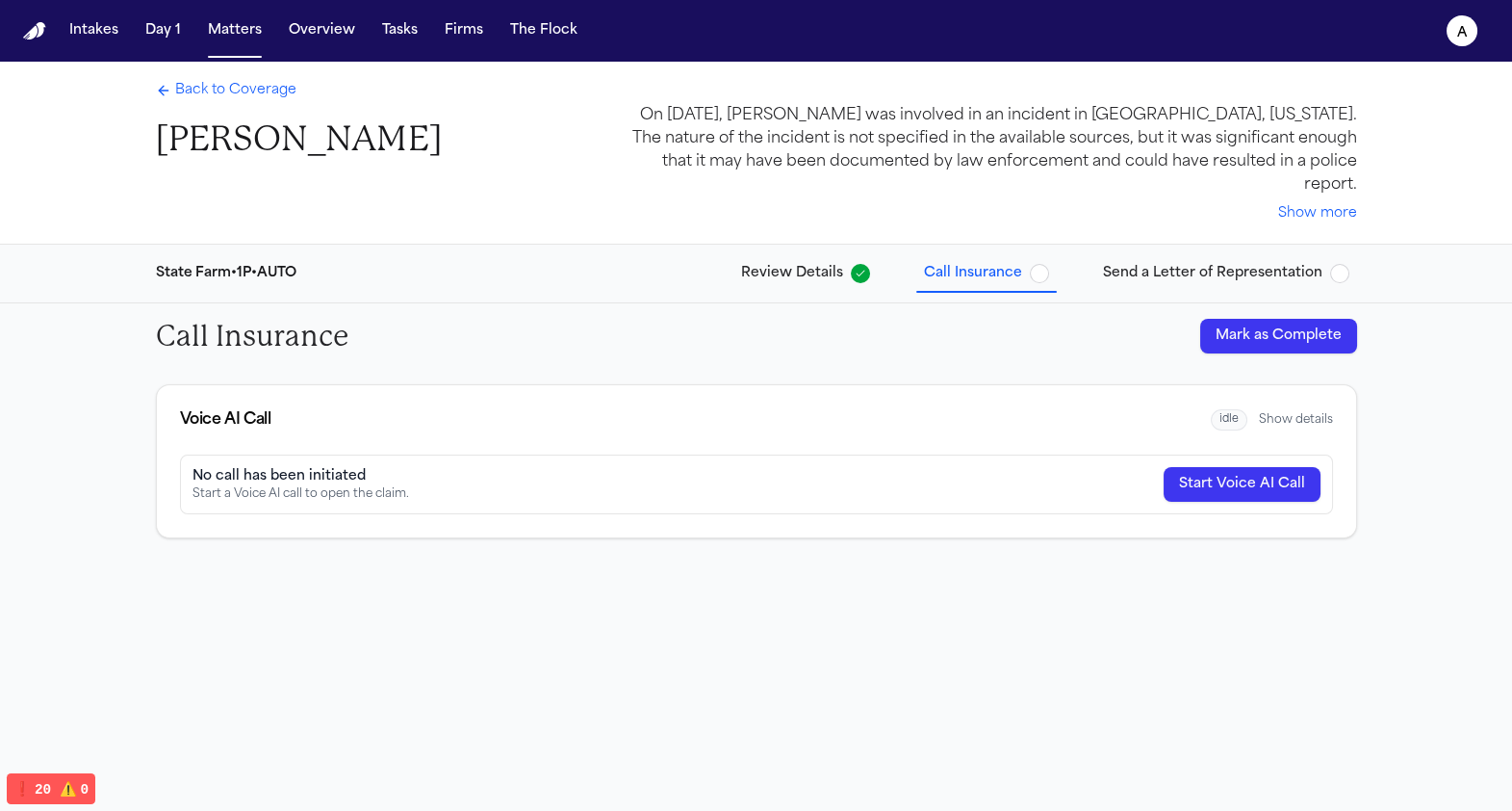
click at [1278, 333] on div "Call Insurance Mark as Complete" at bounding box center [756, 336] width 1232 height 66
click at [1278, 321] on button "Mark as Complete" at bounding box center [1278, 336] width 157 height 35
click at [1259, 261] on button "Send a Letter of Representation" at bounding box center [1225, 273] width 261 height 35
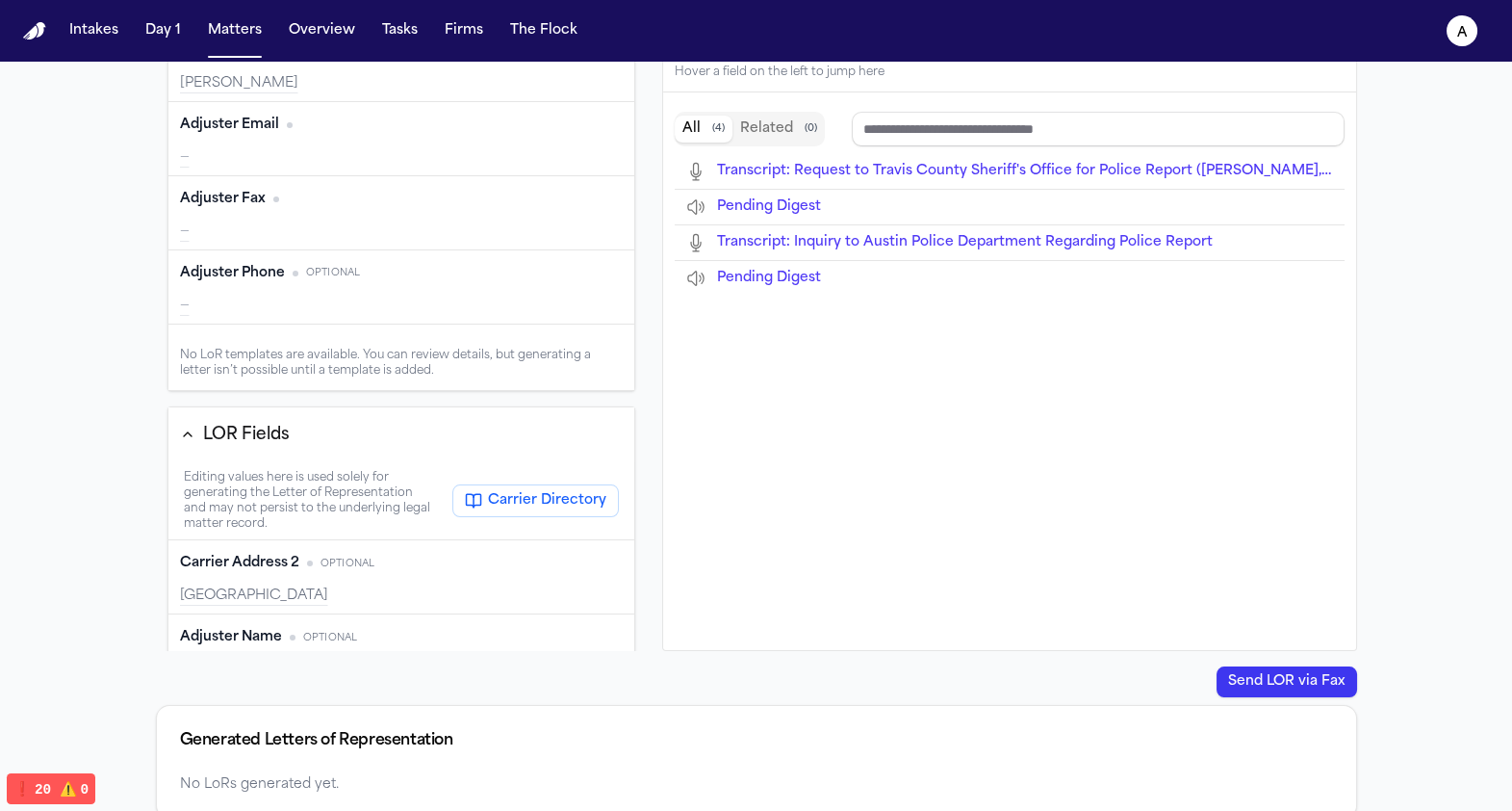
scroll to position [432, 0]
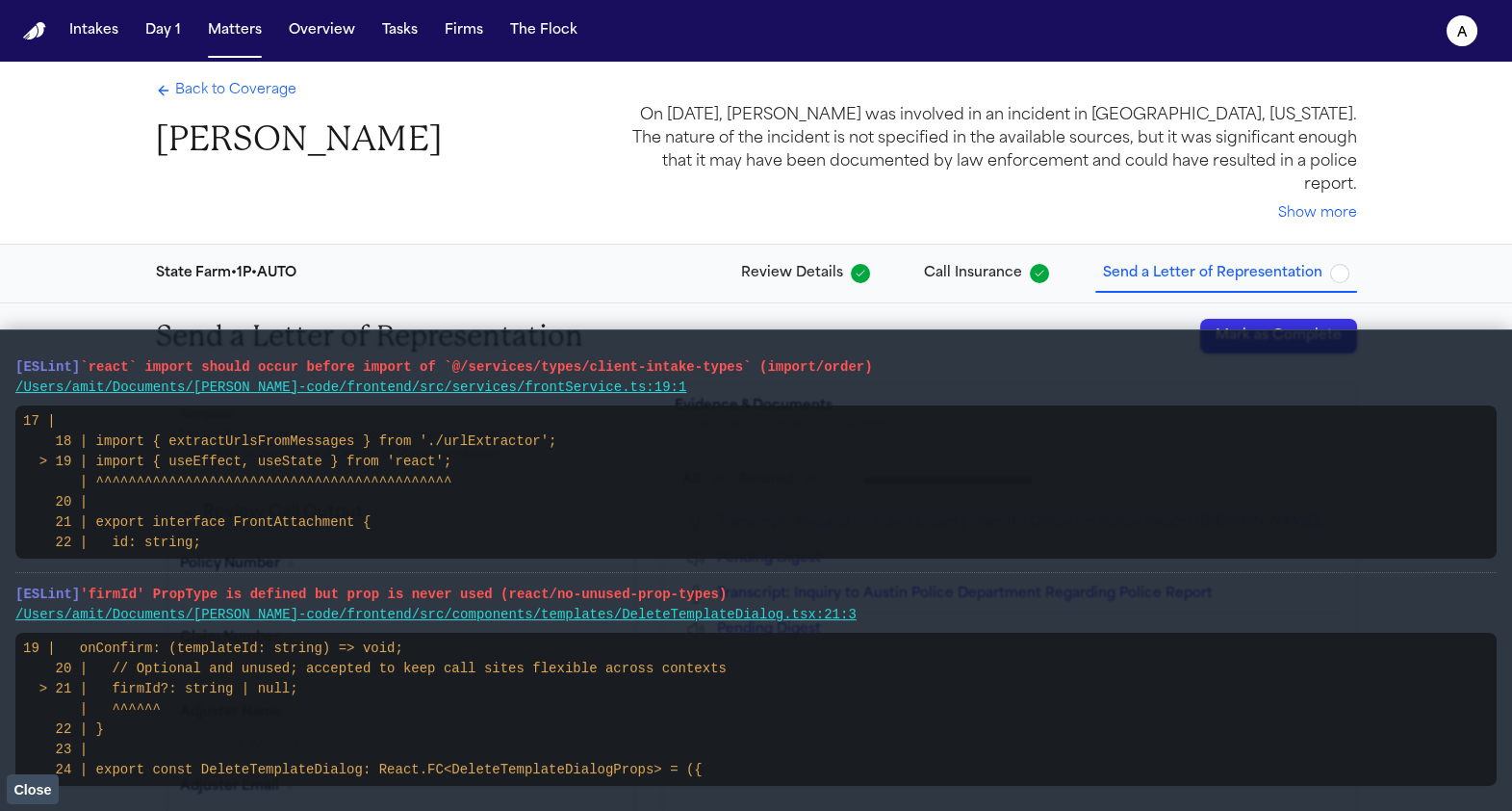
scroll to position [3, 0]
click at [49, 785] on span "Close" at bounding box center [32, 790] width 38 height 15
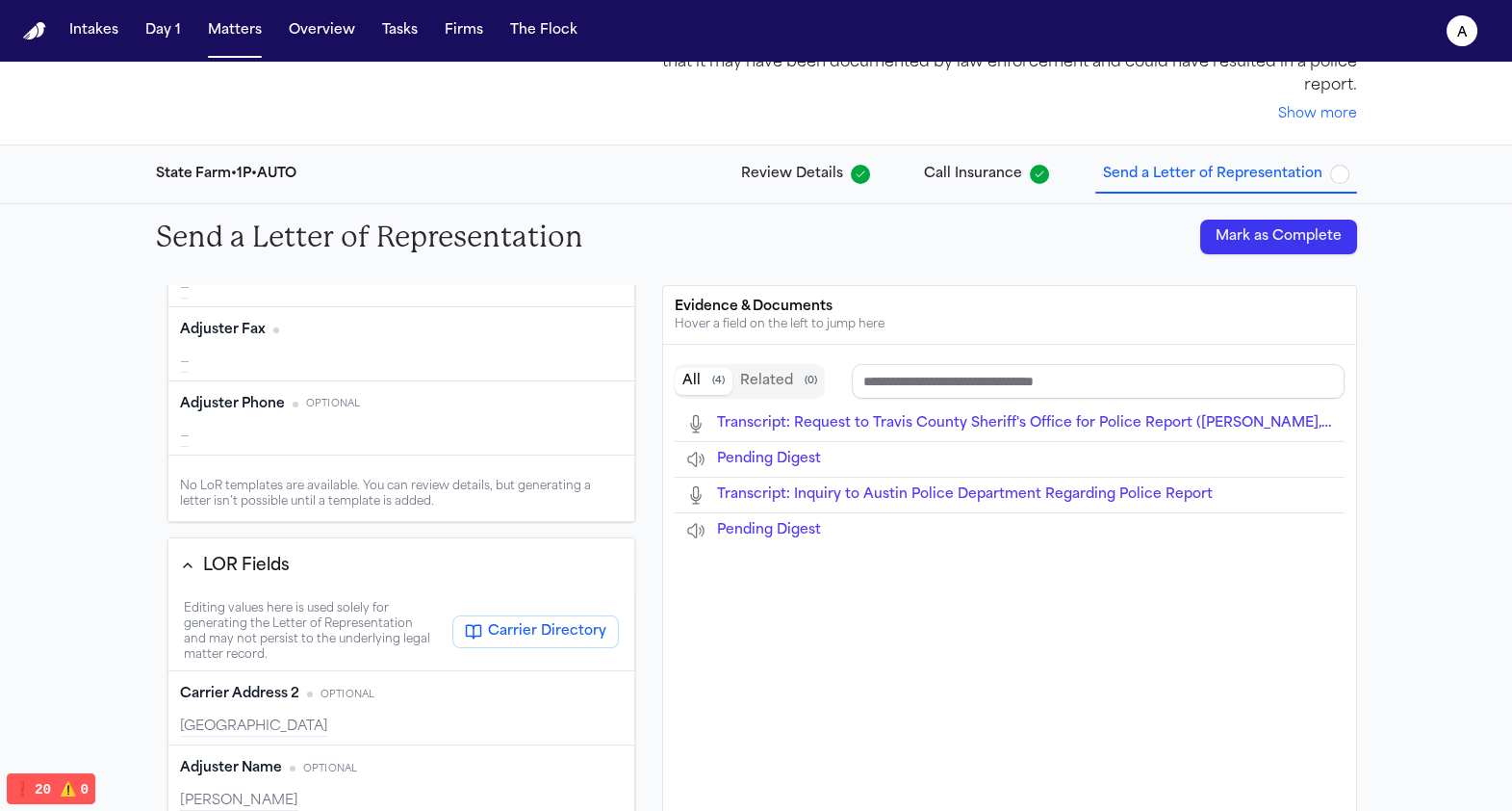
scroll to position [351, 0]
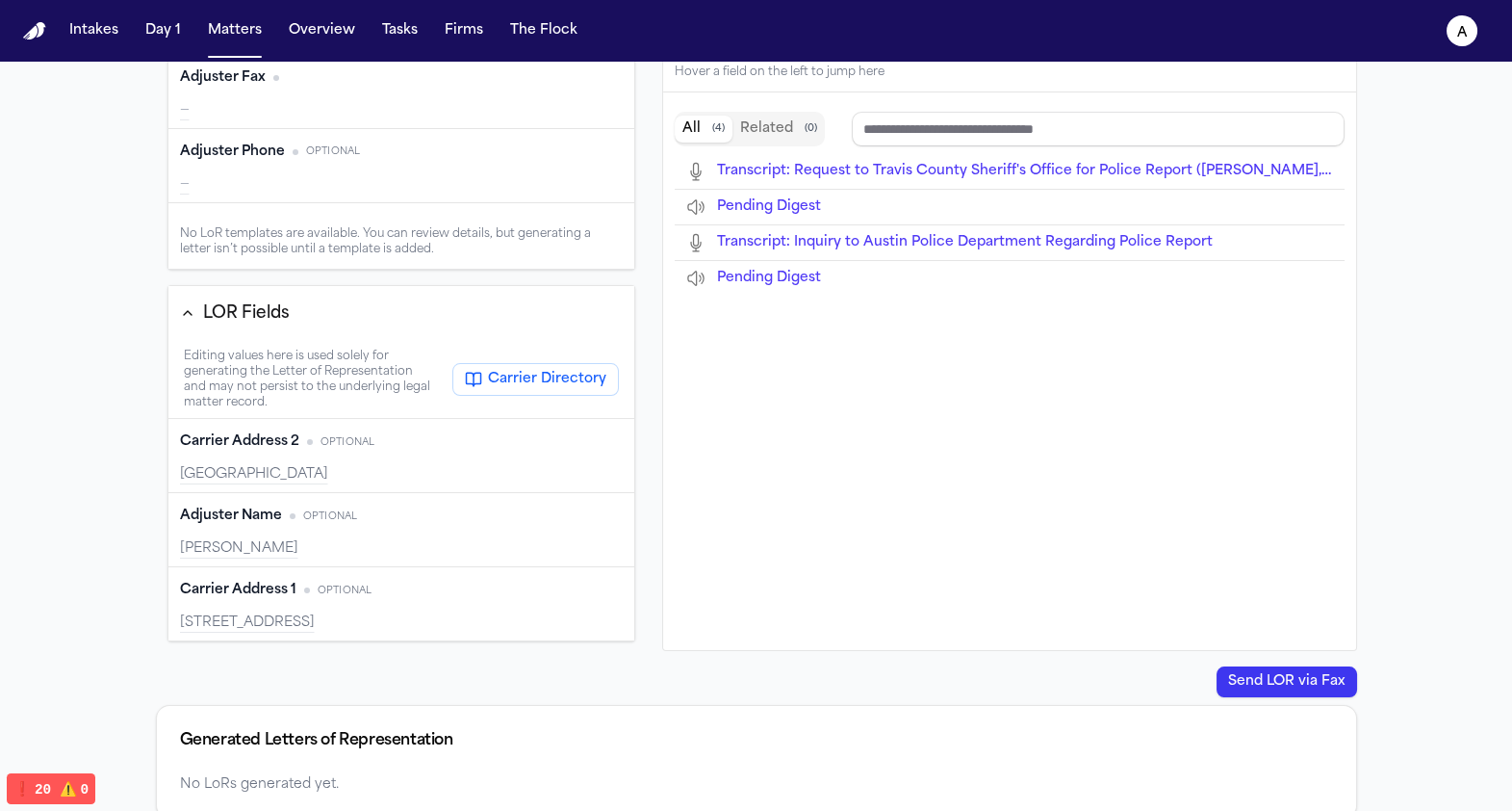
type input "**********"
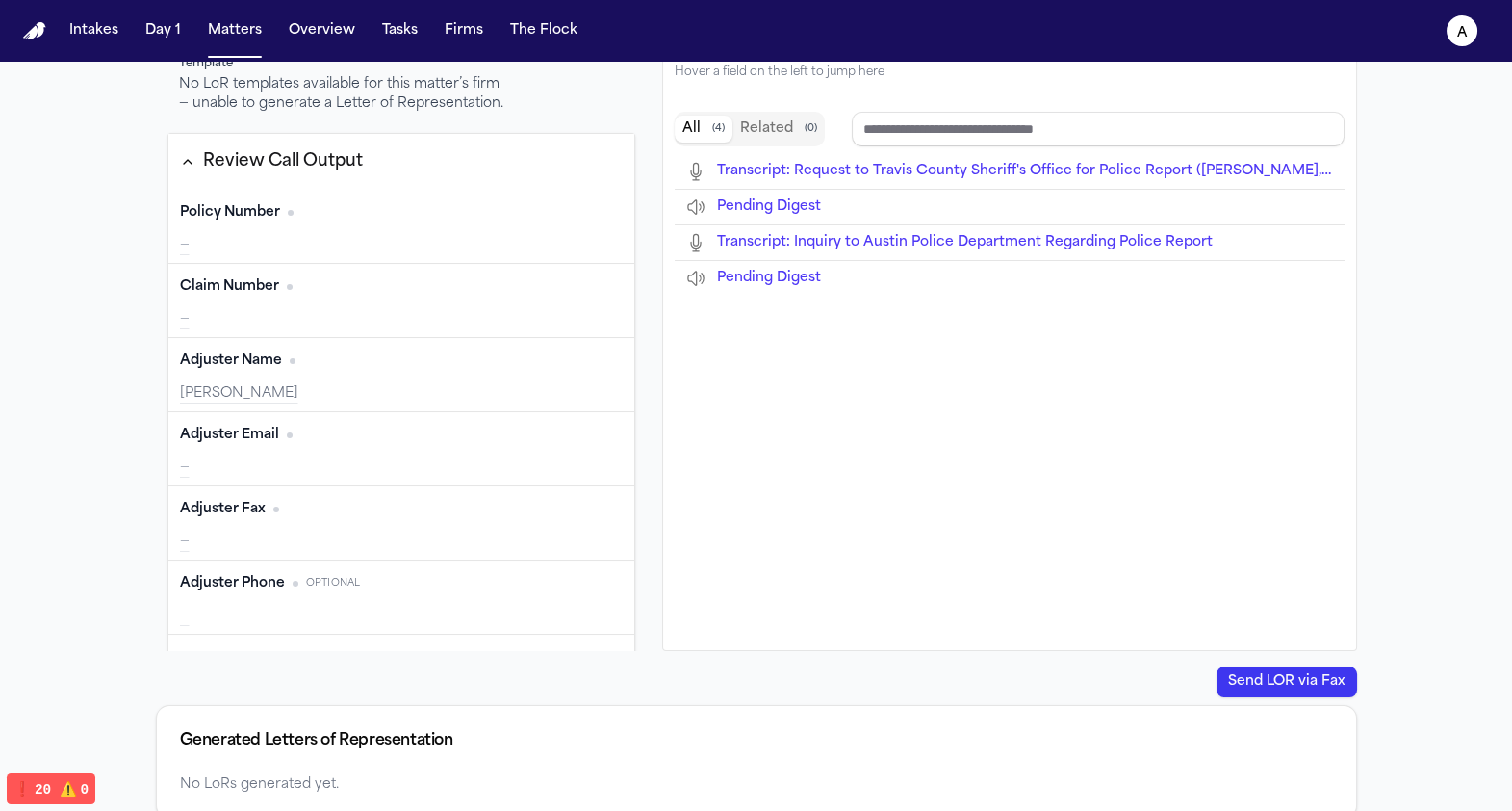
scroll to position [0, 0]
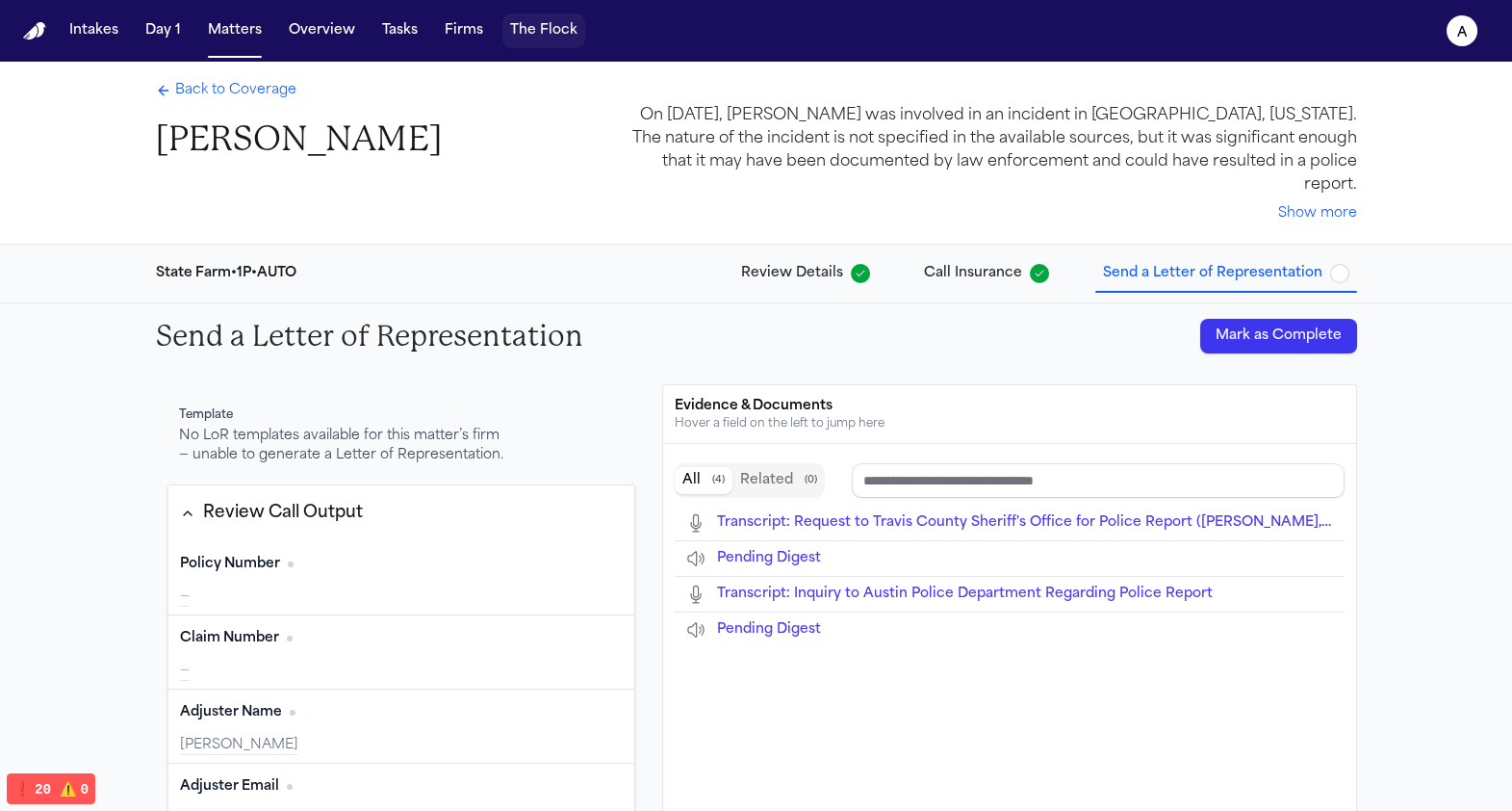
click at [566, 37] on button "The Flock" at bounding box center [544, 31] width 83 height 35
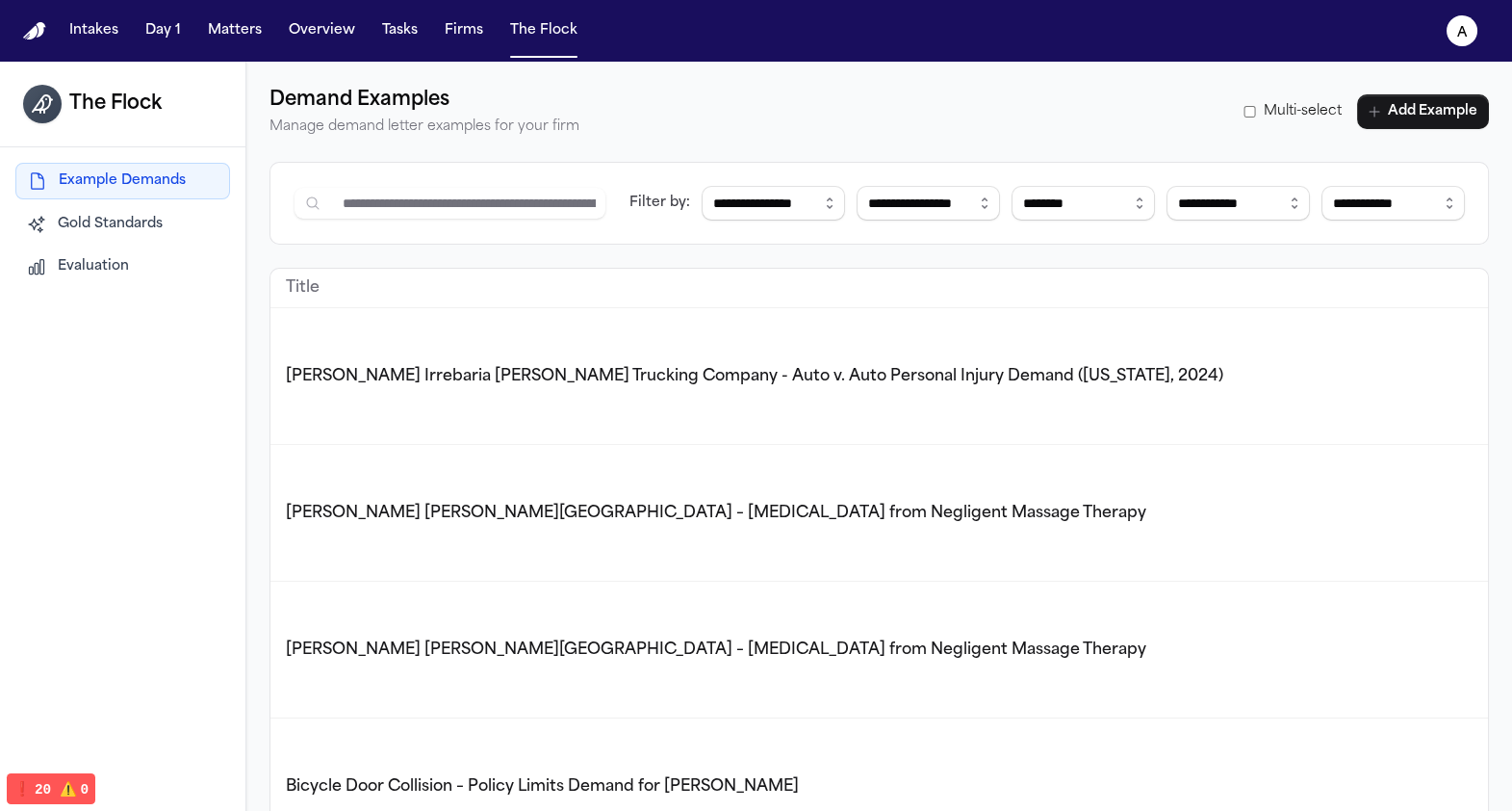
click at [480, 50] on nav "Intakes Day 1 Matters Overview Tasks Firms The Flock a" at bounding box center [756, 31] width 1512 height 62
click at [475, 35] on button "Firms" at bounding box center [464, 31] width 54 height 35
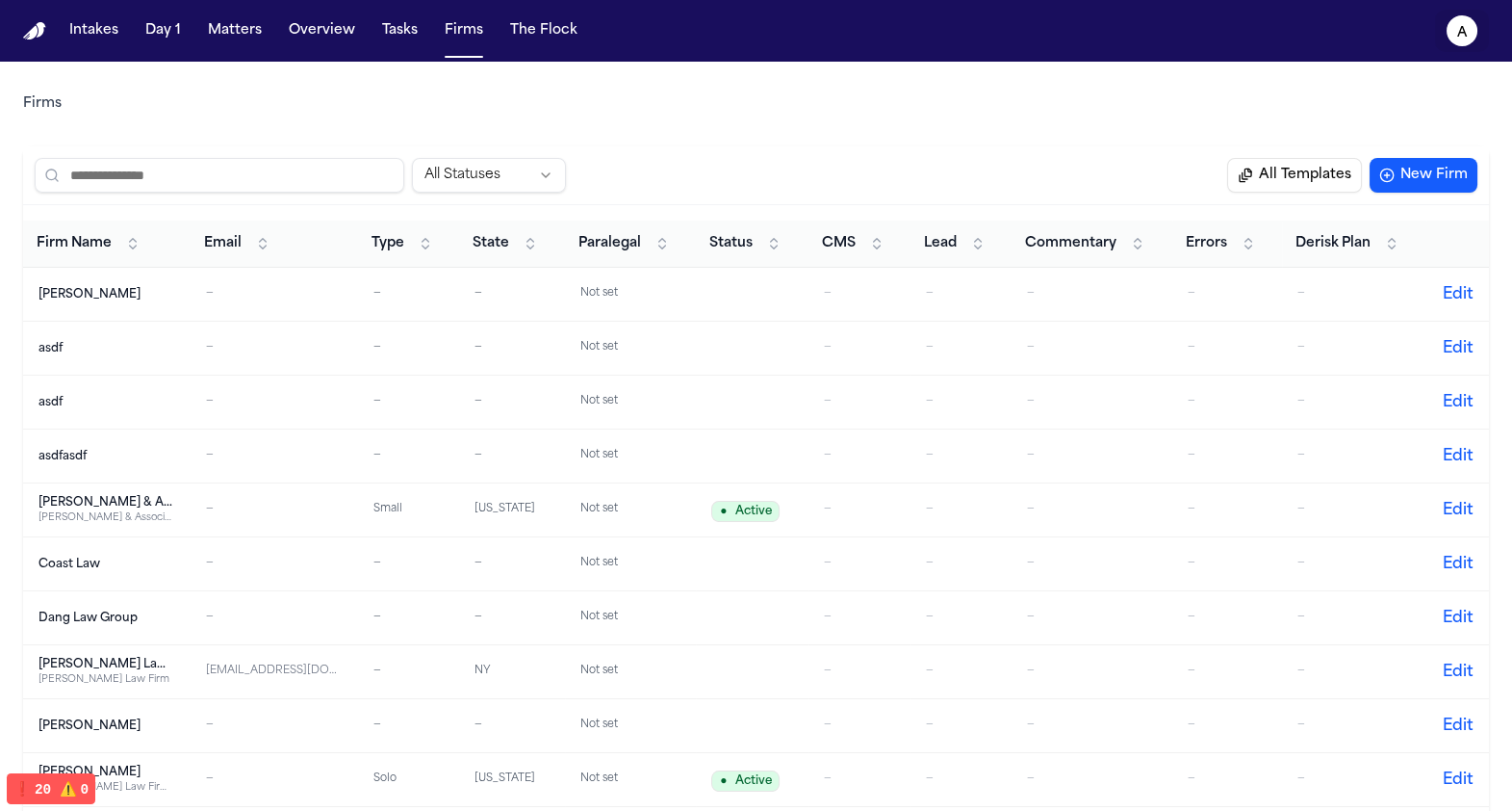
click at [1483, 14] on button "a" at bounding box center [1462, 31] width 54 height 42
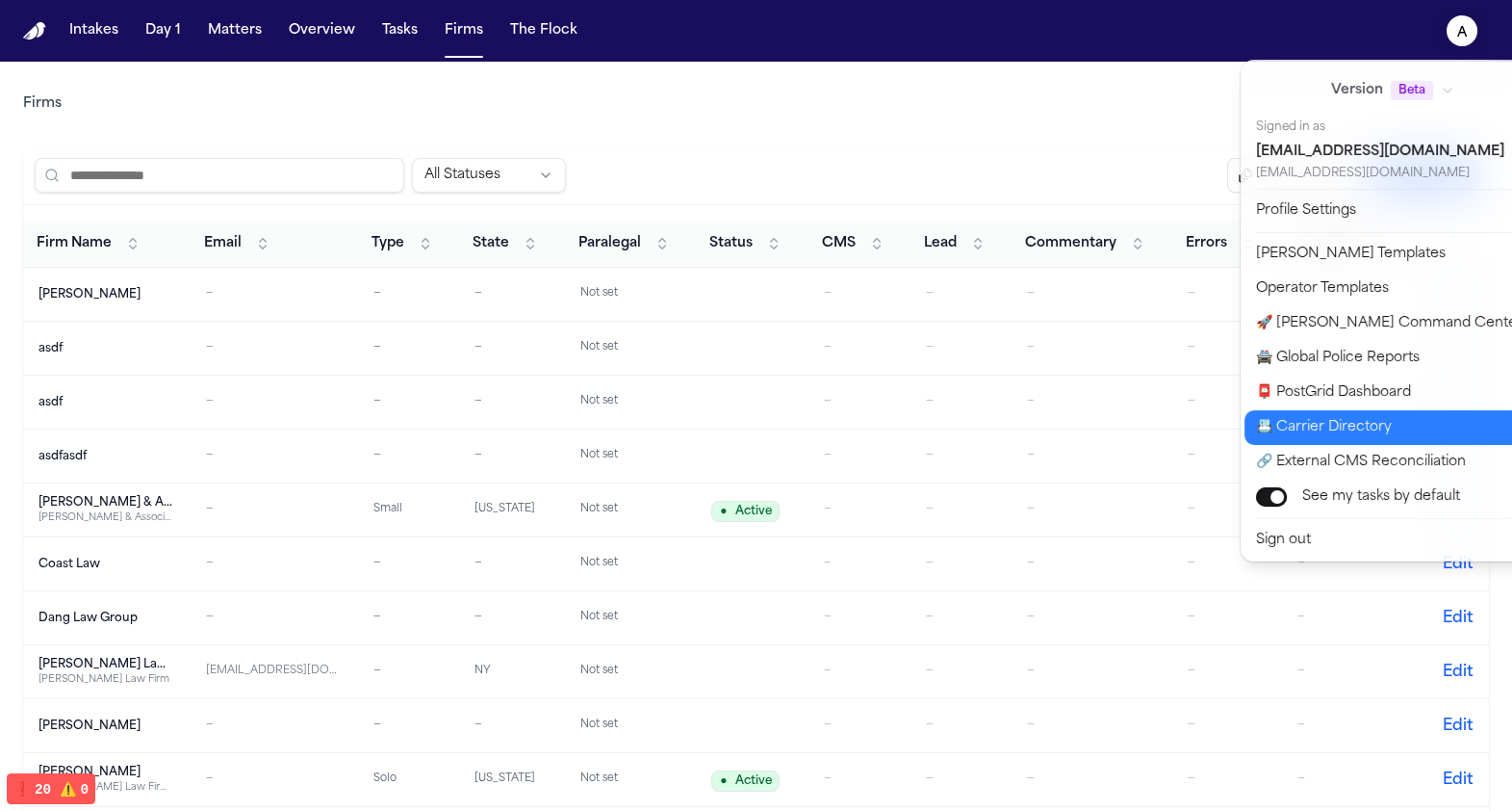
click at [1314, 434] on button "📇 Carrier Directory" at bounding box center [1404, 428] width 320 height 35
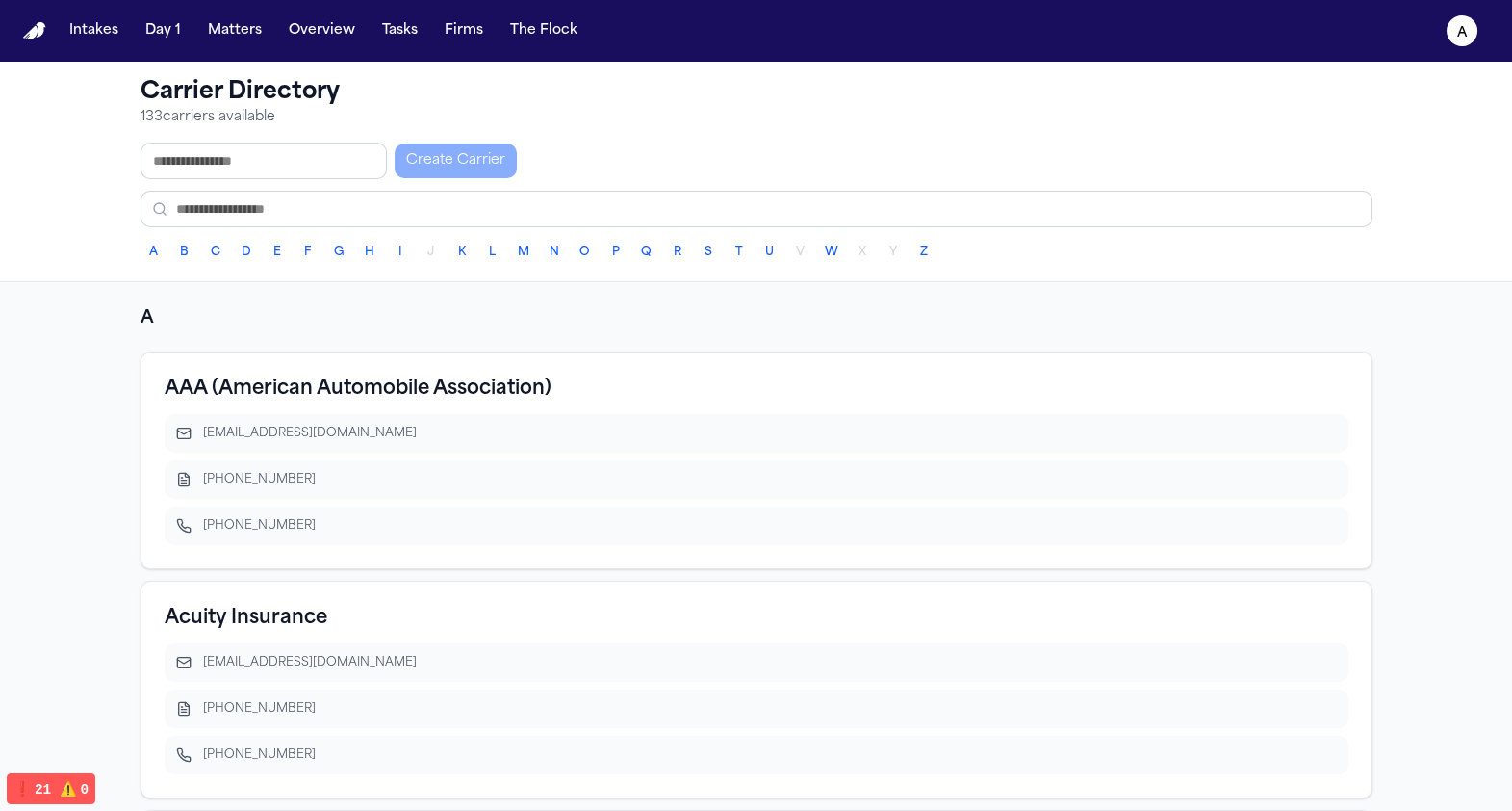
click at [270, 139] on div "Carrier Directory 133 carriers available Create Carrier A B C D E F G H I J K L…" at bounding box center [756, 171] width 1232 height 188
click at [270, 168] on input "text" at bounding box center [263, 161] width 246 height 37
type input "****"
click at [365, 391] on h3 "AAA (American Automobile Association)" at bounding box center [358, 389] width 387 height 27
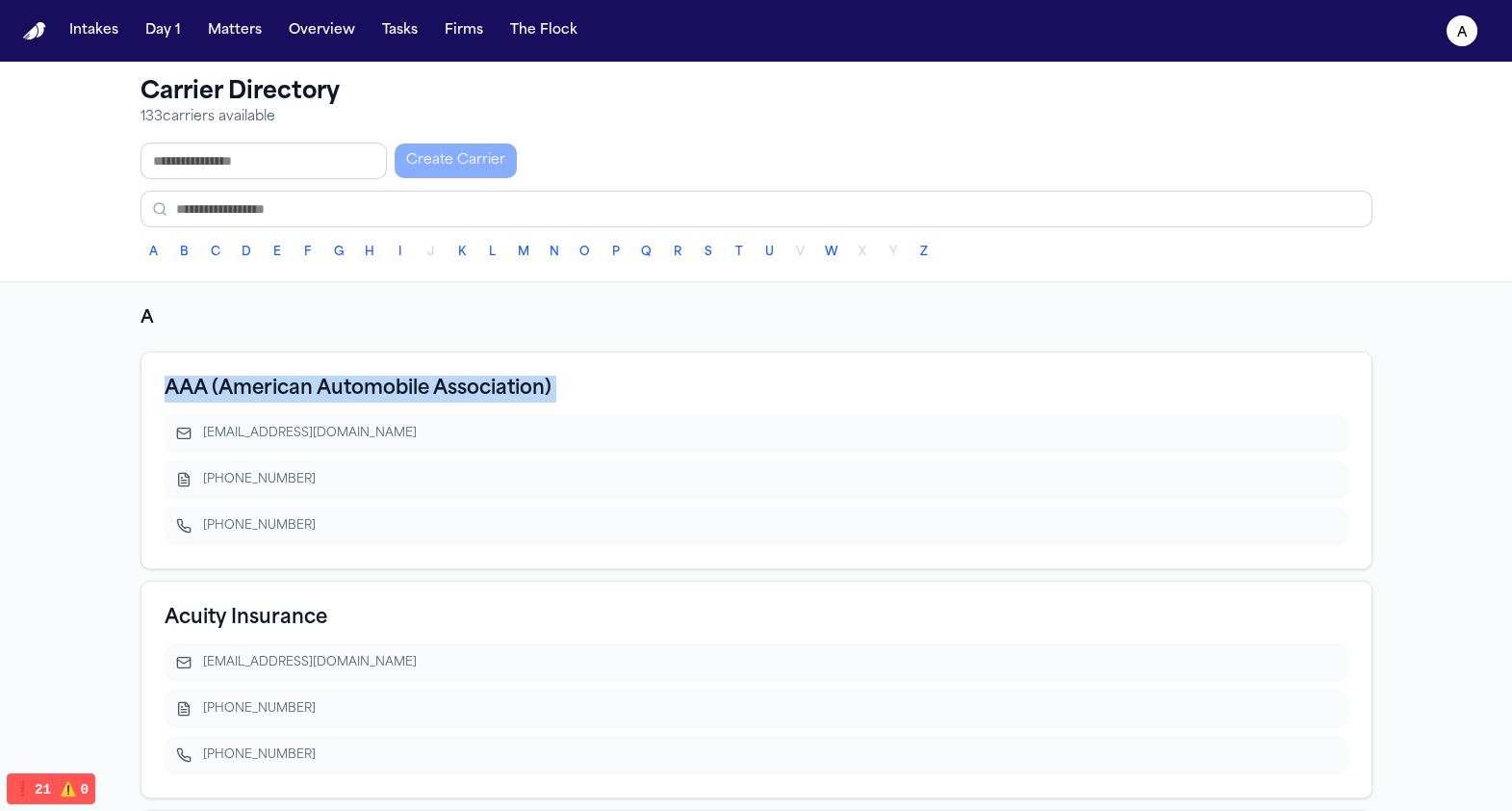
click at [365, 391] on h3 "AAA (American Automobile Association)" at bounding box center [358, 389] width 387 height 27
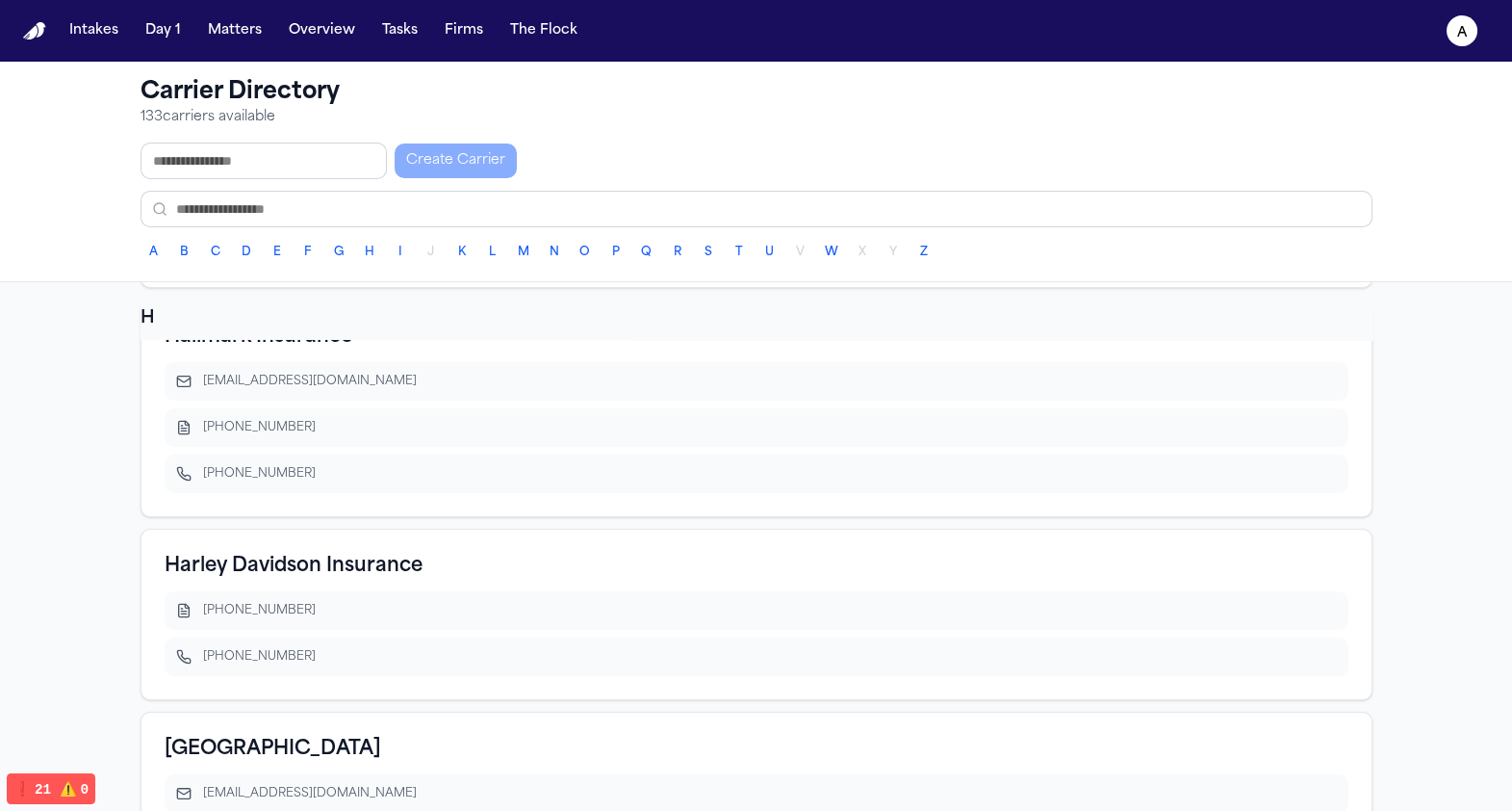
scroll to position [15842, 0]
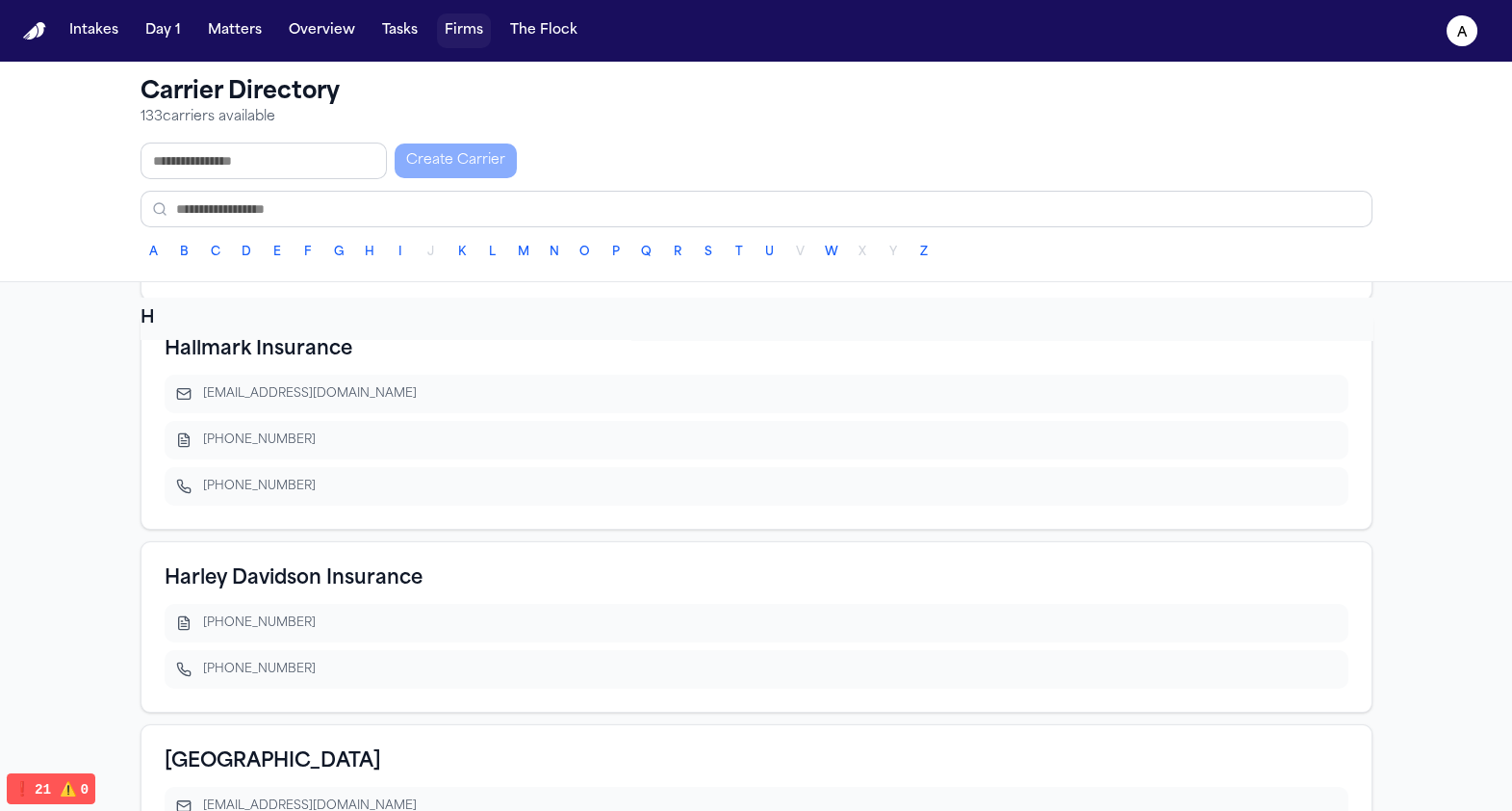
click at [447, 33] on button "Firms" at bounding box center [464, 31] width 54 height 35
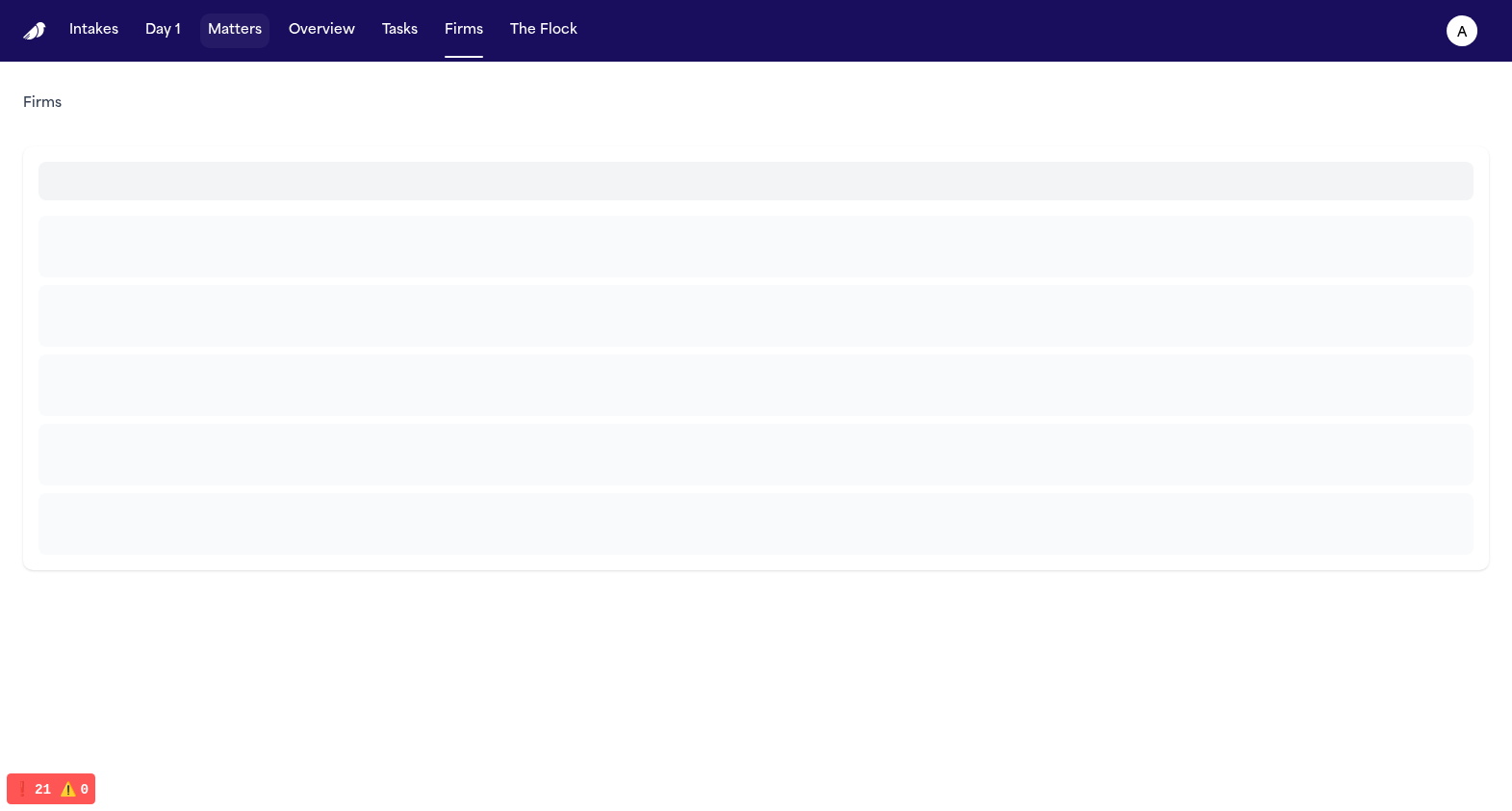
click at [234, 19] on button "Matters" at bounding box center [234, 31] width 69 height 35
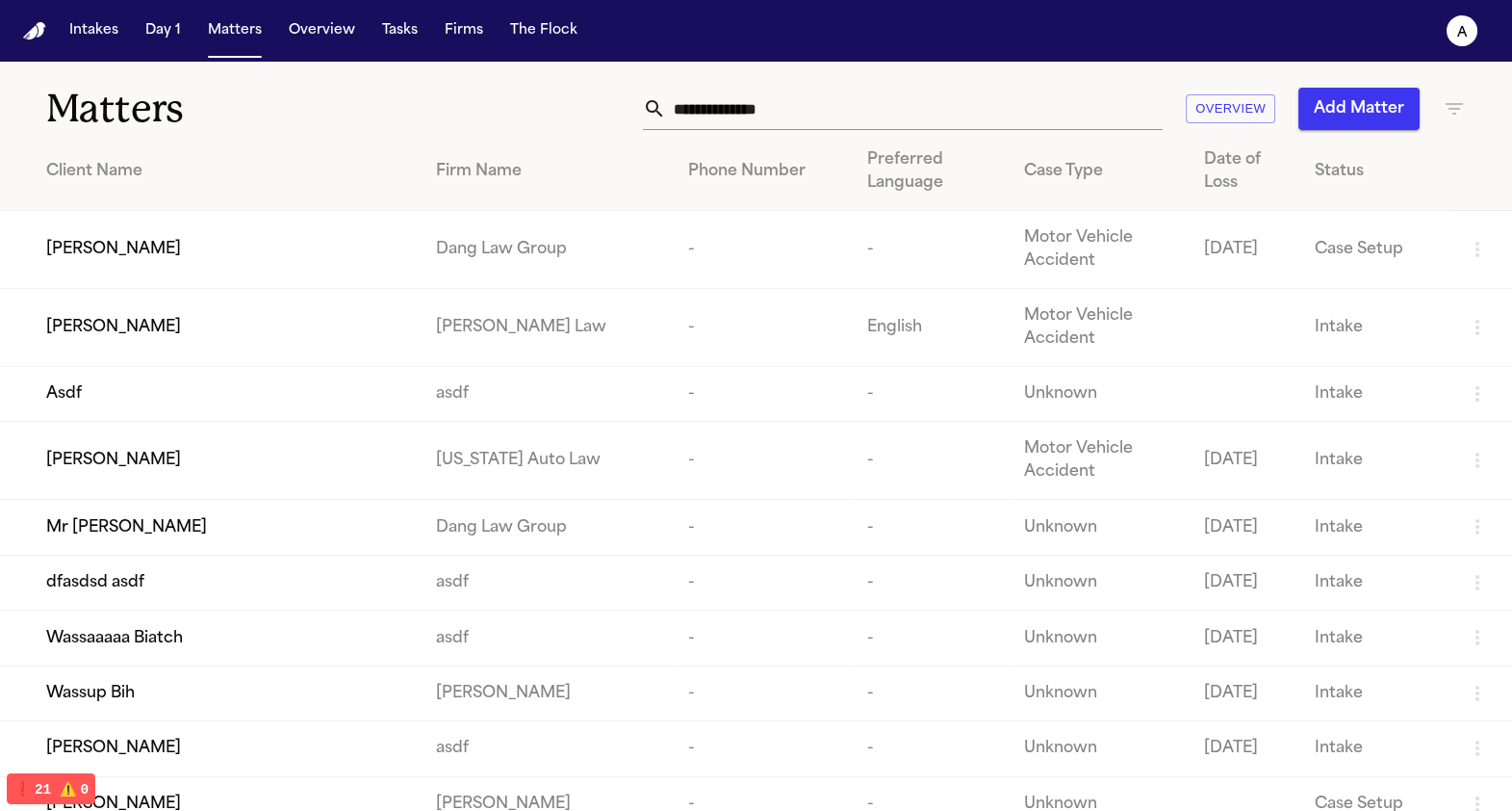
click at [217, 243] on div "[PERSON_NAME]" at bounding box center [226, 249] width 359 height 23
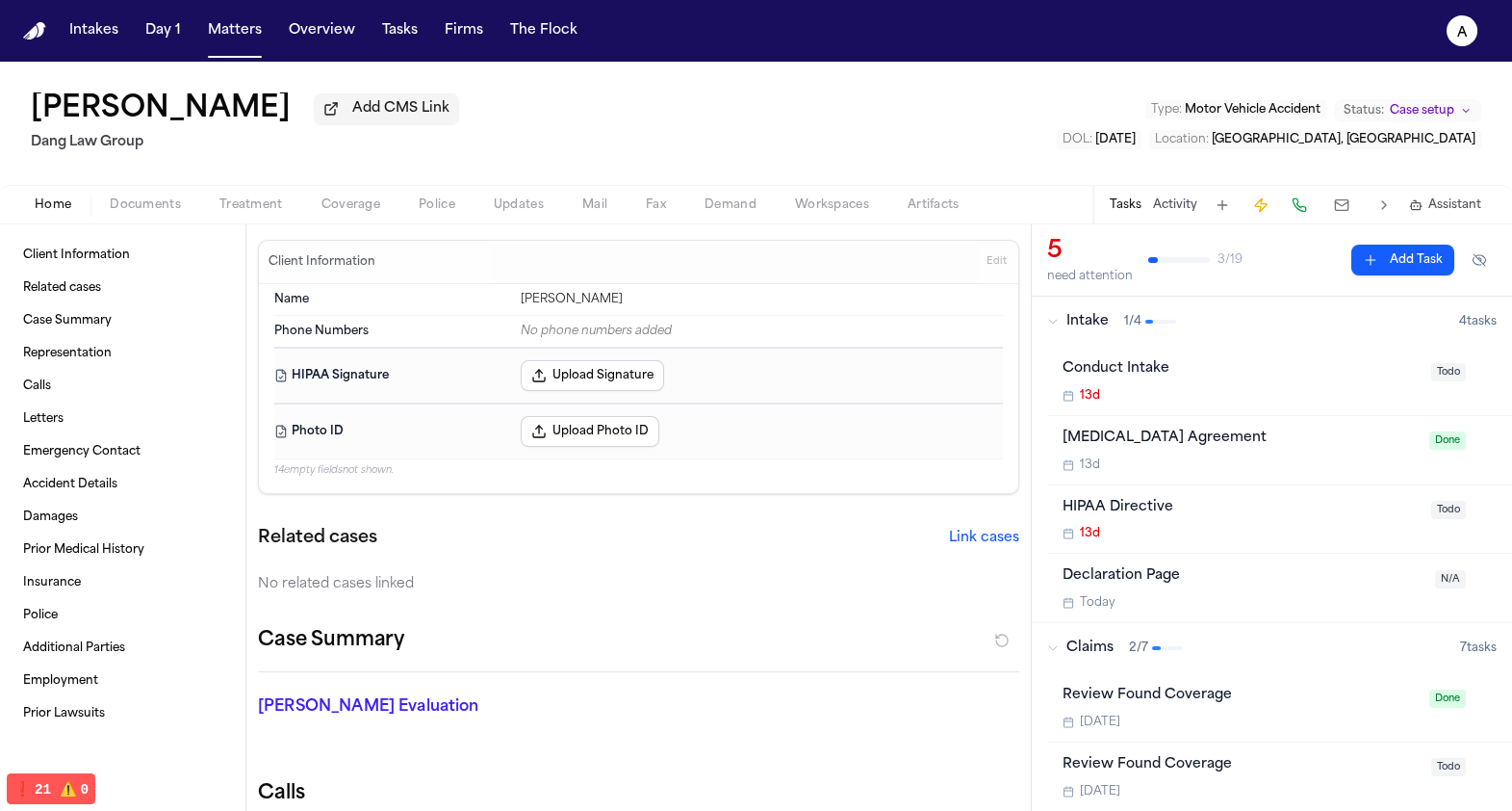
click at [1334, 206] on button at bounding box center [1341, 205] width 35 height 27
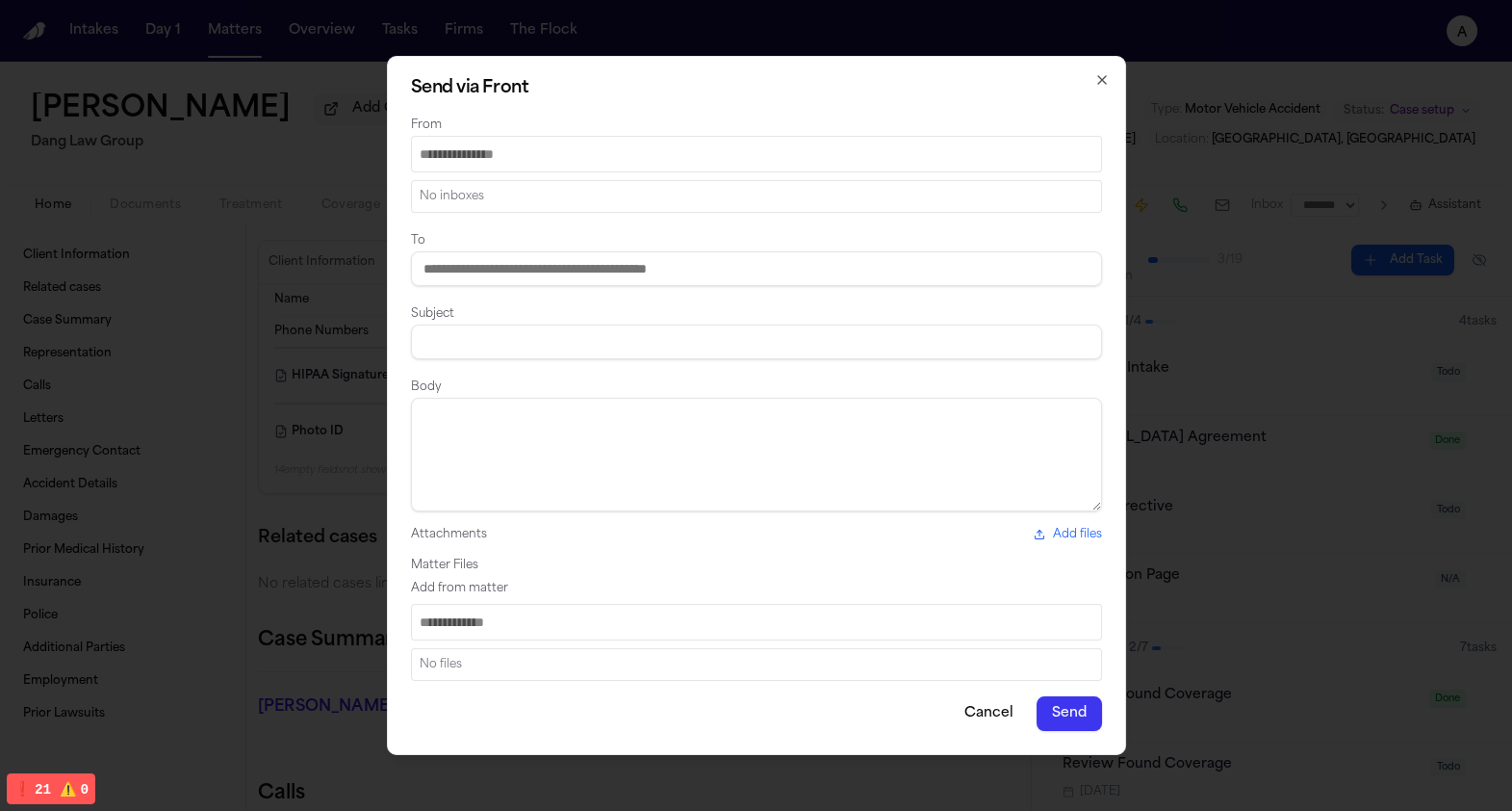
click at [1061, 137] on input "From" at bounding box center [756, 154] width 691 height 37
type input "*"
click at [1003, 252] on input at bounding box center [756, 268] width 691 height 35
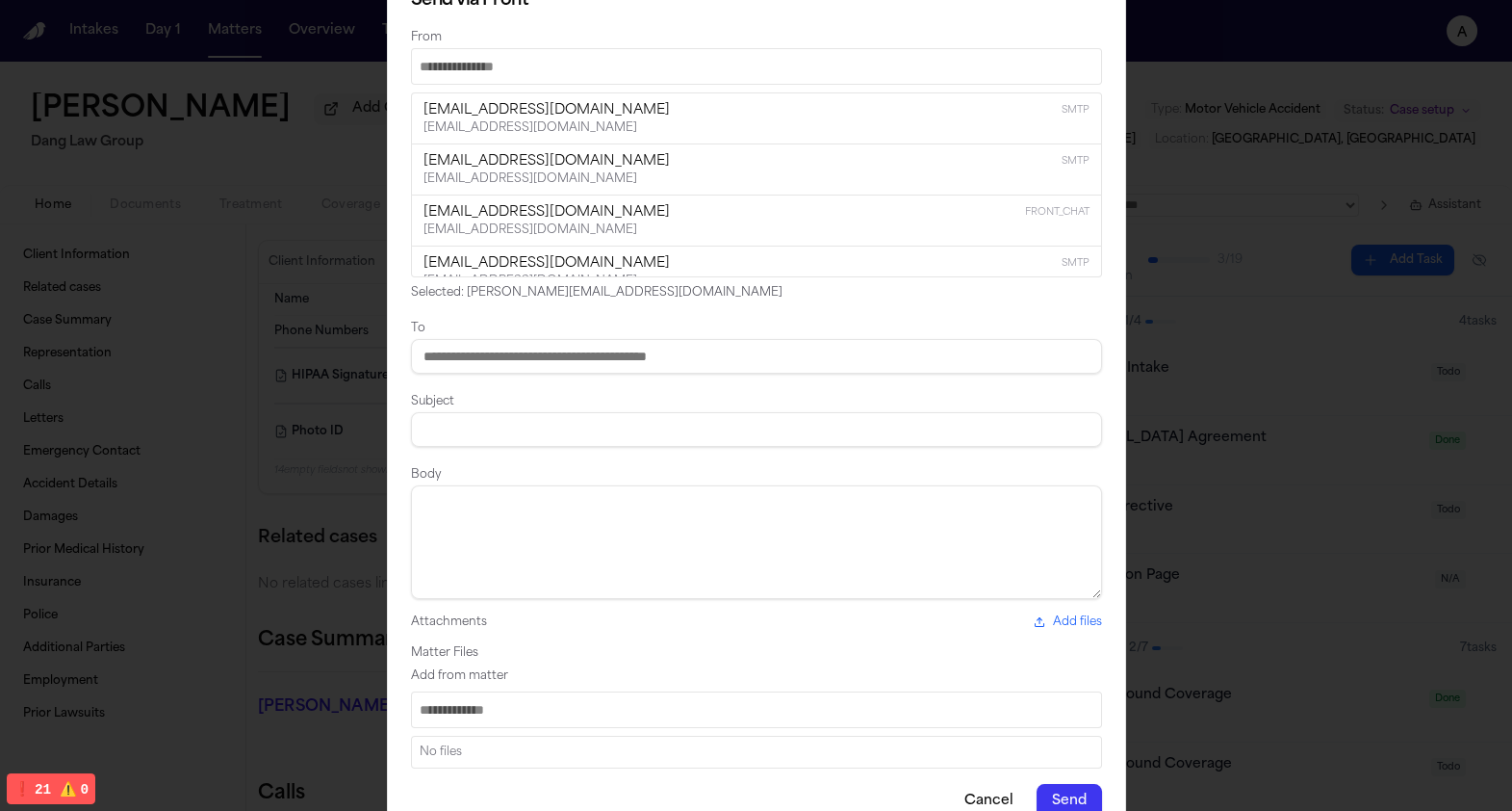
click at [965, 70] on input "From" at bounding box center [756, 67] width 691 height 37
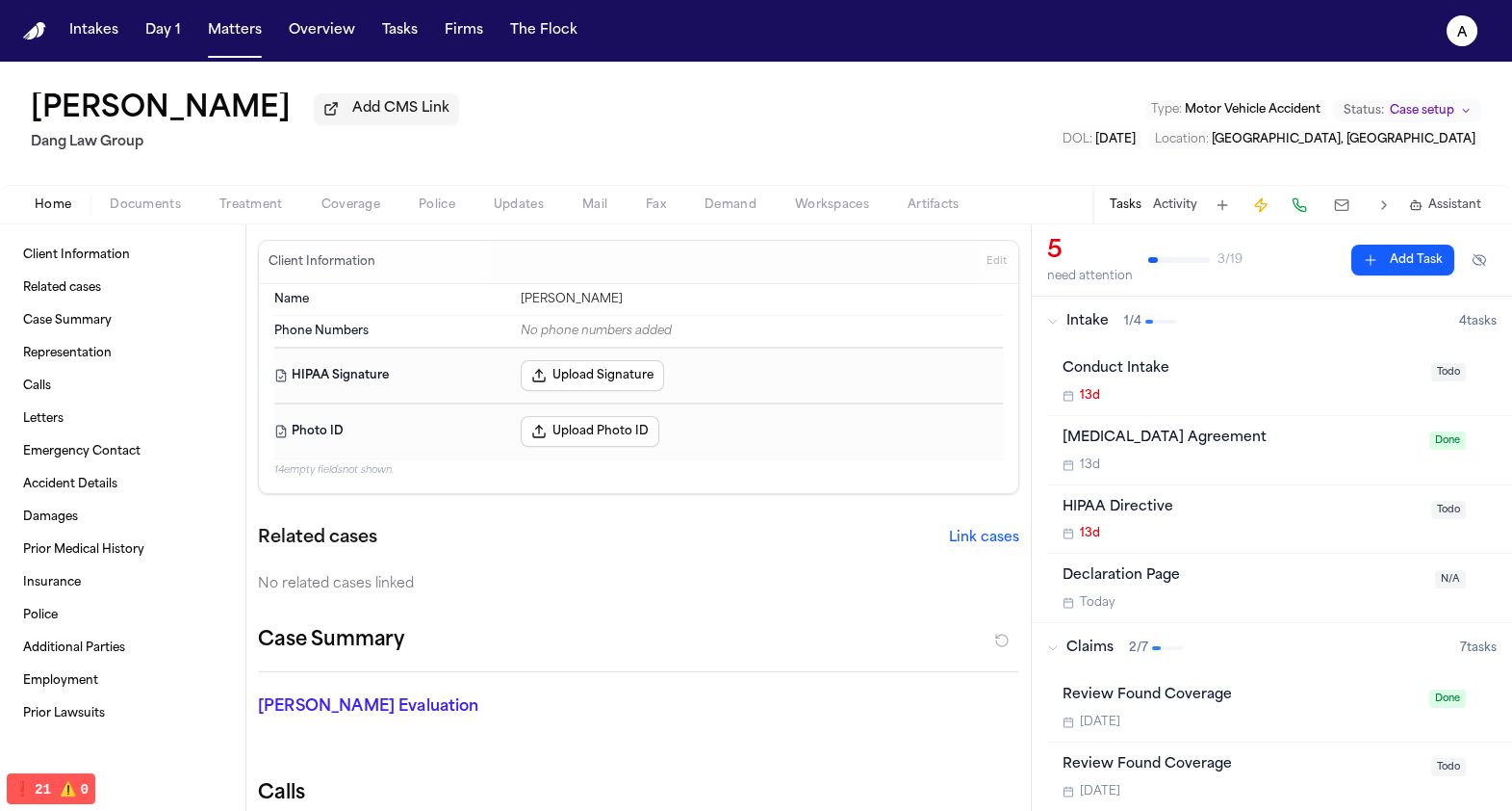
click at [1349, 195] on button at bounding box center [1341, 205] width 35 height 27
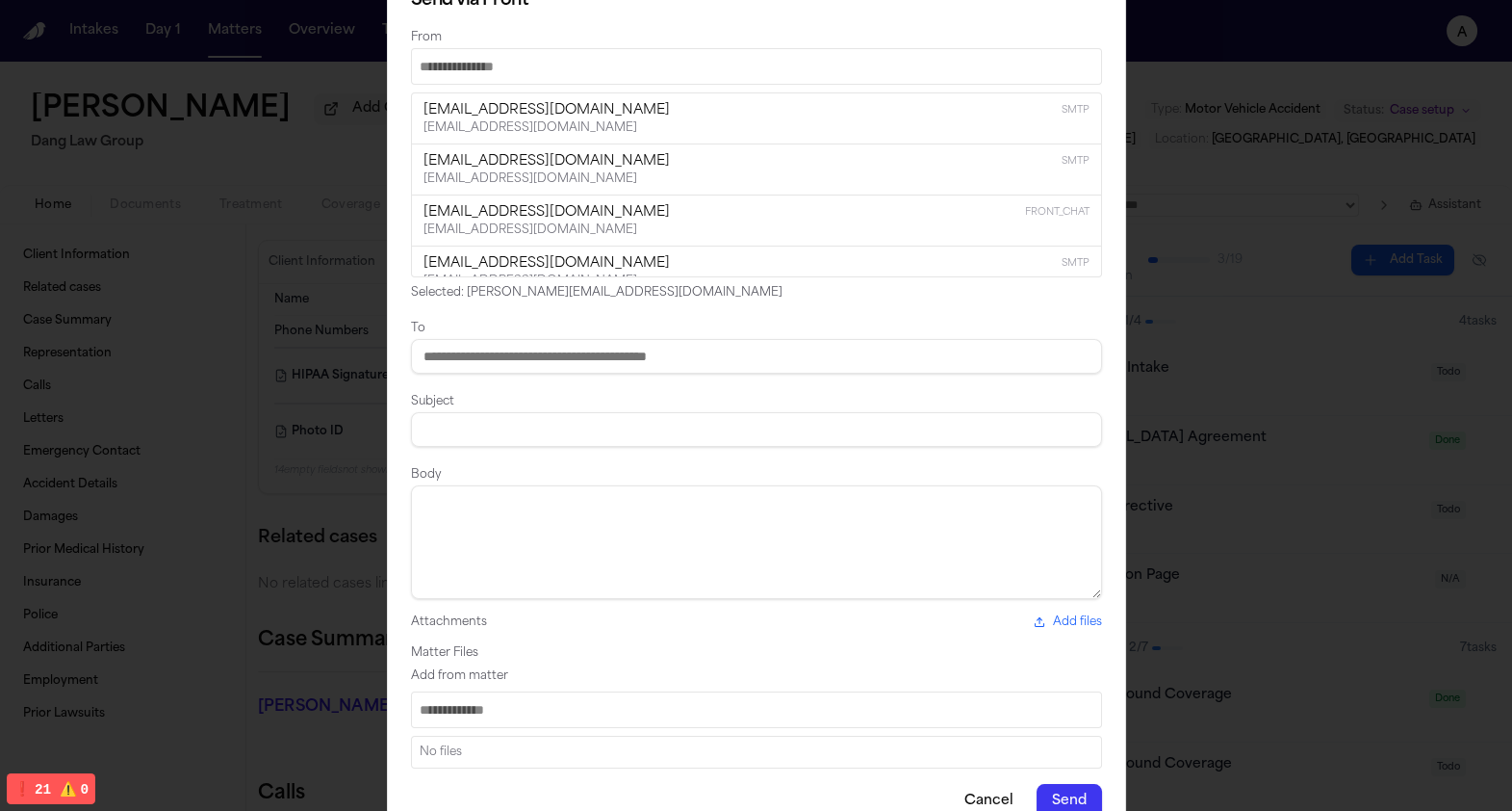
click at [560, 297] on div "Selected: Michelle@danglawgroup.com" at bounding box center [756, 293] width 691 height 15
click at [567, 327] on div "To" at bounding box center [756, 345] width 691 height 58
click at [609, 300] on div "Selected: Michelle@danglawgroup.com" at bounding box center [756, 293] width 691 height 15
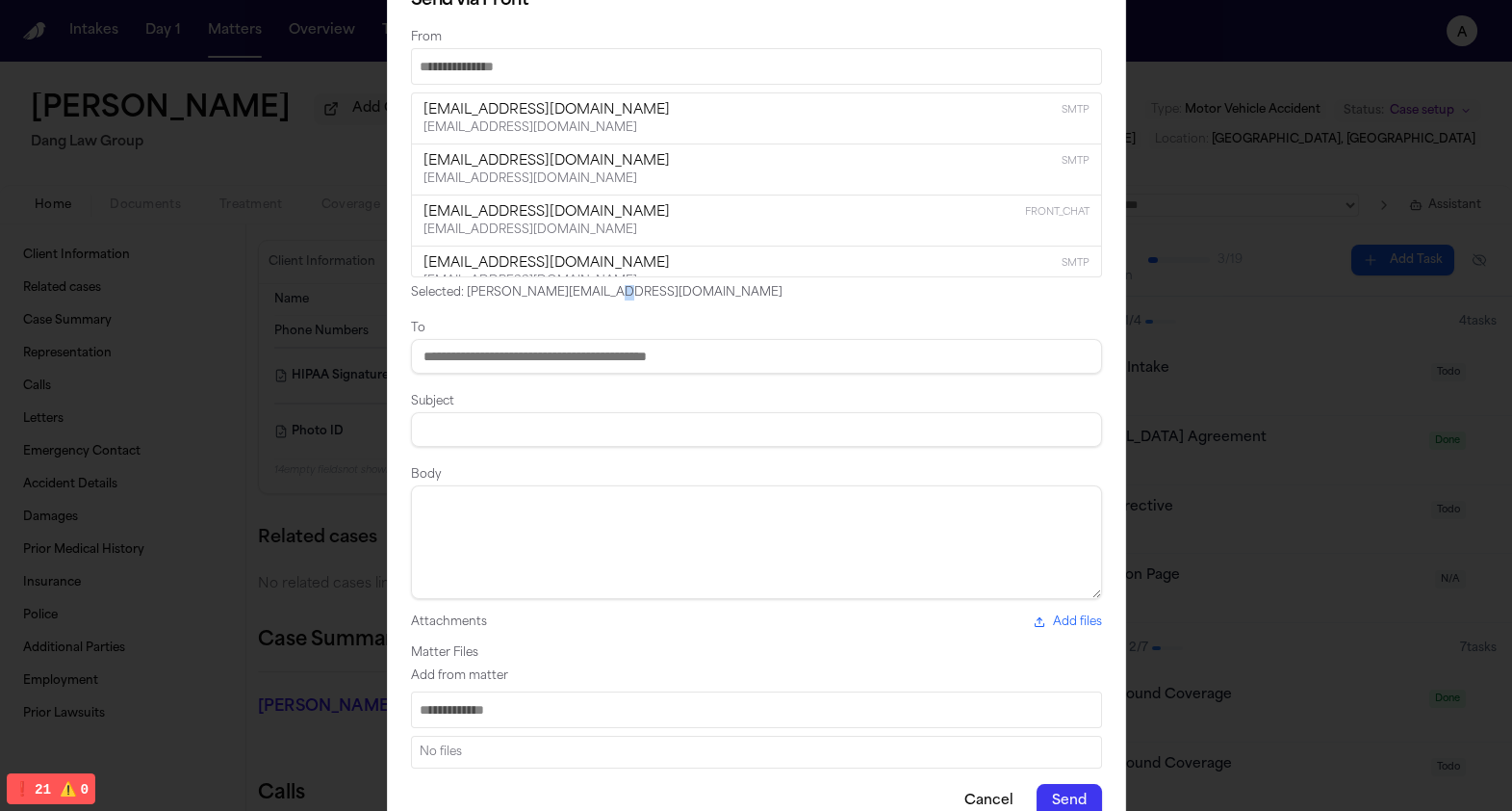
click at [609, 300] on div "Selected: Michelle@danglawgroup.com" at bounding box center [756, 293] width 691 height 15
copy div "Selected: Michelle@danglawgroup.com"
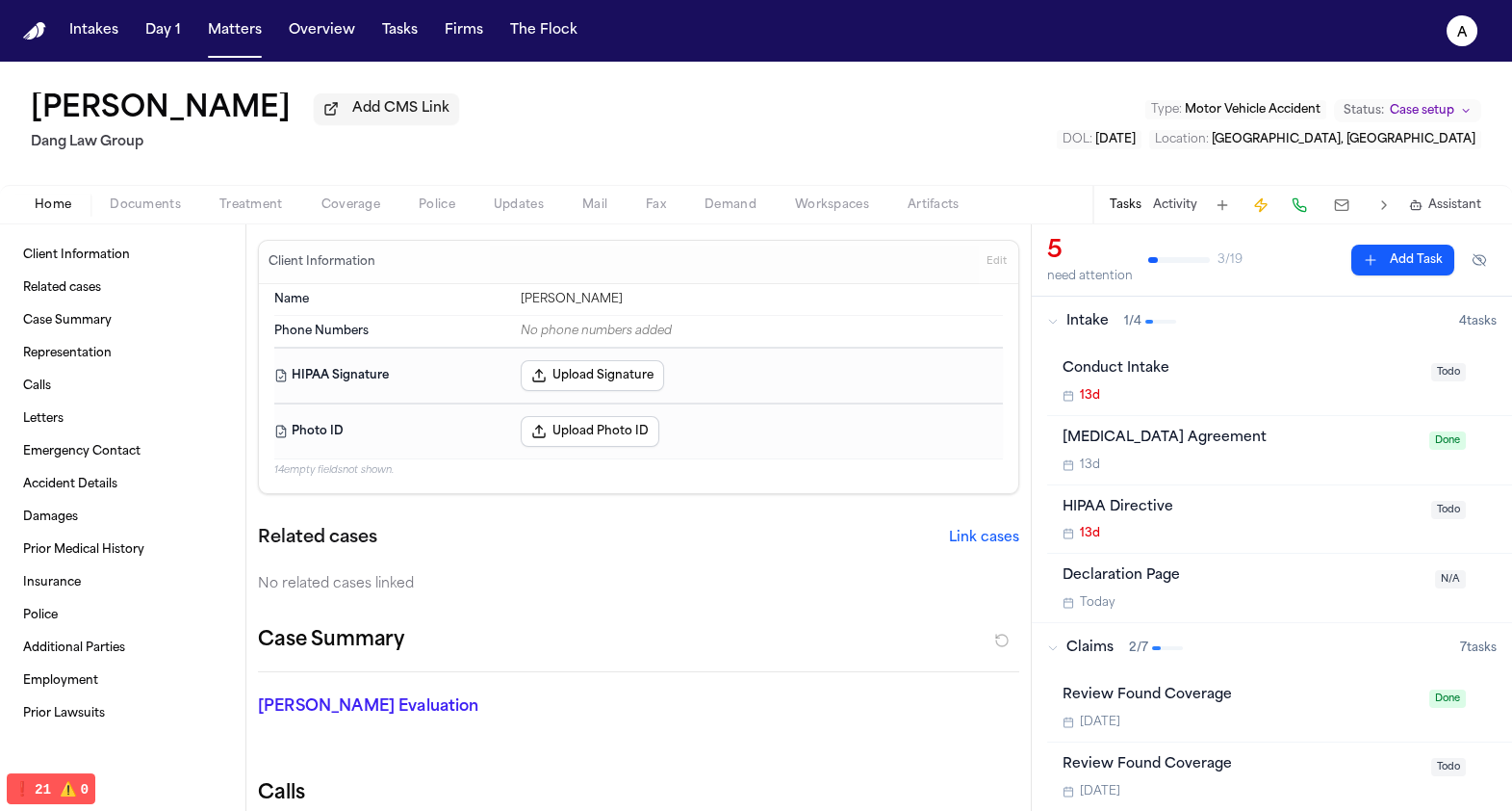
click at [1352, 209] on button at bounding box center [1341, 205] width 35 height 27
click at [1459, 38] on text "a" at bounding box center [1462, 33] width 11 height 14
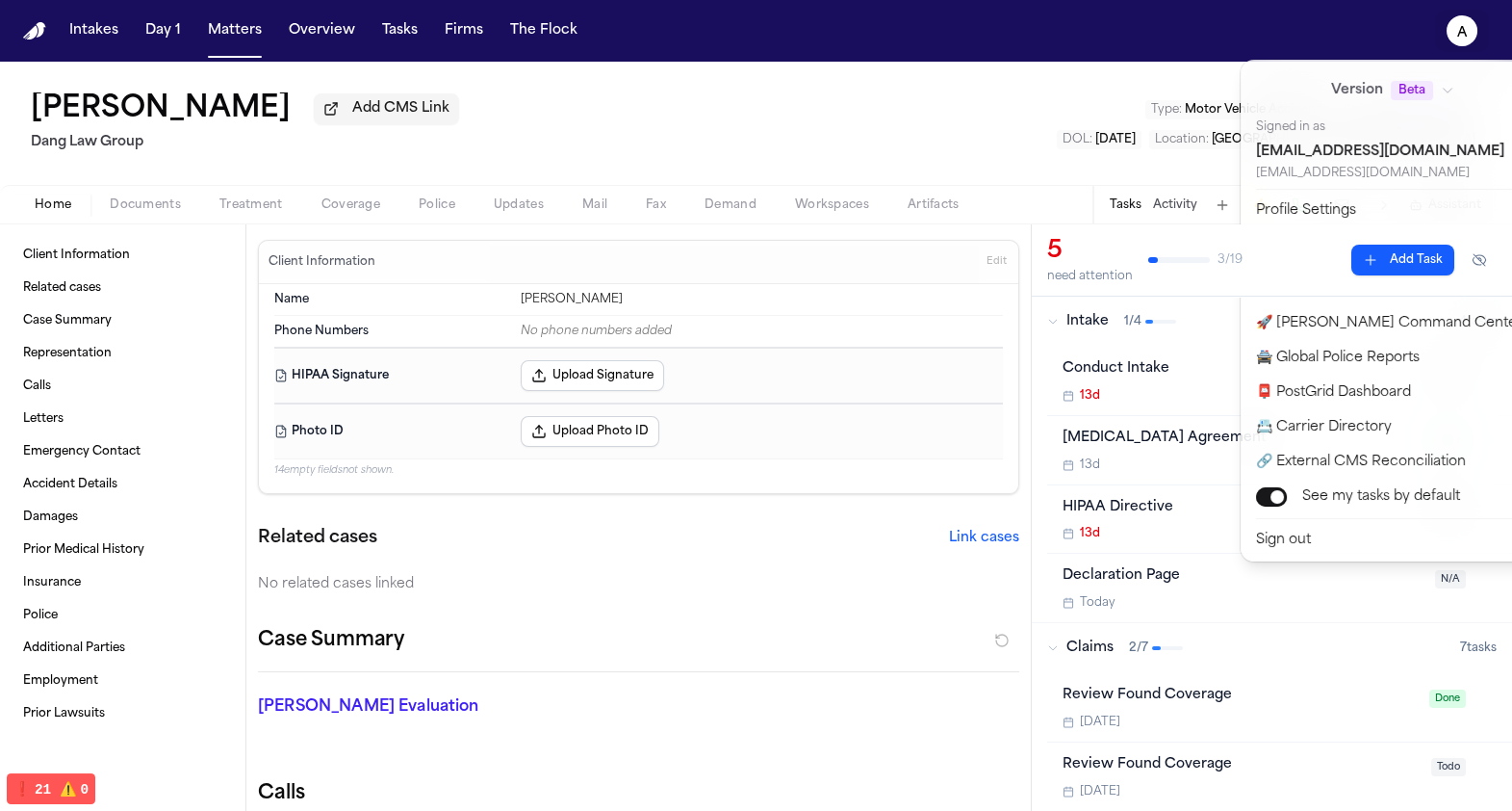
click at [1322, 245] on button "Bland Templates" at bounding box center [1404, 254] width 320 height 35
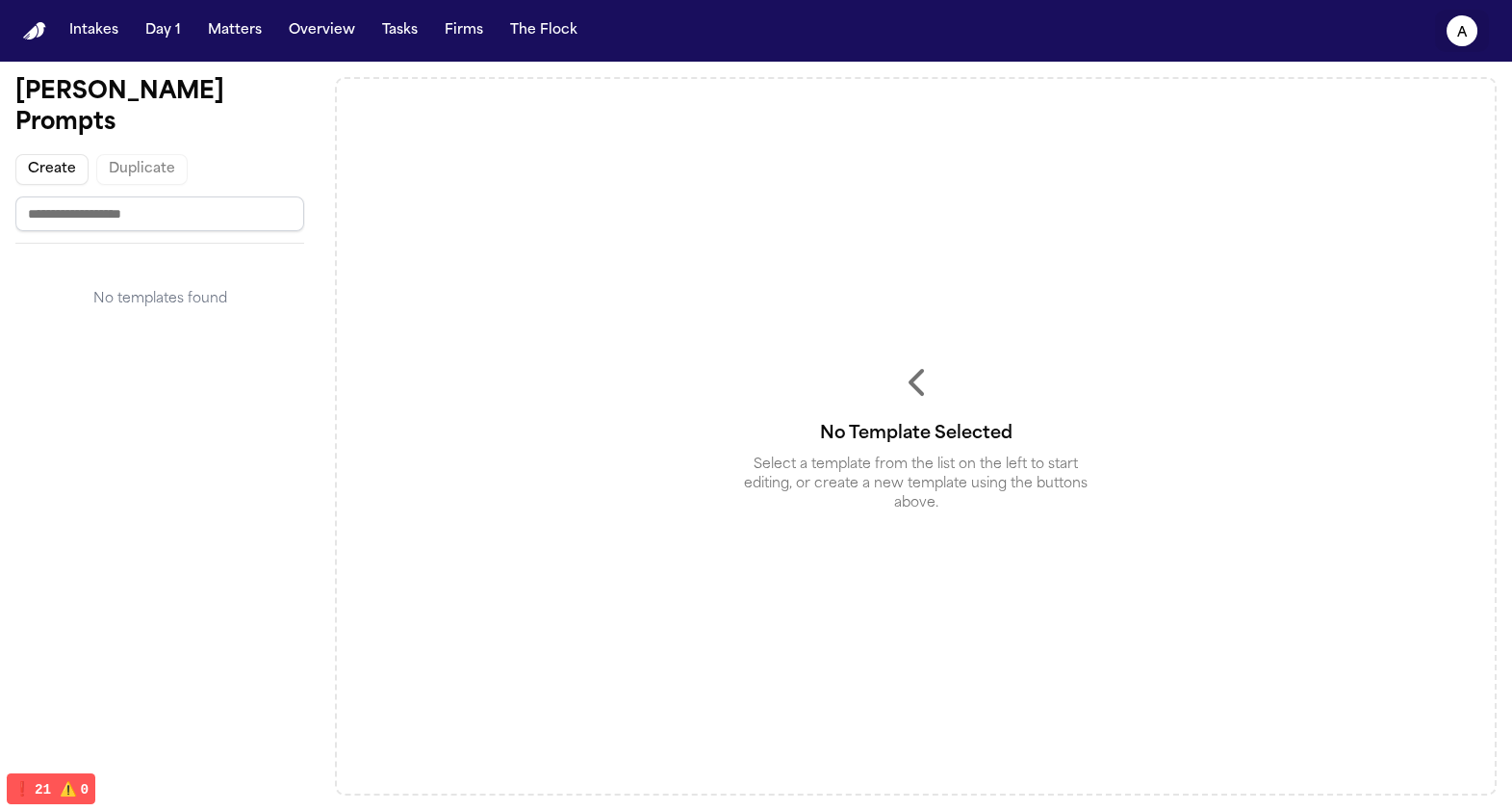
click at [1460, 34] on text "a" at bounding box center [1462, 33] width 11 height 14
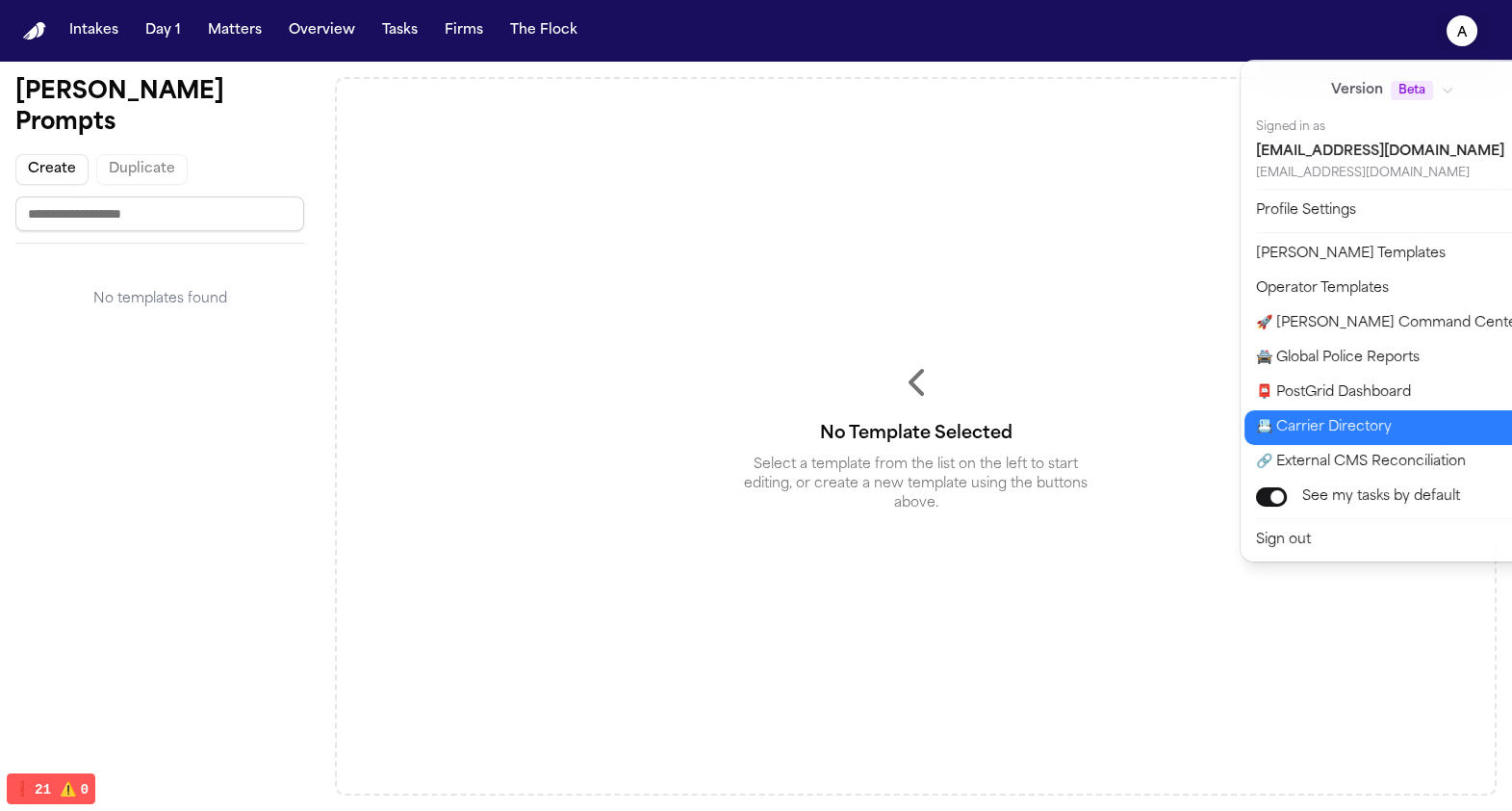
click at [1351, 429] on button "📇 Carrier Directory" at bounding box center [1404, 428] width 320 height 35
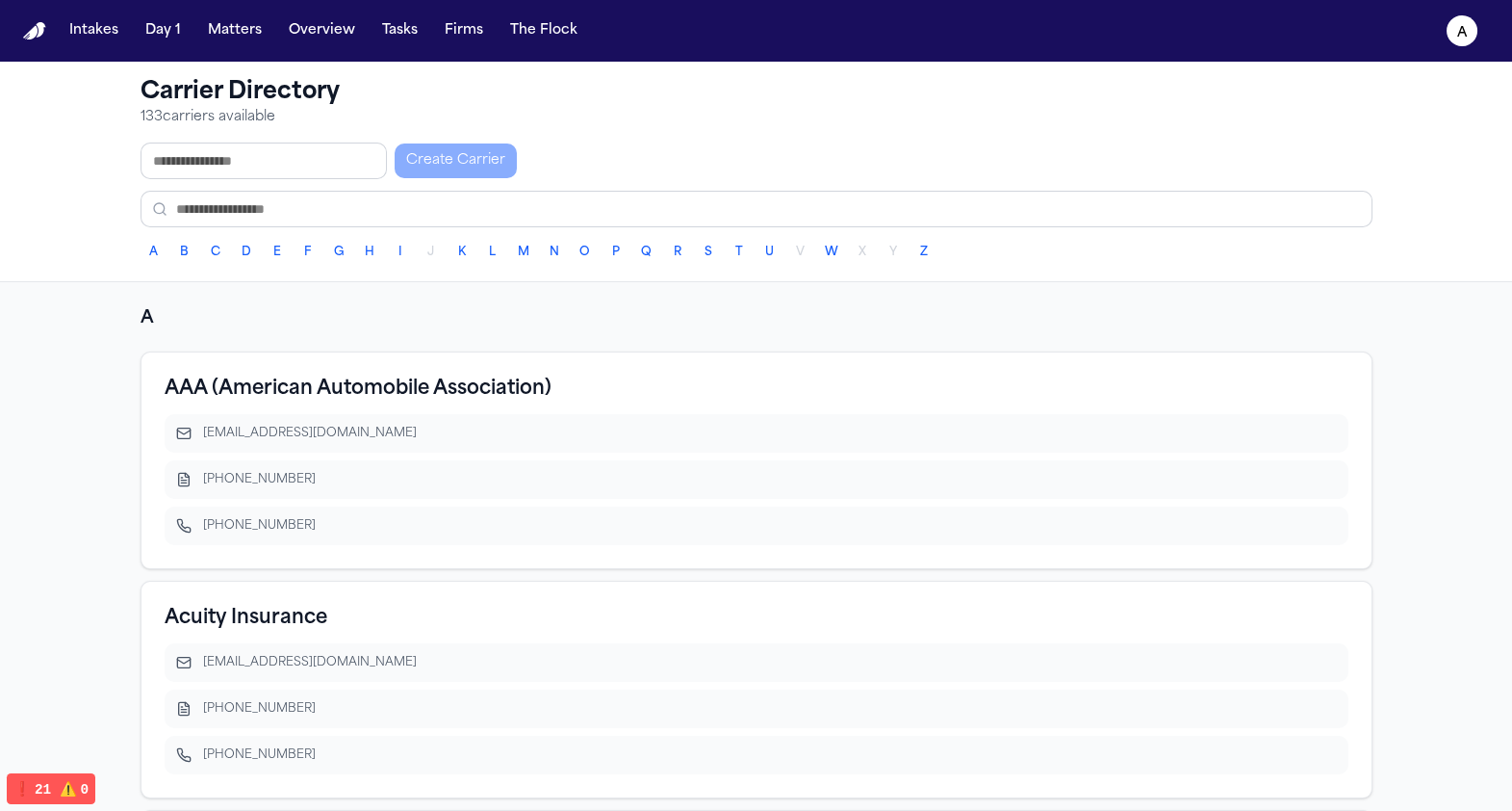
click at [1008, 381] on div "AAA (American Automobile Association)" at bounding box center [756, 389] width 1184 height 27
click at [356, 215] on input "text" at bounding box center [756, 209] width 1232 height 37
click at [249, 31] on button "Matters" at bounding box center [234, 31] width 69 height 35
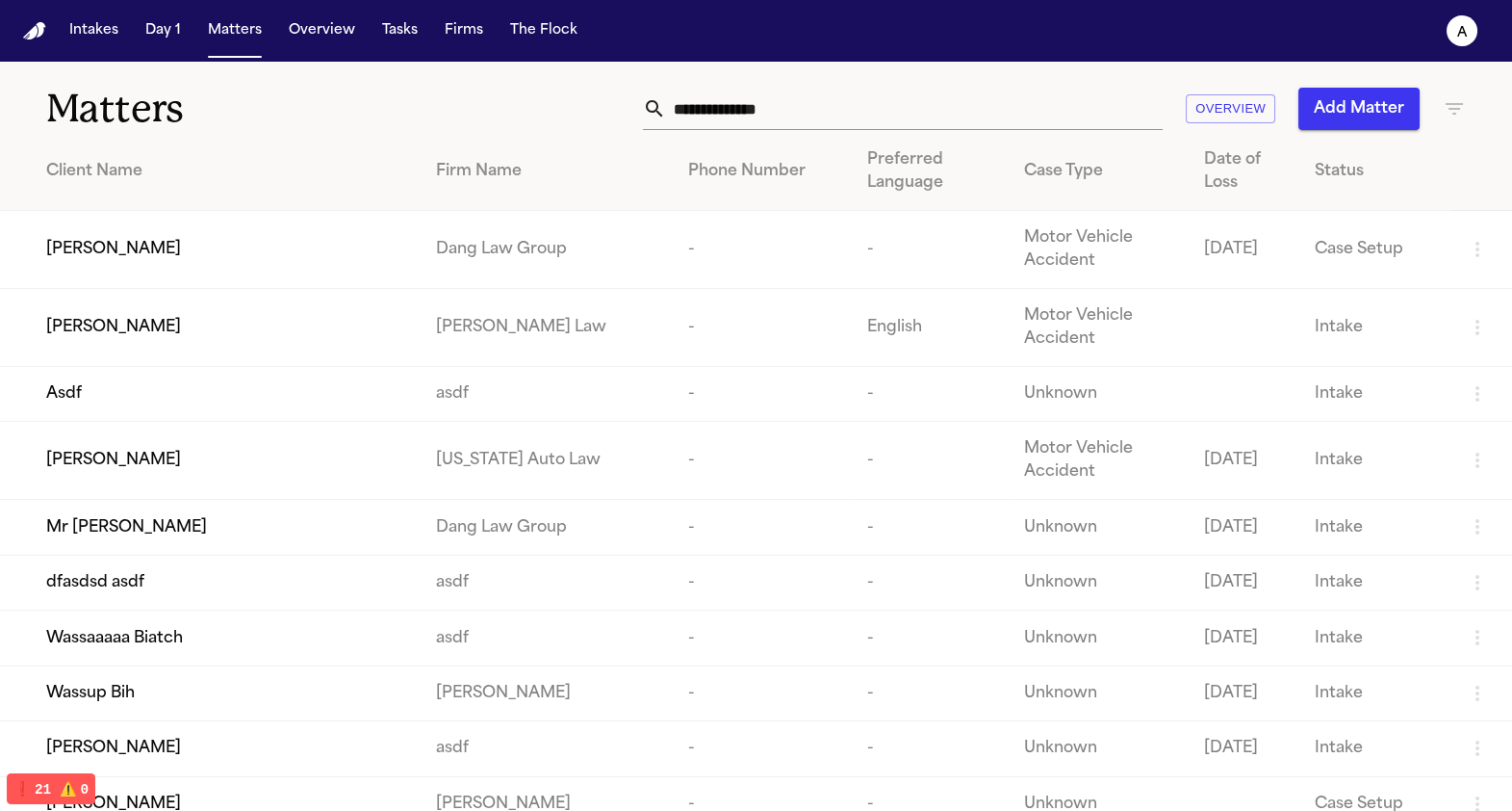
click at [96, 251] on span "[PERSON_NAME]" at bounding box center [114, 249] width 135 height 23
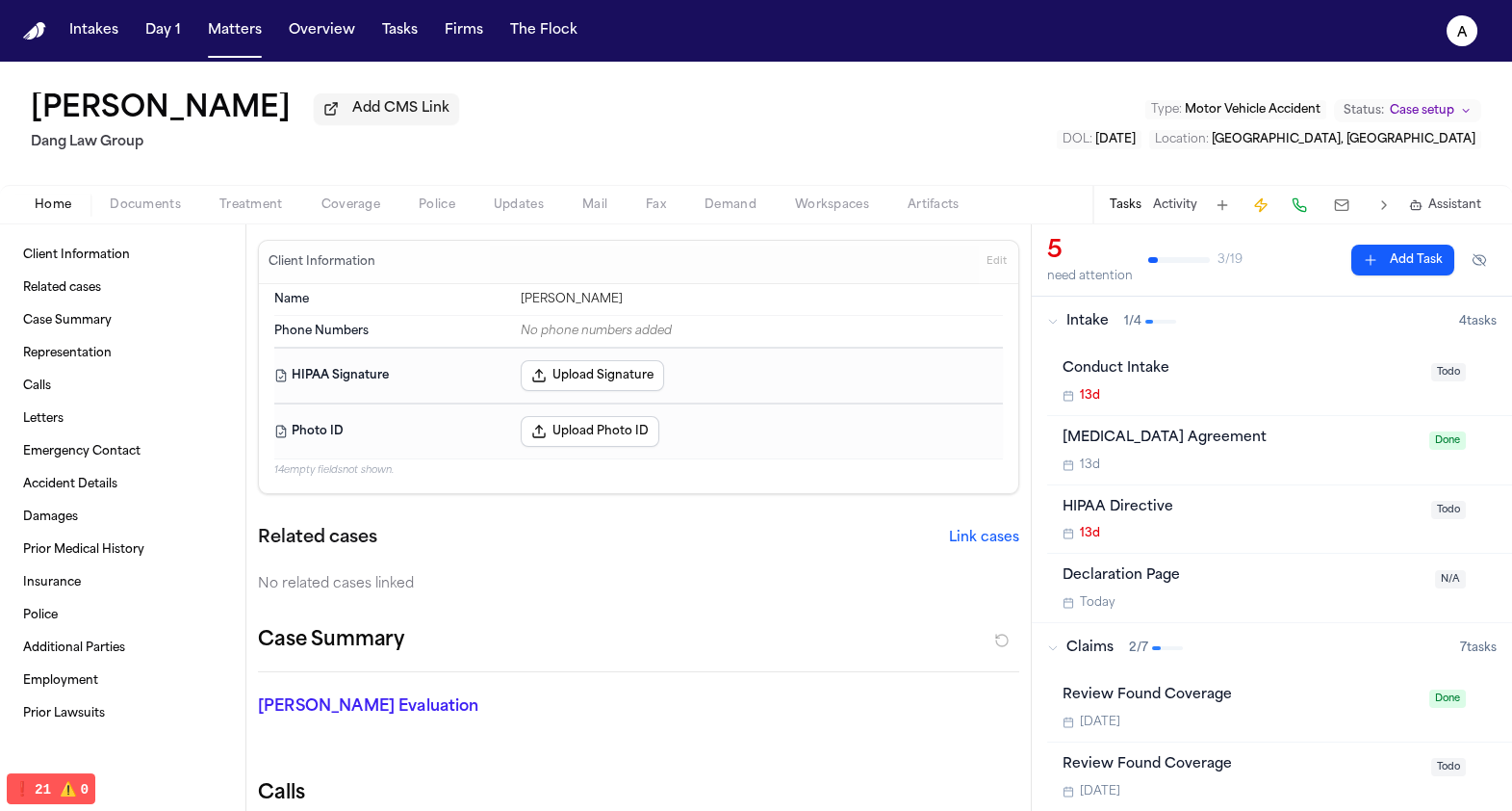
click at [1349, 202] on button at bounding box center [1341, 205] width 35 height 27
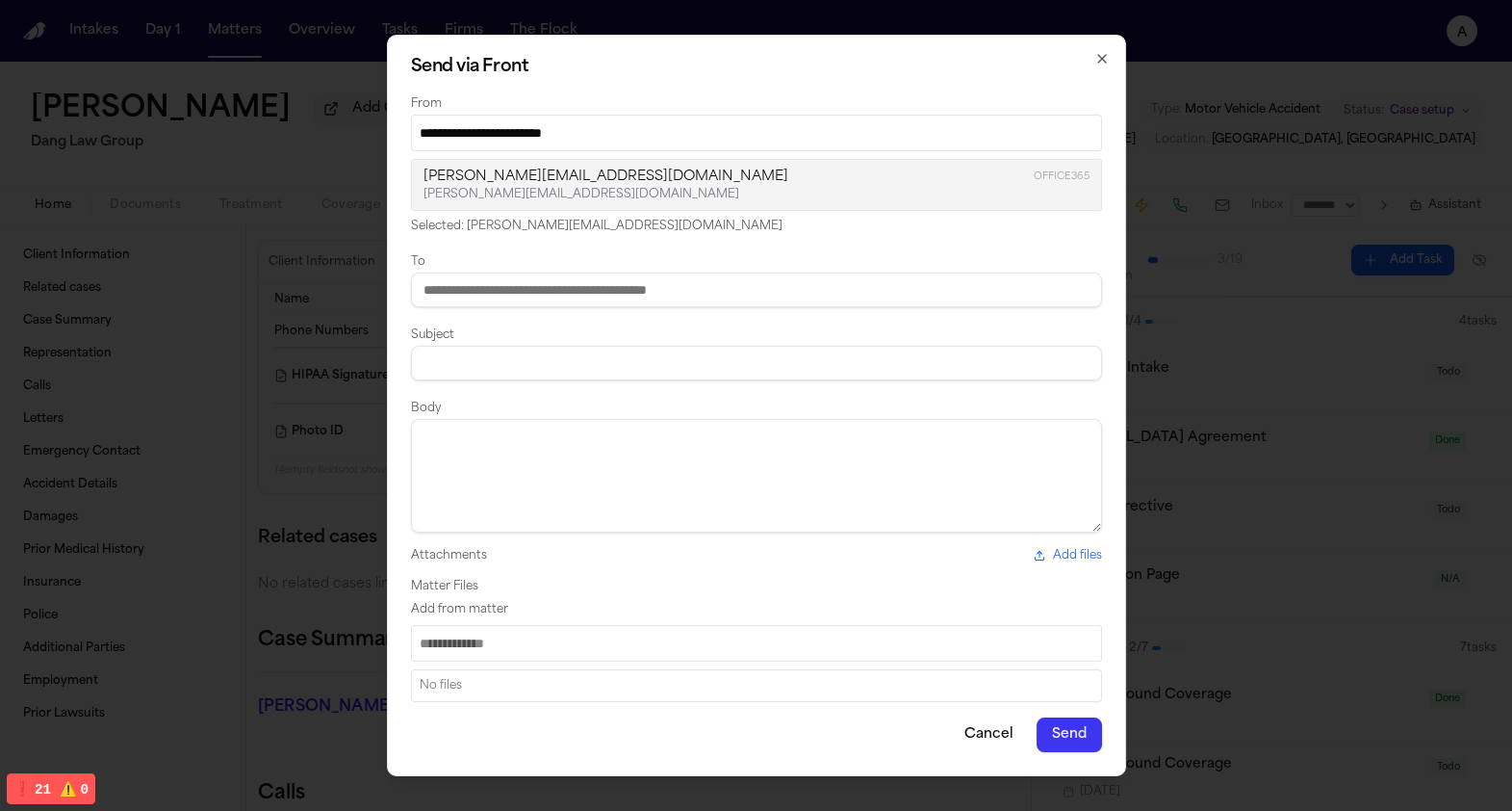
type input "**********"
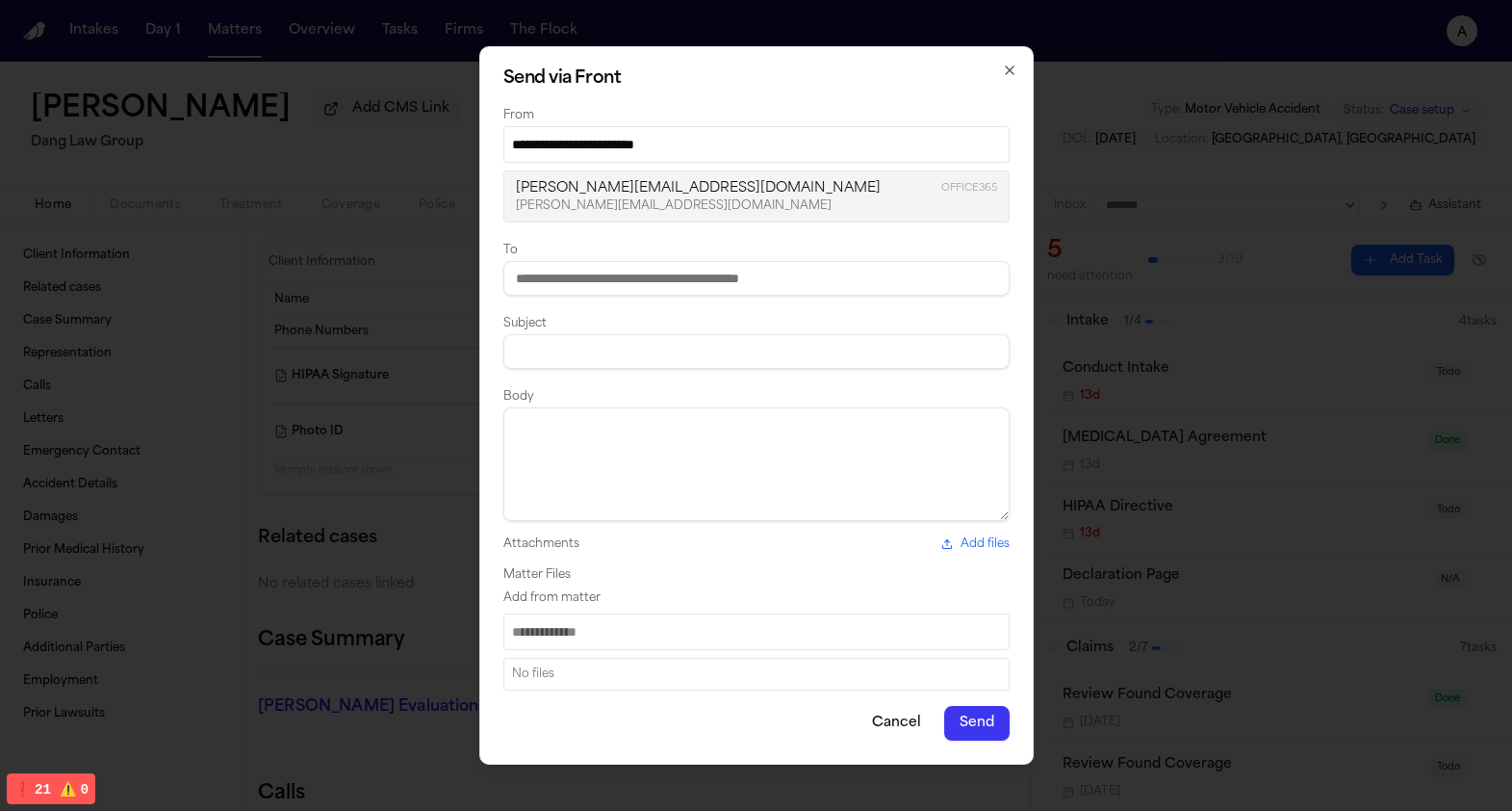
click at [891, 641] on input "Search matter files" at bounding box center [756, 631] width 507 height 37
click at [692, 287] on input at bounding box center [756, 278] width 507 height 35
